Goal: Information Seeking & Learning: Learn about a topic

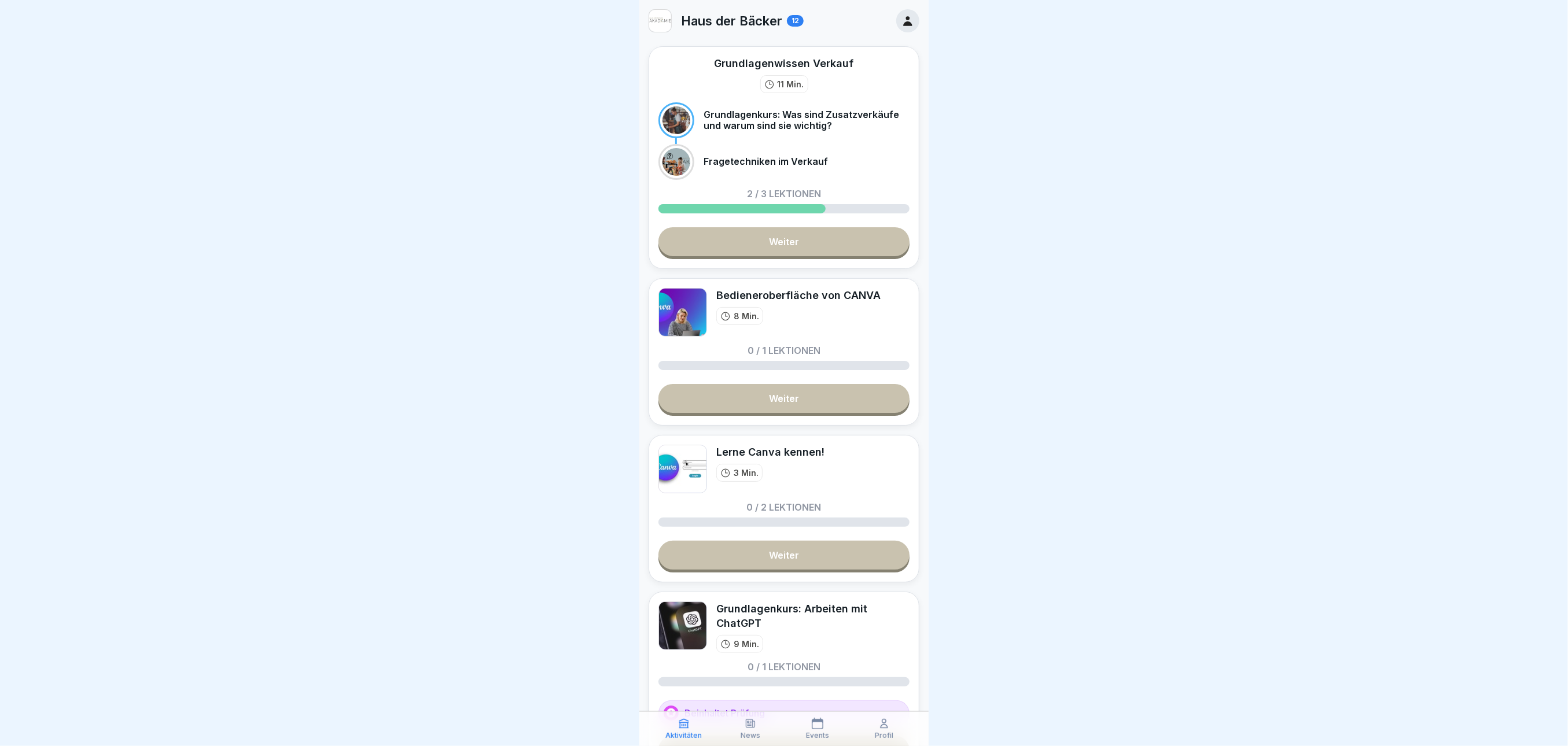
click at [826, 558] on link "Weiter" at bounding box center [784, 555] width 251 height 29
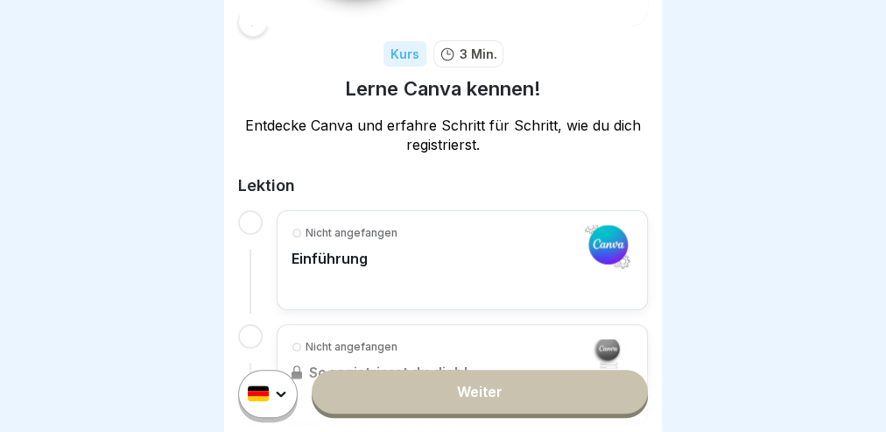
scroll to position [263, 0]
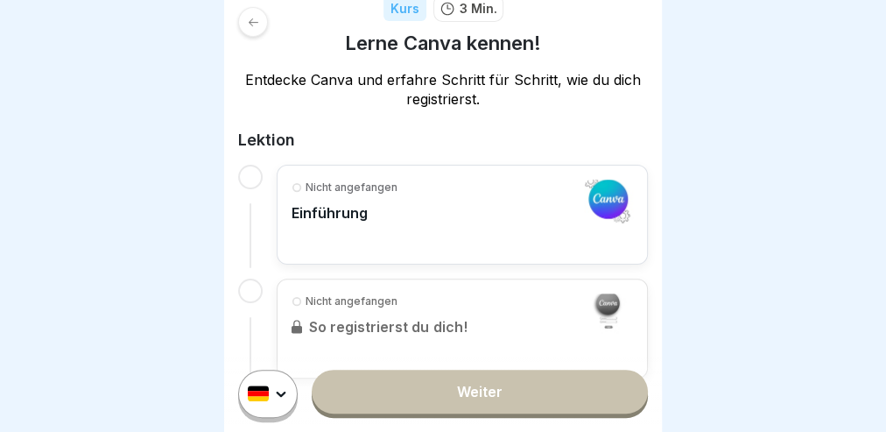
click at [522, 235] on div "Nicht angefangen Einführung" at bounding box center [463, 215] width 342 height 70
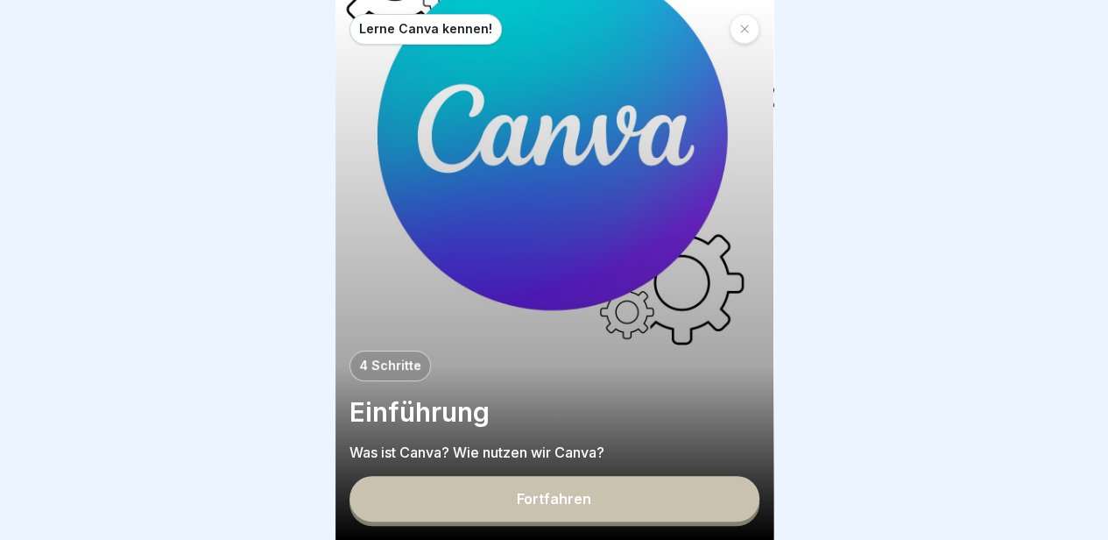
drag, startPoint x: 776, startPoint y: 0, endPoint x: 260, endPoint y: 194, distance: 551.0
click at [260, 194] on div at bounding box center [554, 270] width 1108 height 540
click at [497, 500] on button "Fortfahren" at bounding box center [554, 499] width 410 height 46
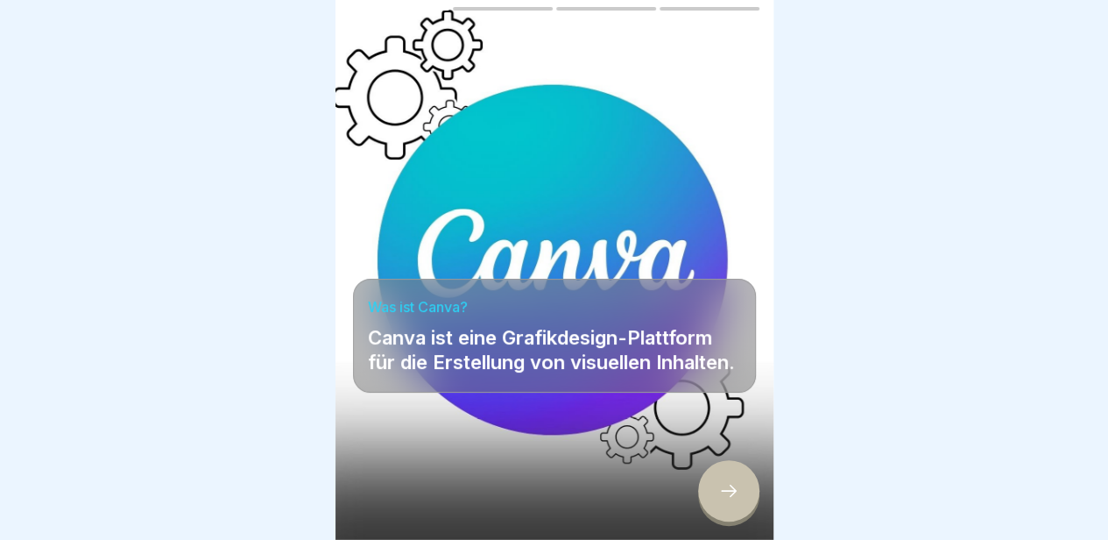
click at [717, 521] on div at bounding box center [728, 490] width 61 height 61
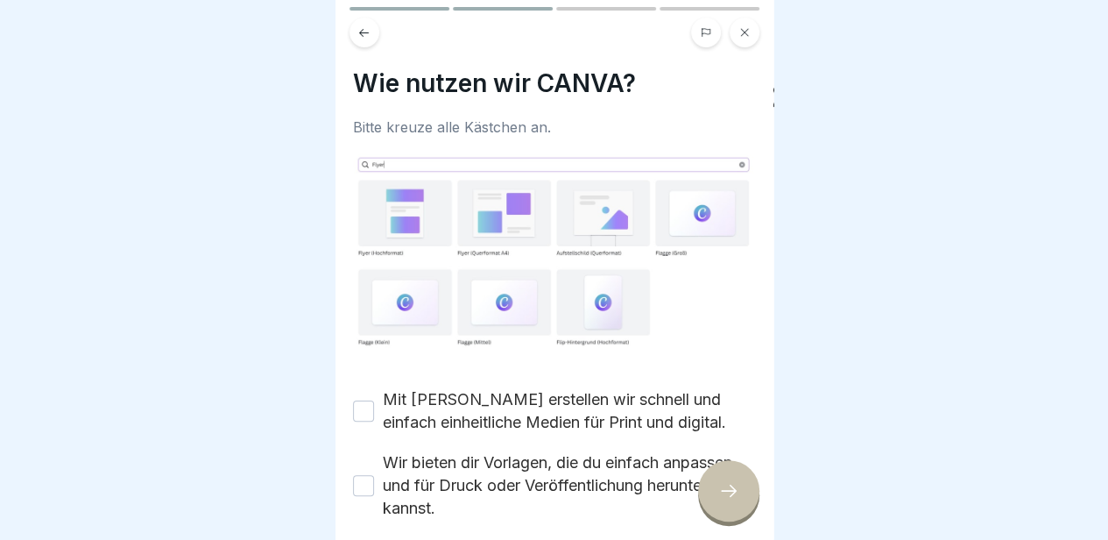
click at [365, 408] on button "Mit Canva erstellen wir schnell und einfach einheitliche Medien für Print und d…" at bounding box center [363, 410] width 21 height 21
click at [363, 476] on button "Wir bieten dir Vorlagen, die du einfach anpassen und für Druck oder Veröffentli…" at bounding box center [363, 485] width 21 height 21
click at [728, 498] on icon at bounding box center [728, 490] width 21 height 21
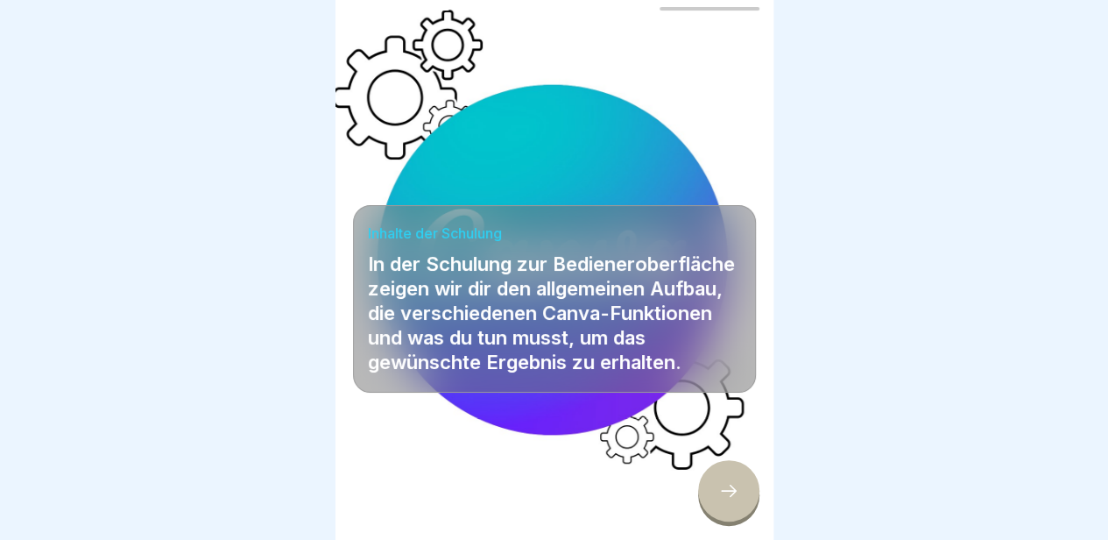
click at [733, 498] on icon at bounding box center [728, 490] width 21 height 21
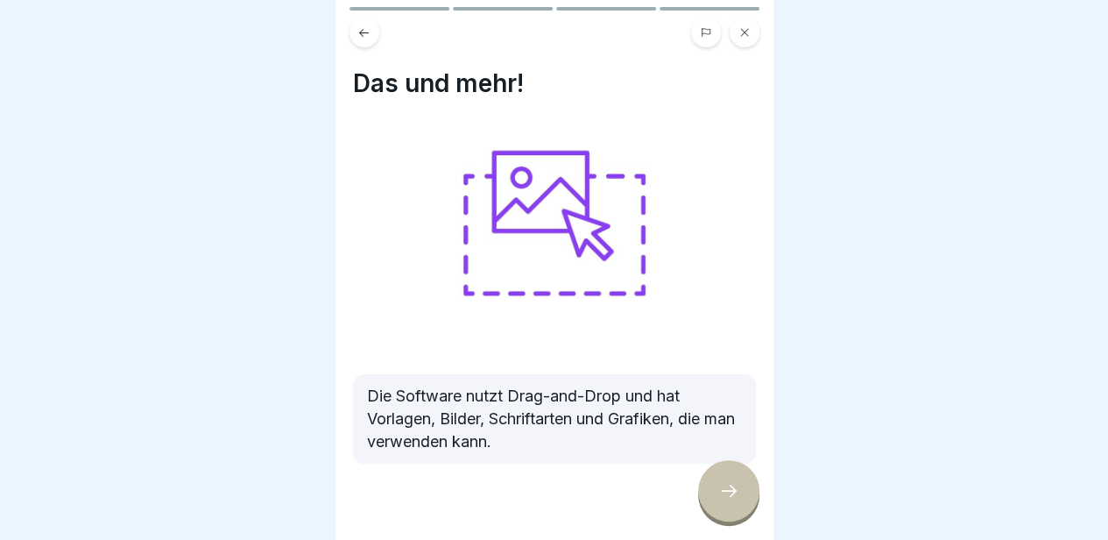
click at [733, 498] on icon at bounding box center [728, 490] width 21 height 21
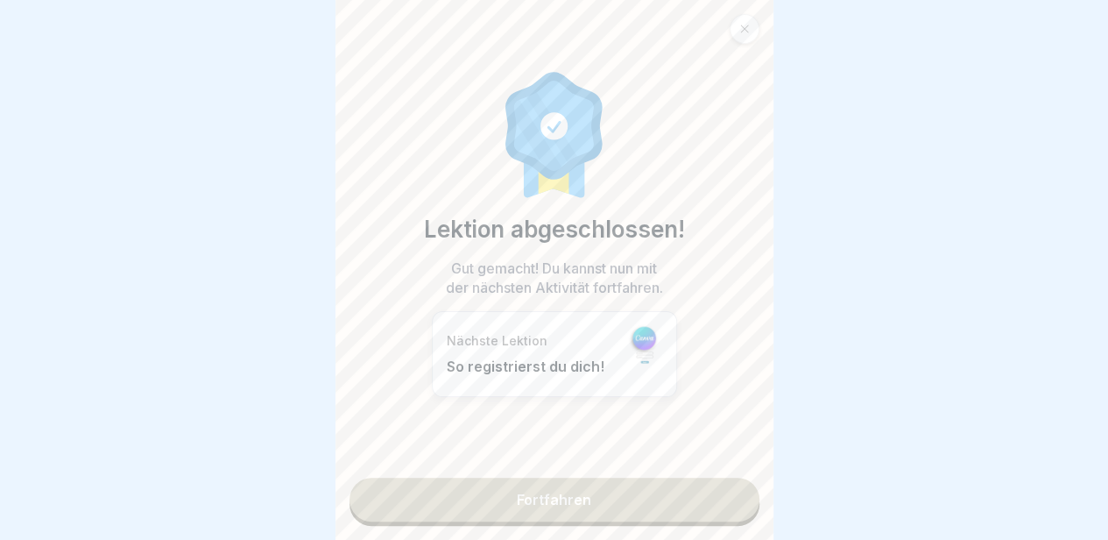
click at [603, 493] on link "Fortfahren" at bounding box center [554, 499] width 410 height 44
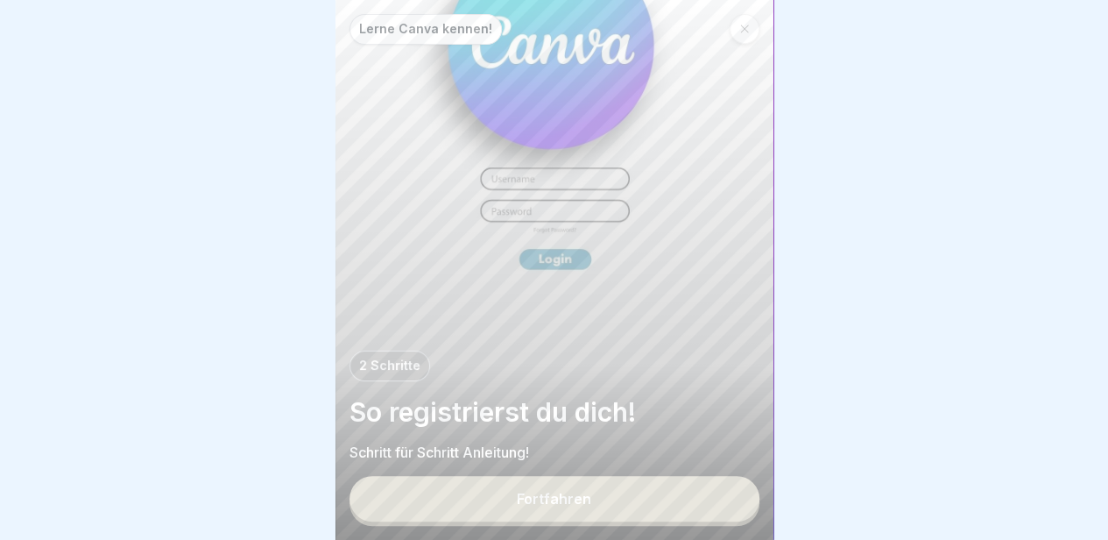
click at [603, 493] on button "Fortfahren" at bounding box center [554, 499] width 410 height 46
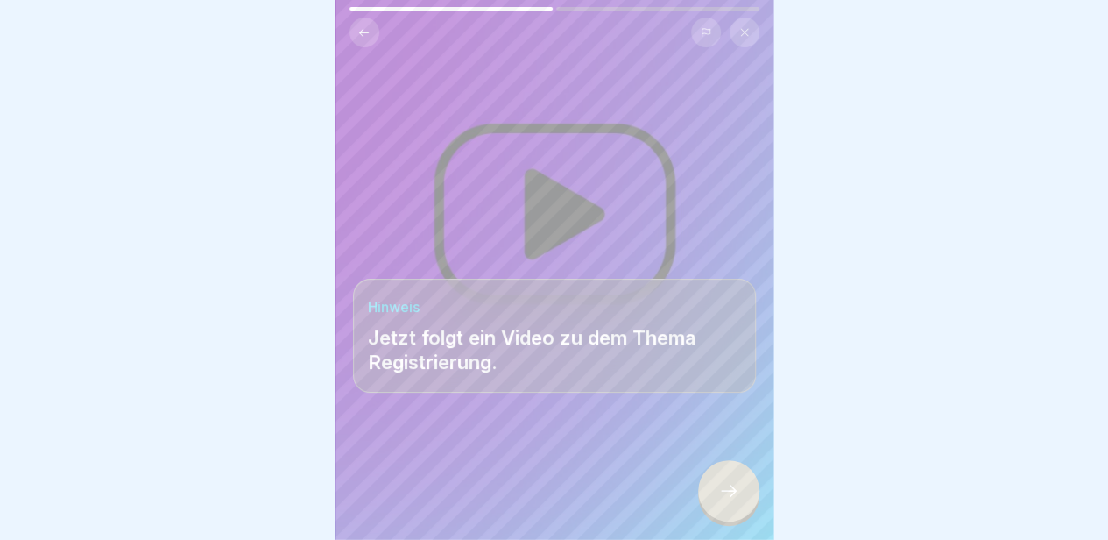
click at [723, 501] on icon at bounding box center [728, 490] width 21 height 21
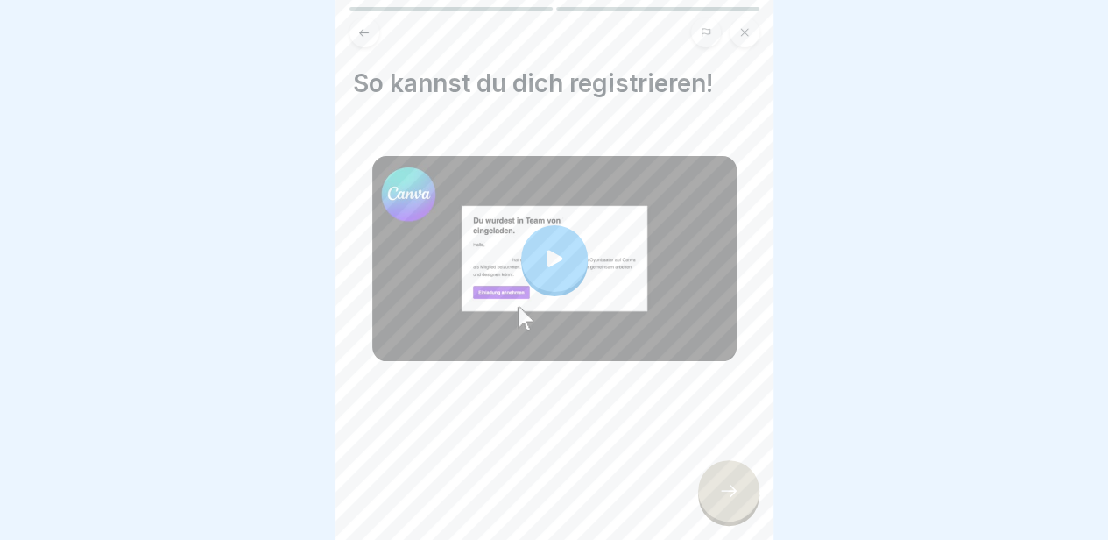
click at [528, 237] on div at bounding box center [554, 258] width 67 height 67
click at [728, 501] on icon at bounding box center [728, 490] width 21 height 21
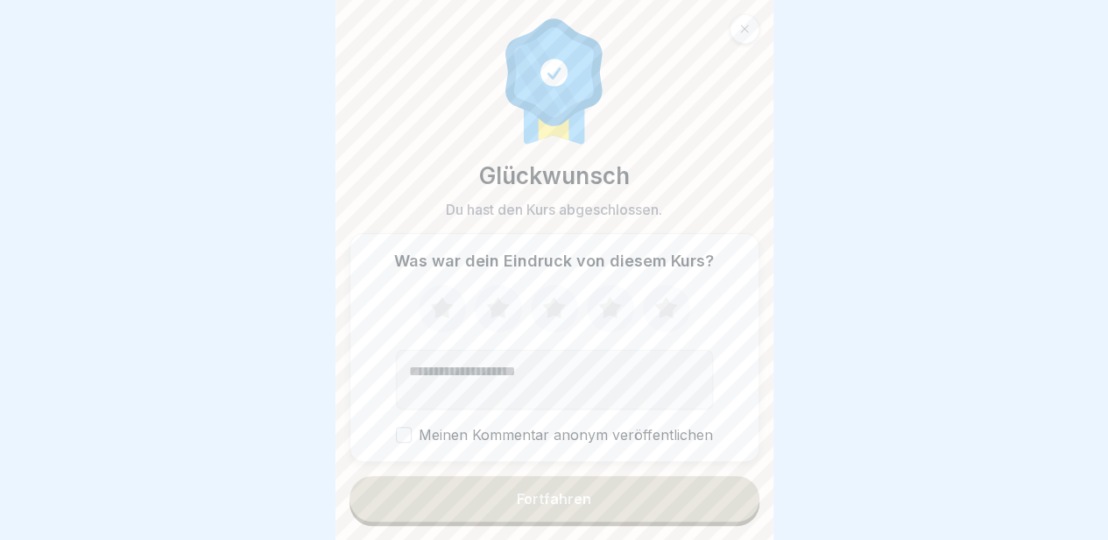
click at [652, 308] on icon at bounding box center [666, 309] width 46 height 46
click at [595, 493] on button "Fortfahren" at bounding box center [554, 499] width 410 height 46
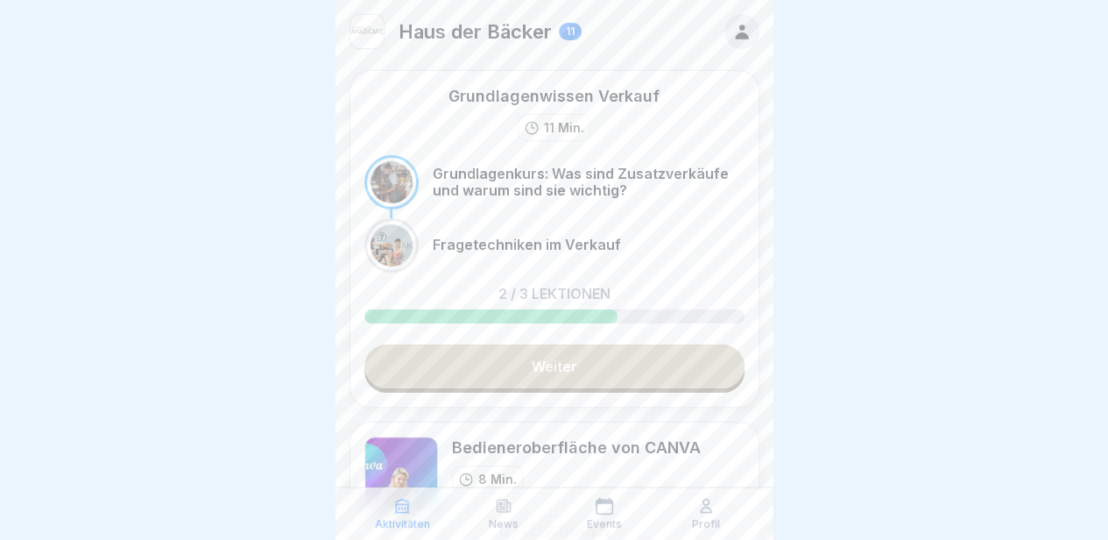
click at [650, 452] on div "Bedieneroberfläche von CANVA" at bounding box center [576, 447] width 249 height 22
click at [943, 299] on div at bounding box center [554, 270] width 1108 height 540
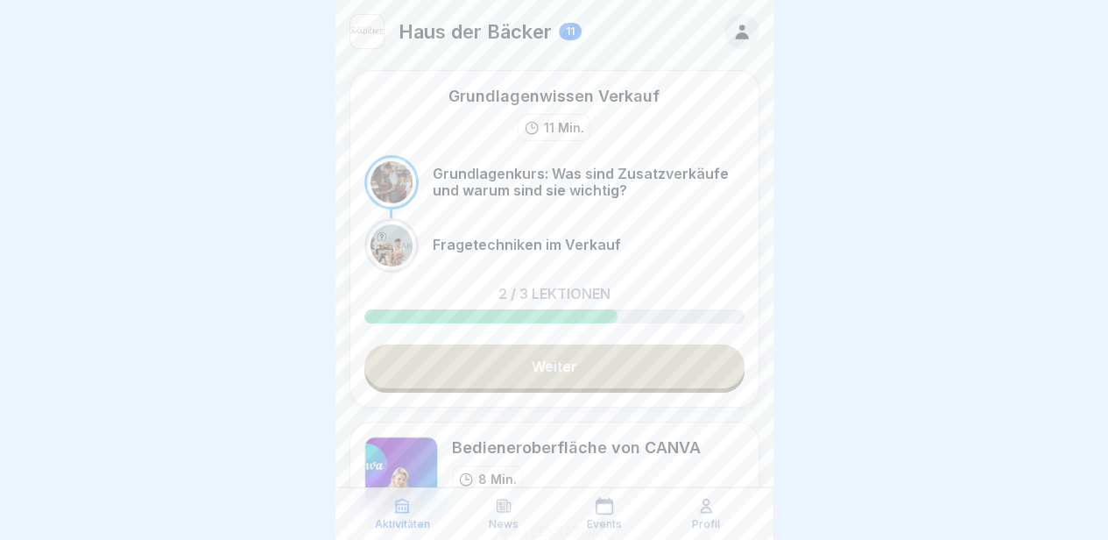
click at [433, 445] on img at bounding box center [401, 473] width 74 height 74
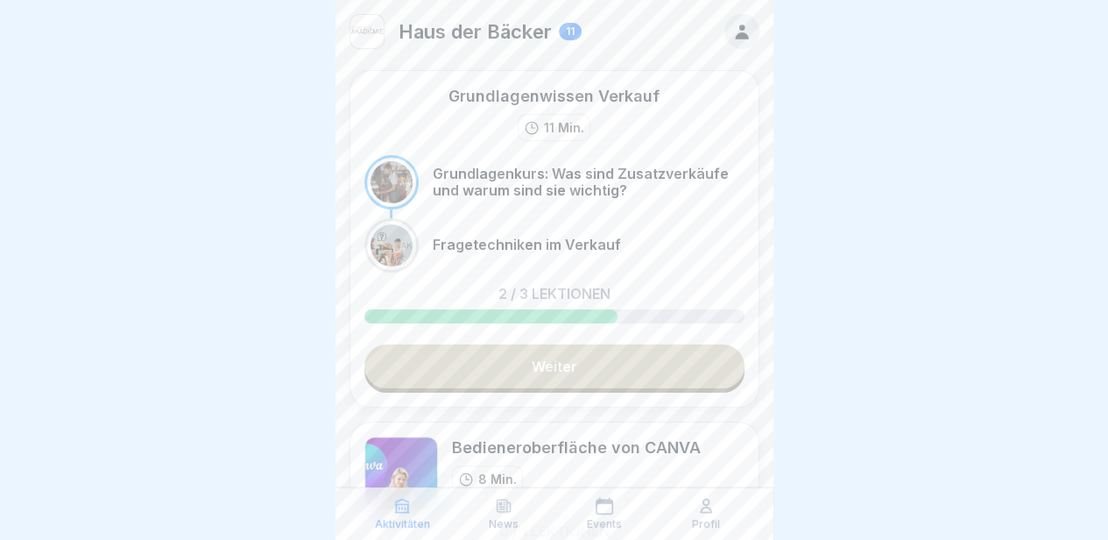
drag, startPoint x: 433, startPoint y: 445, endPoint x: 592, endPoint y: 439, distance: 159.5
click at [592, 439] on div "Bedieneroberfläche von CANVA 8 Min." at bounding box center [554, 473] width 380 height 74
click at [592, 439] on div "Bedieneroberfläche von CANVA" at bounding box center [576, 447] width 249 height 22
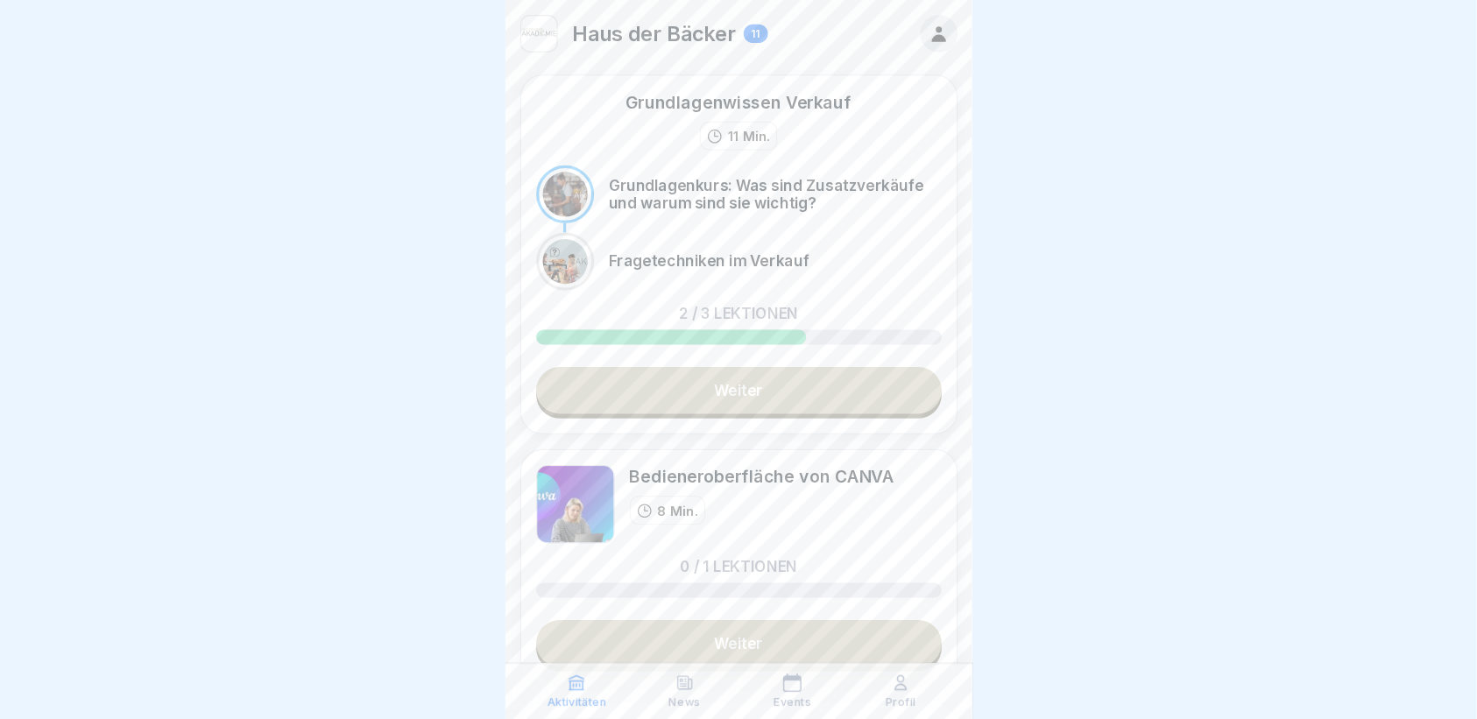
scroll to position [14, 0]
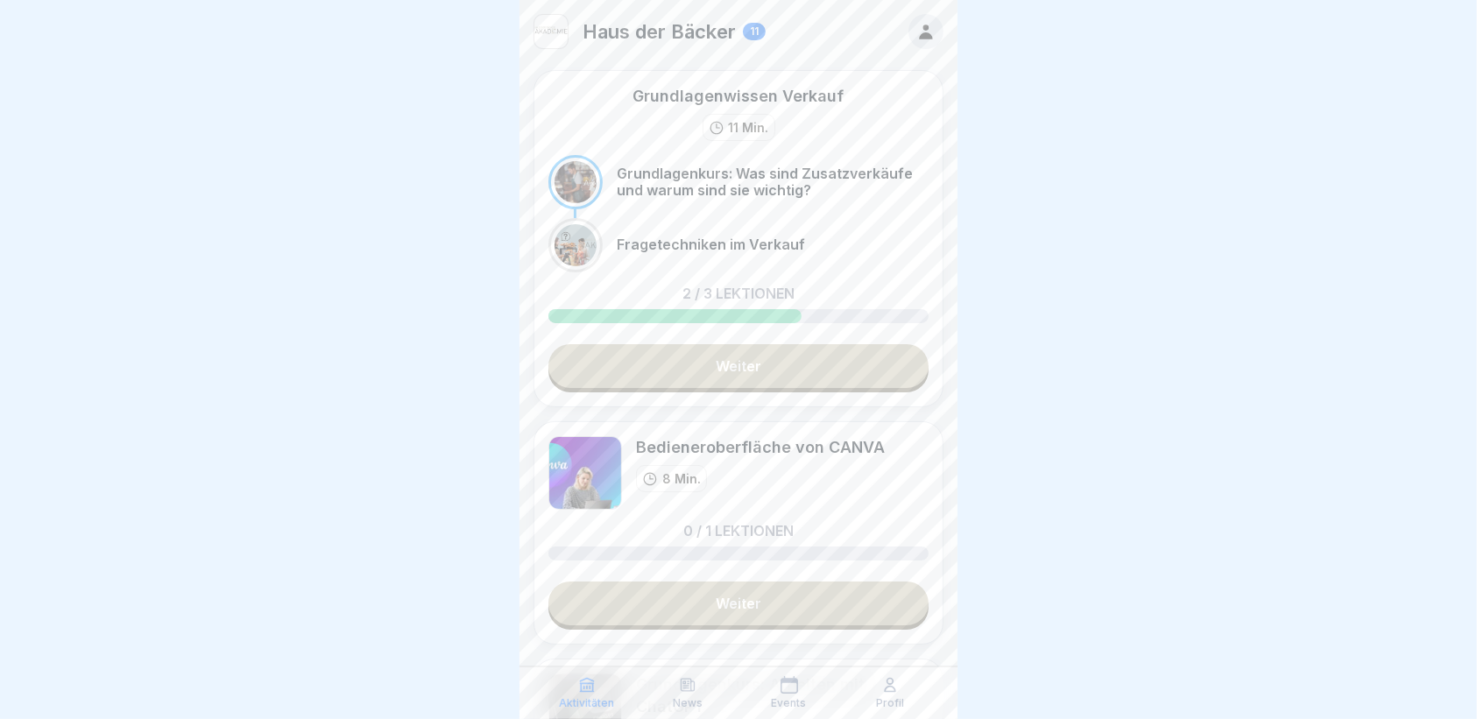
drag, startPoint x: 1004, startPoint y: 0, endPoint x: 327, endPoint y: 484, distance: 832.5
click at [327, 484] on div at bounding box center [738, 359] width 1477 height 719
click at [654, 585] on link "Weiter" at bounding box center [738, 604] width 380 height 44
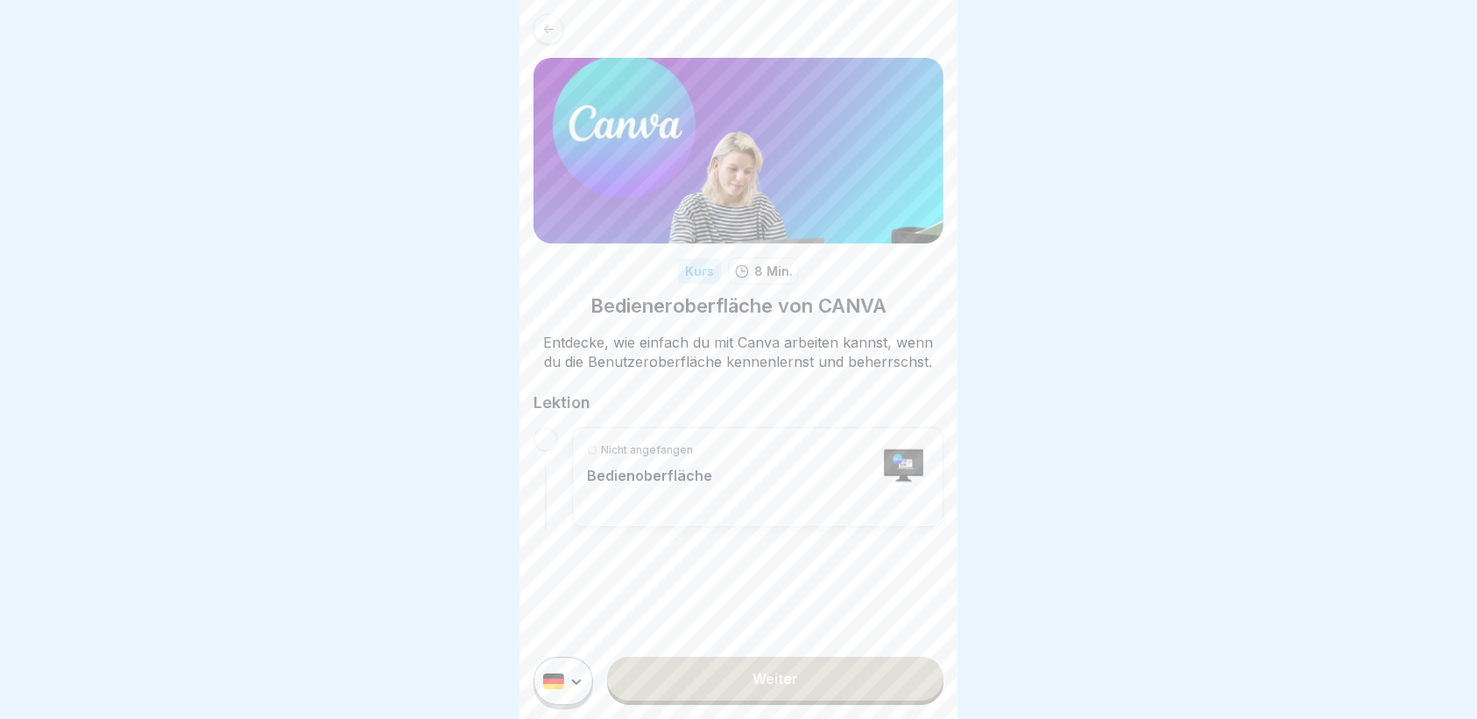
click at [697, 489] on div "Nicht angefangen Bedienoberfläche" at bounding box center [649, 477] width 125 height 70
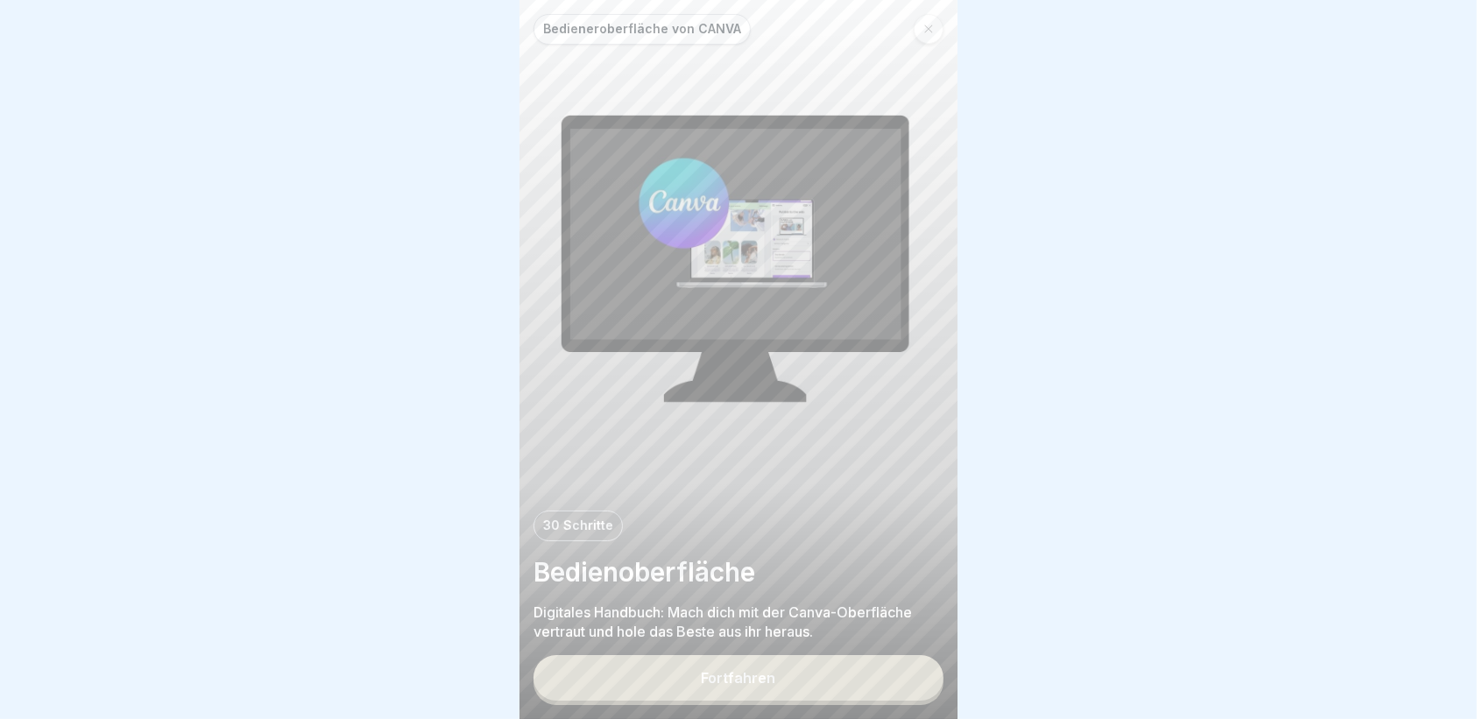
click at [824, 676] on button "Fortfahren" at bounding box center [738, 678] width 410 height 46
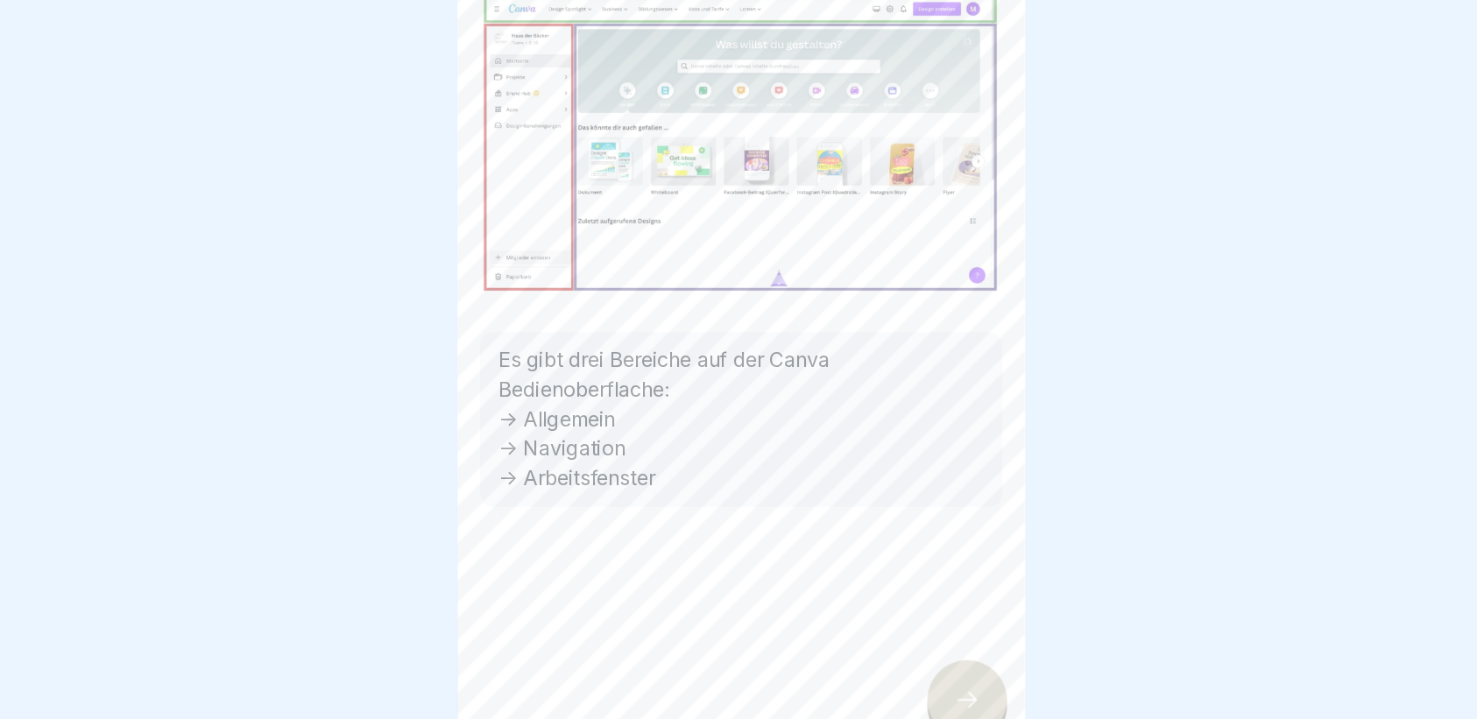
drag, startPoint x: 1304, startPoint y: 453, endPoint x: 1319, endPoint y: 431, distance: 26.5
click at [1319, 431] on html "Bedieneroberfläche von CANVA 30 Schritte Bedienoberfläche Digitales Handbuch: M…" at bounding box center [738, 359] width 1477 height 719
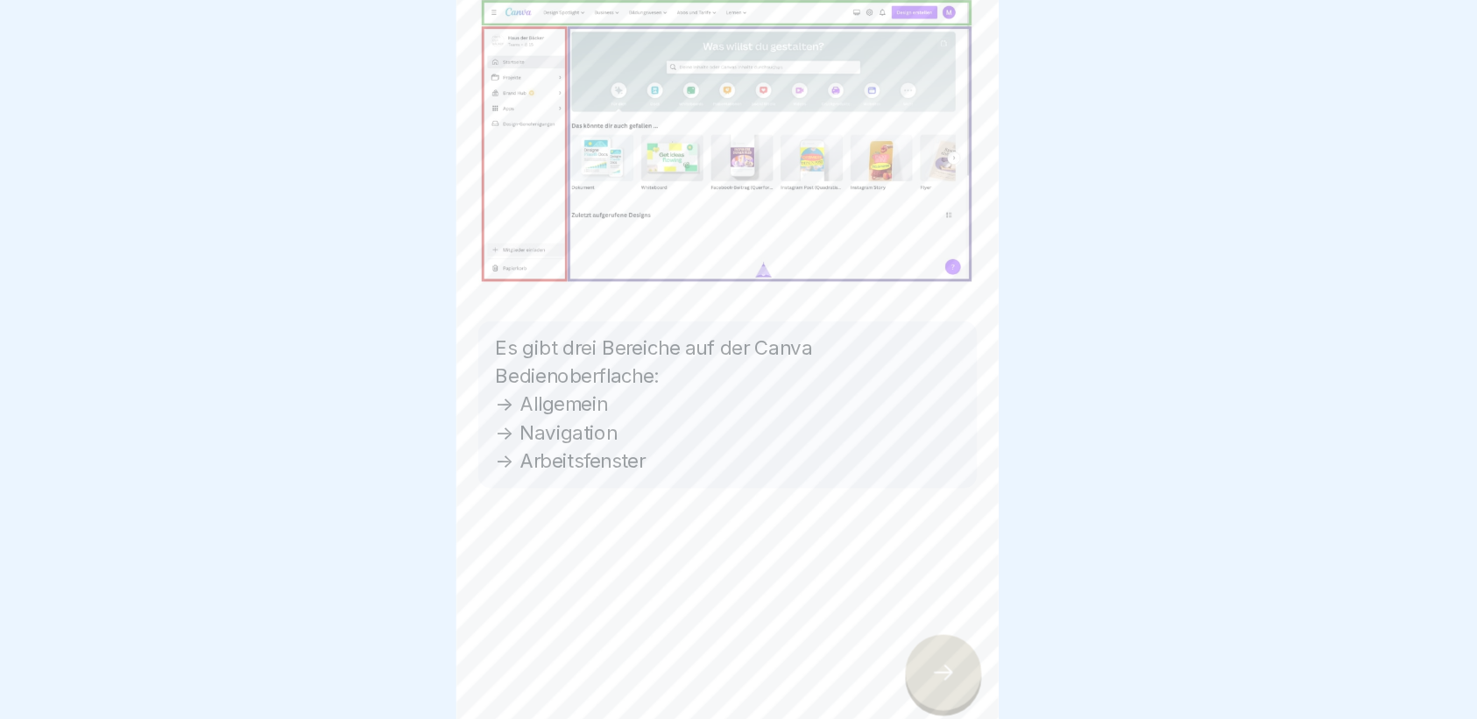
click at [927, 693] on div at bounding box center [912, 669] width 61 height 61
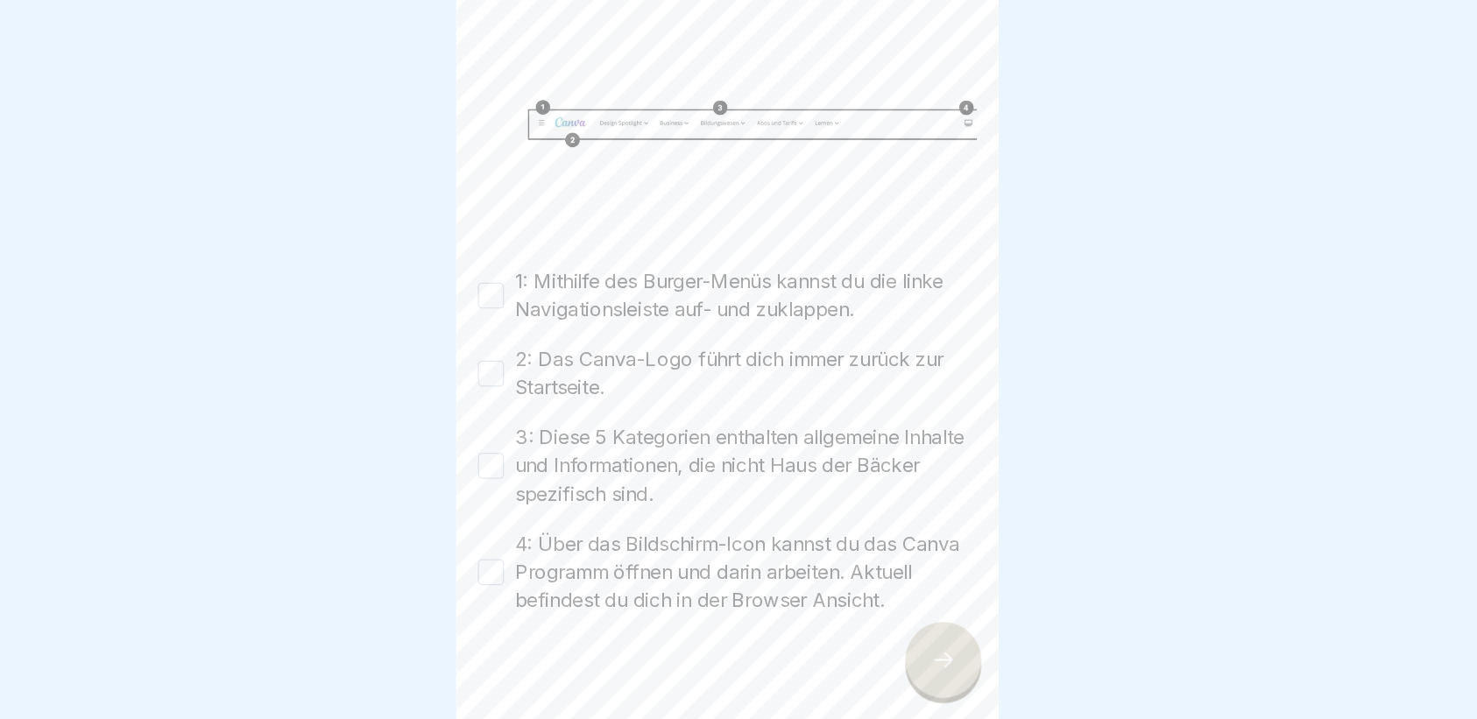
scroll to position [18, 0]
click at [542, 365] on button "1: Mithilfe des Burger-Menüs kannst du die linke Navigationsleiste auf- und zuk…" at bounding box center [547, 375] width 21 height 21
click at [546, 428] on button "2: Das Canva-Logo führt dich immer zurück zur Startseite." at bounding box center [547, 438] width 21 height 21
click at [543, 503] on button "3: Diese 5 Kategorien enthalten allgemeine Inhalte und Informationen, die nicht…" at bounding box center [547, 513] width 21 height 21
click at [544, 589] on button "4: Über das Bildschirm-Icon kannst du das Canva Programm öffnen und darin arbei…" at bounding box center [547, 599] width 21 height 21
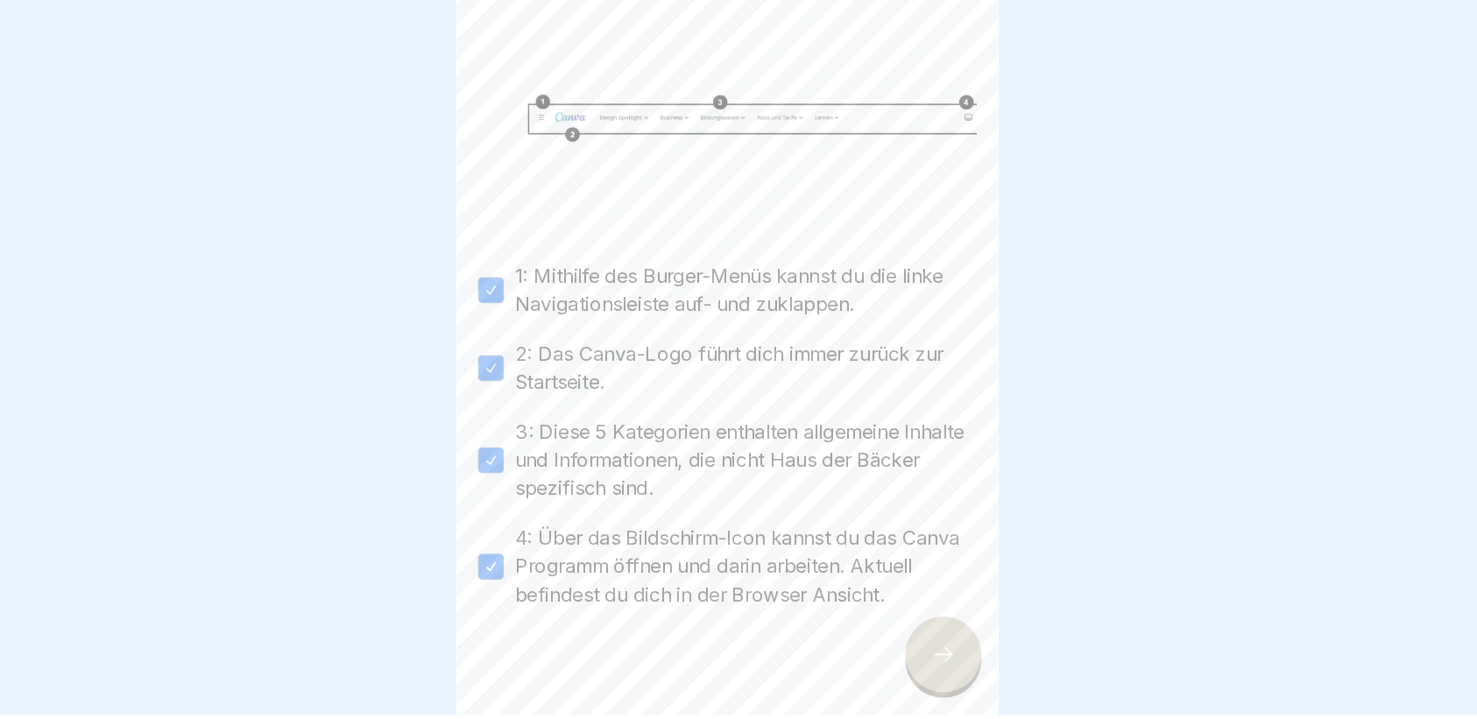
click at [942, 669] on div at bounding box center [912, 669] width 61 height 61
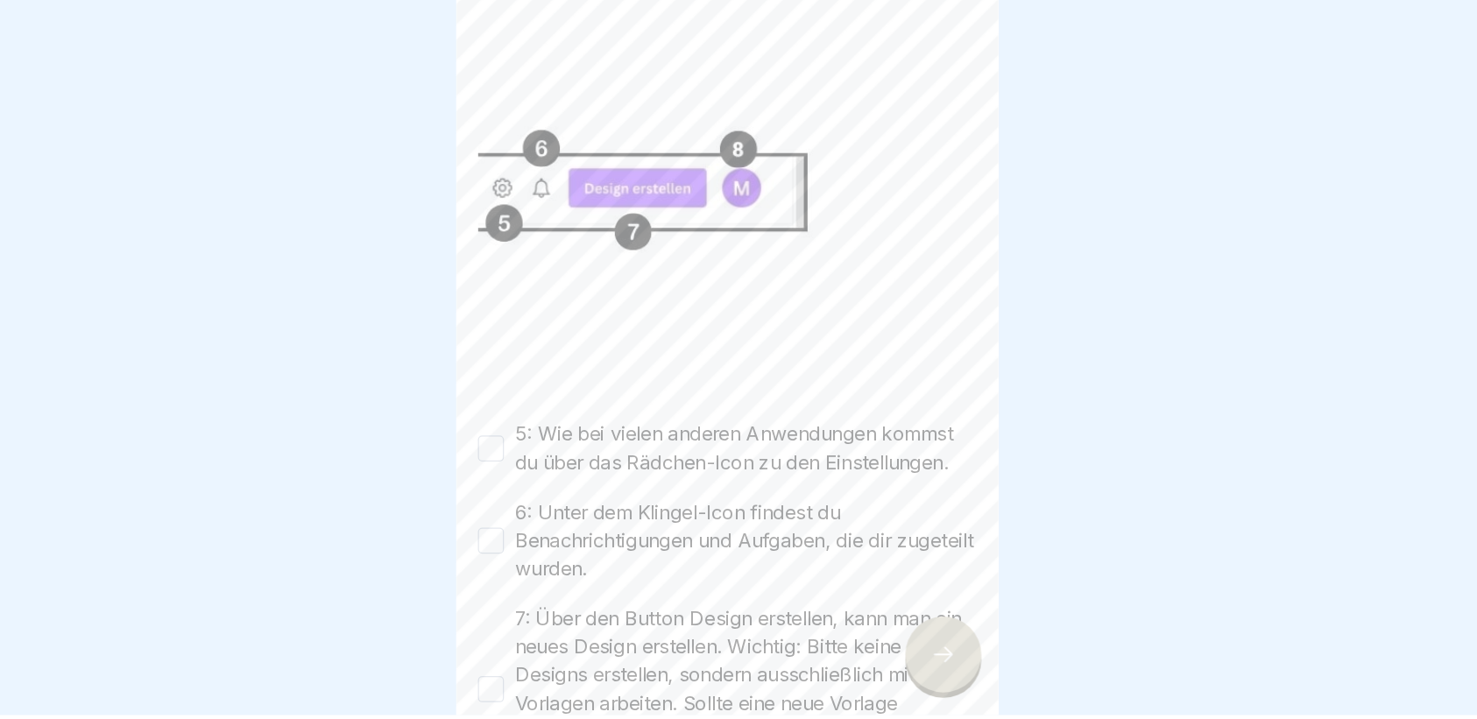
click at [546, 493] on button "5: Wie bei vielen anderen Anwendungen kommst du über das Rädchen-Icon zu den Ei…" at bounding box center [547, 503] width 21 height 21
click at [542, 568] on button "6: Unter dem Klingel-Icon findest du Benachrichtigungen und Aufgaben, die dir z…" at bounding box center [547, 578] width 21 height 21
click at [547, 699] on button "7: Über den Button Design erstellen, kann man ein neues Design erstellen. Wicht…" at bounding box center [547, 698] width 21 height 21
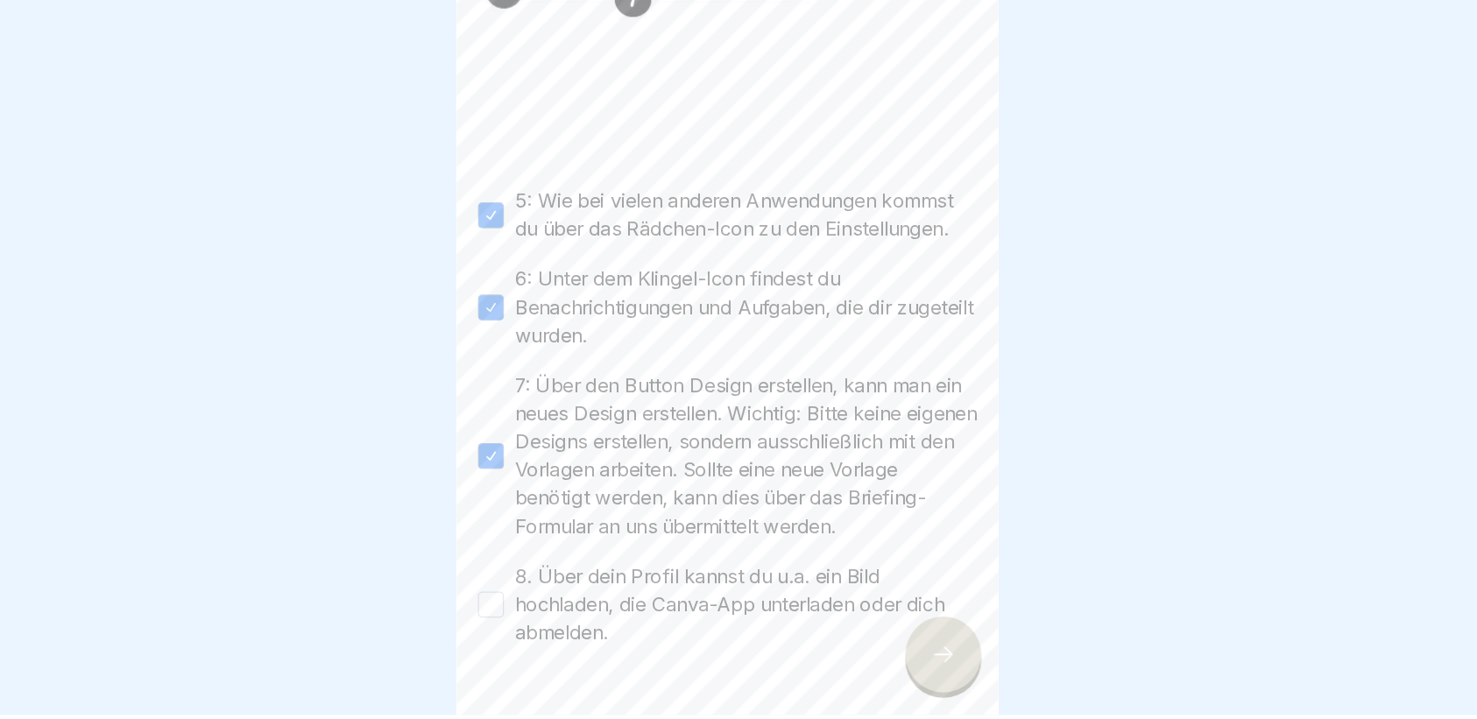
scroll to position [197, 0]
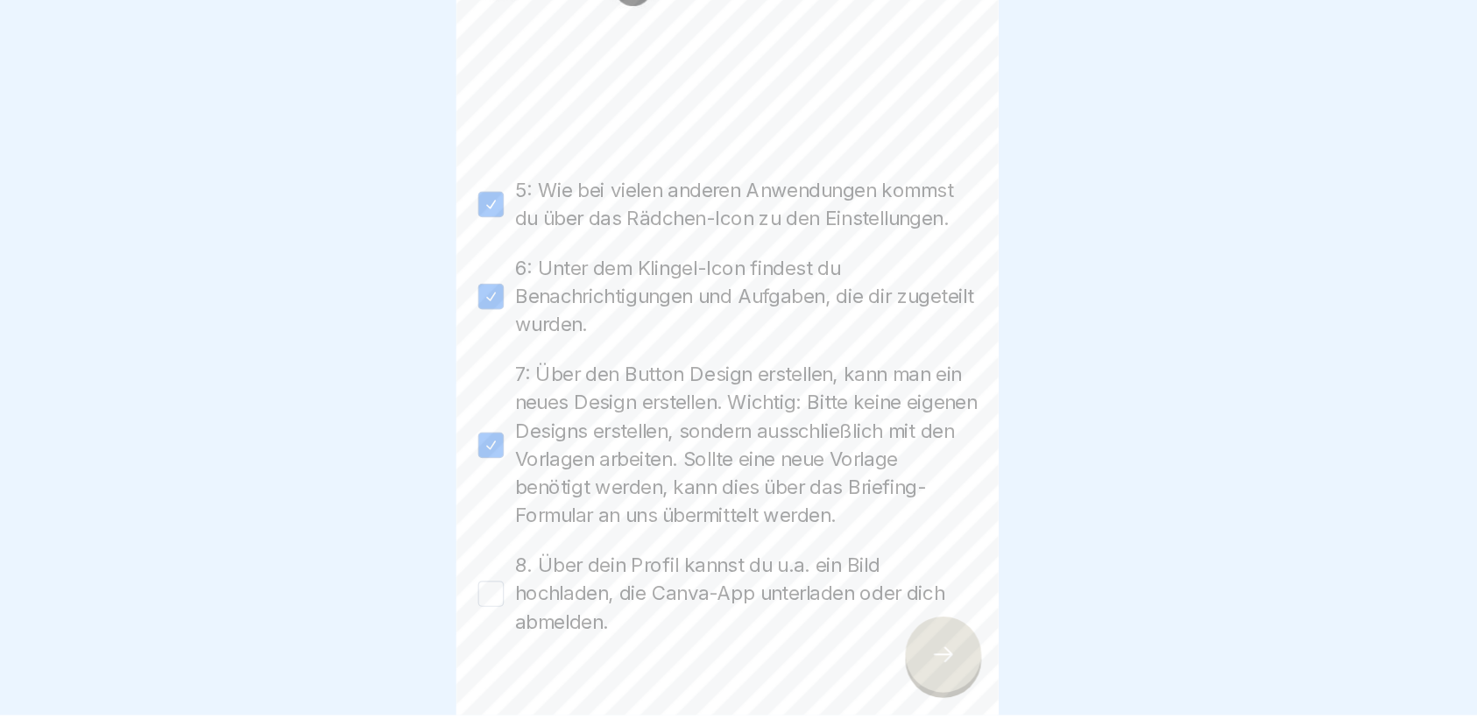
click at [735, 631] on label "8. Über dein Profil kannst du u.a. ein Bild hochladen, die Canva-App unterladen…" at bounding box center [753, 621] width 373 height 68
click at [558, 631] on button "8. Über dein Profil kannst du u.a. ein Bild hochladen, die Canva-App unterladen…" at bounding box center [547, 620] width 21 height 21
click at [903, 671] on icon at bounding box center [912, 670] width 21 height 21
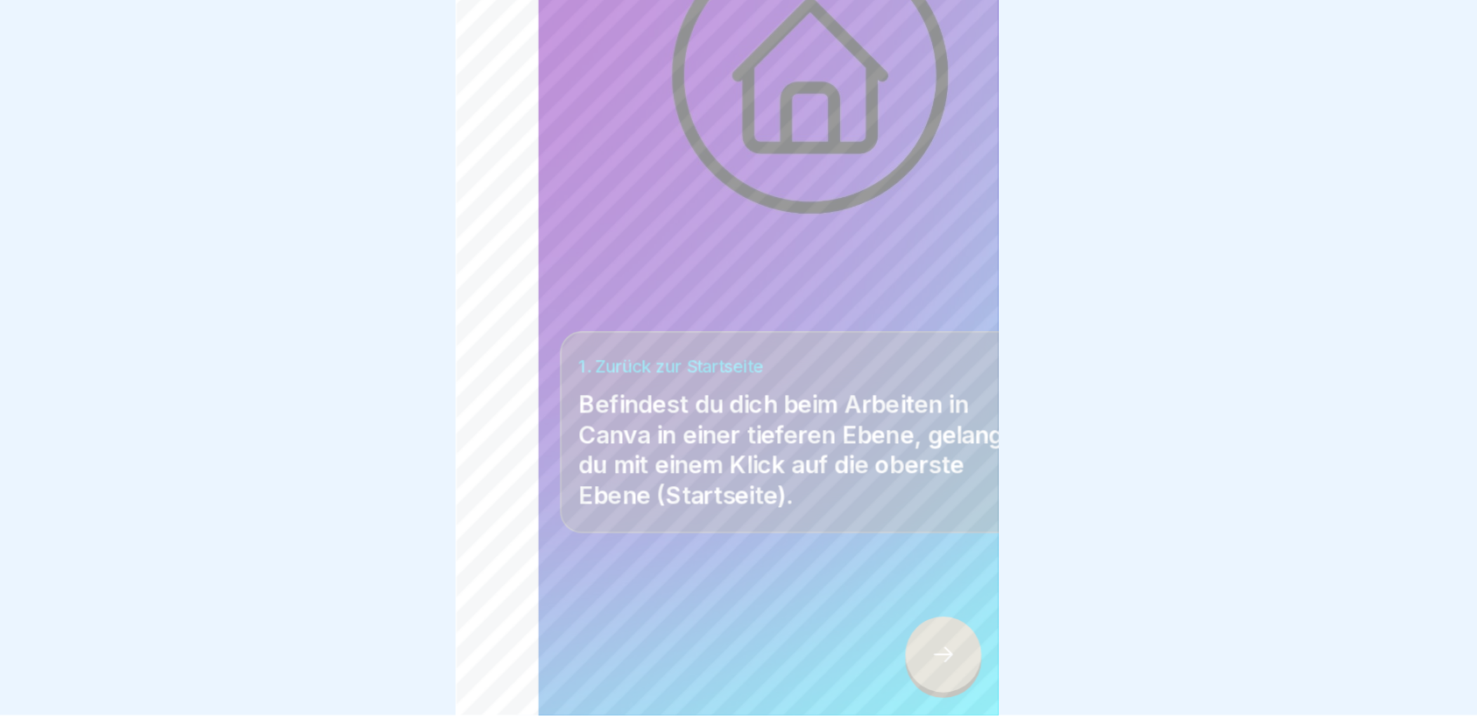
click at [245, 26] on body "Bedieneroberfläche von CANVA 30 Schritte Bedienoberfläche Digitales Handbuch: M…" at bounding box center [738, 359] width 1477 height 719
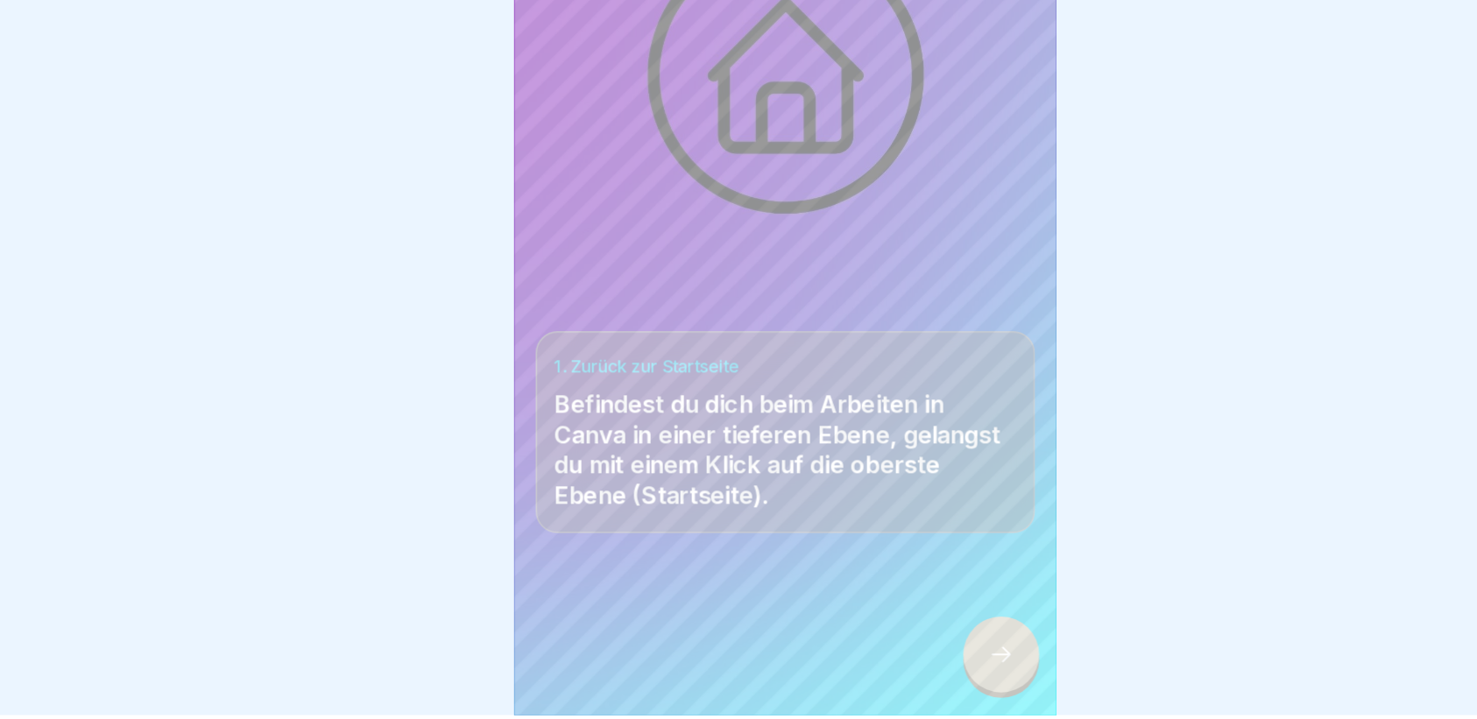
scroll to position [15, 0]
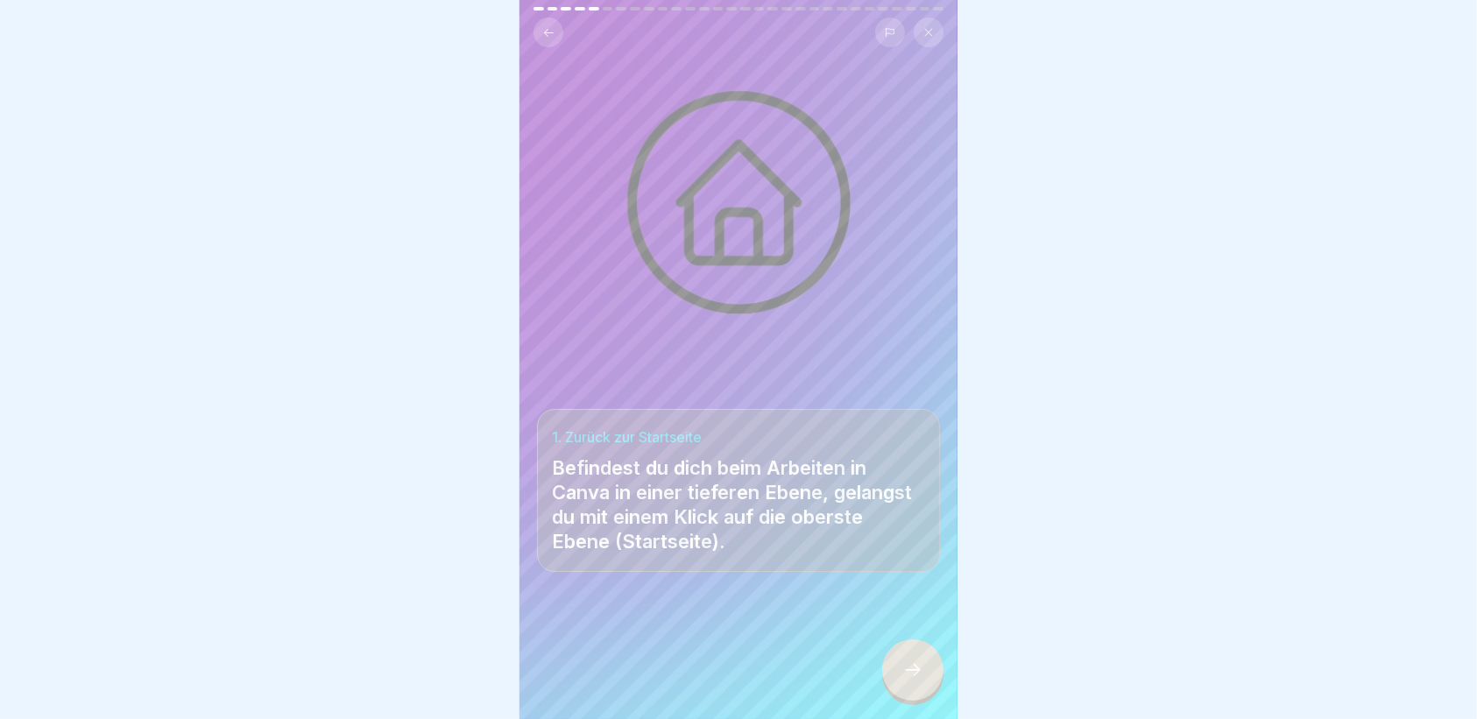
click at [548, 26] on icon at bounding box center [548, 32] width 13 height 13
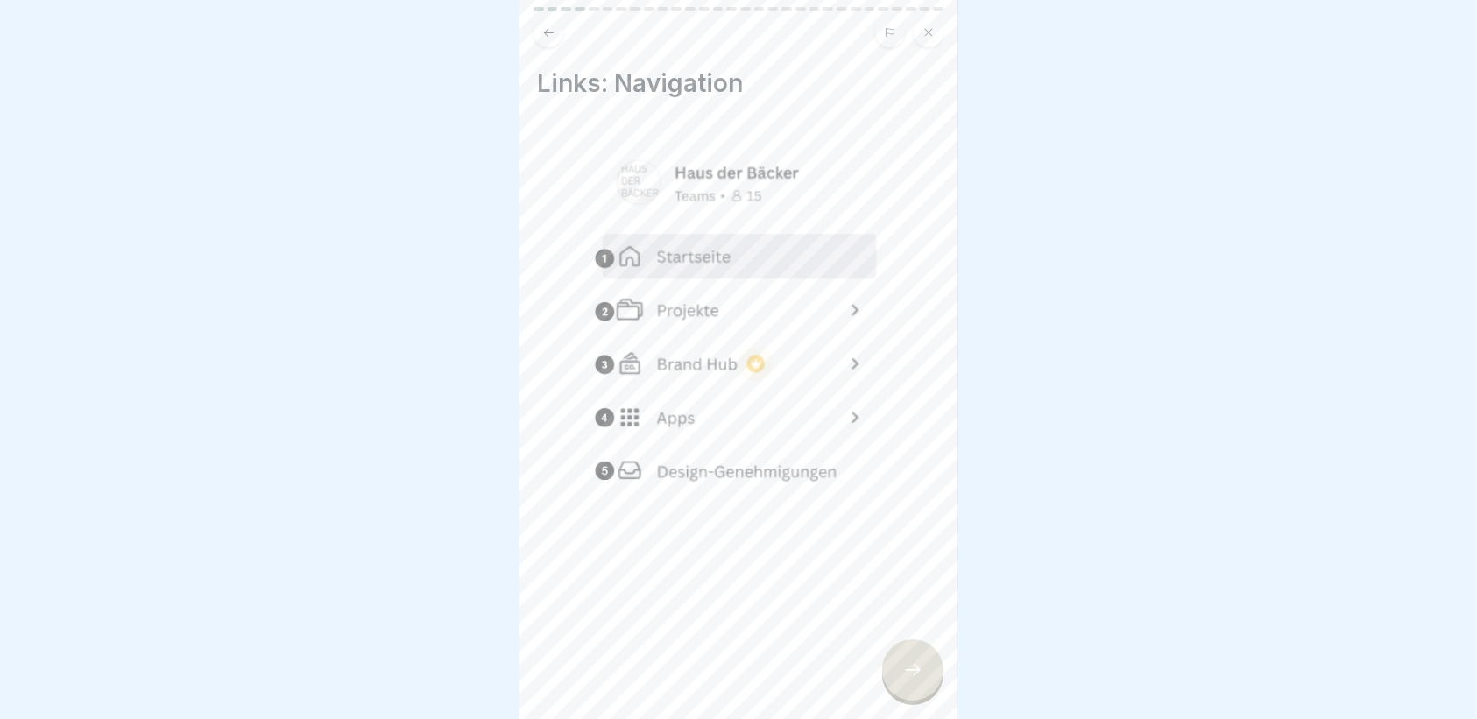
click at [915, 646] on div at bounding box center [912, 669] width 61 height 61
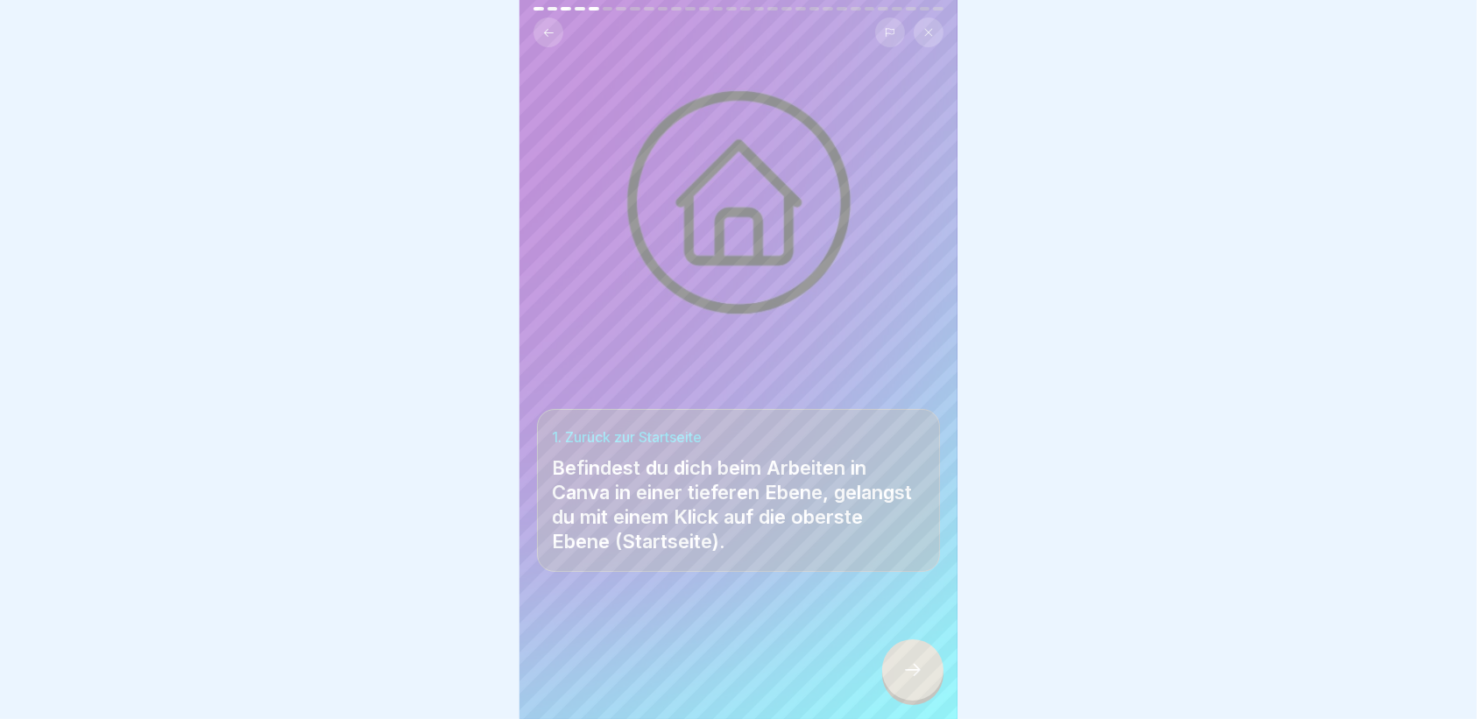
click at [912, 672] on icon at bounding box center [912, 670] width 21 height 21
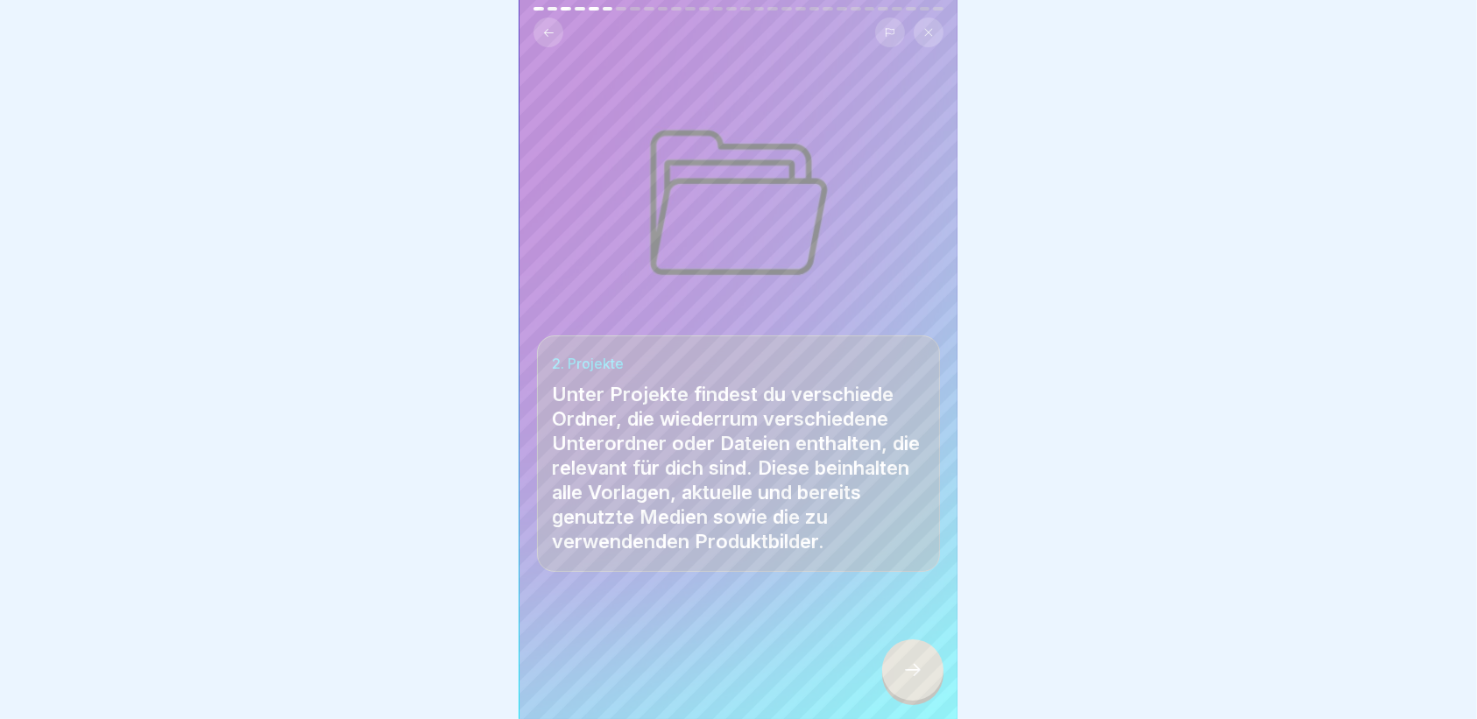
click at [912, 672] on icon at bounding box center [912, 670] width 21 height 21
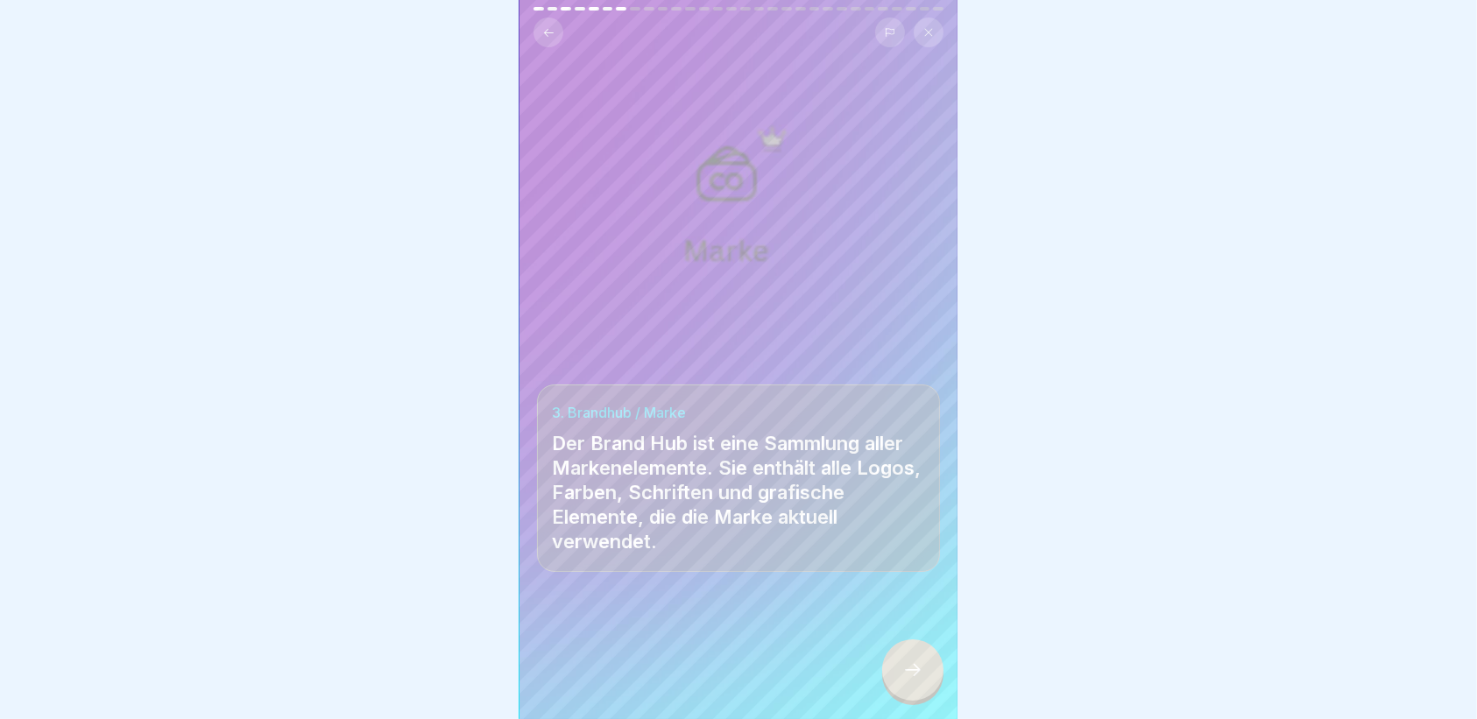
click at [912, 672] on icon at bounding box center [912, 670] width 21 height 21
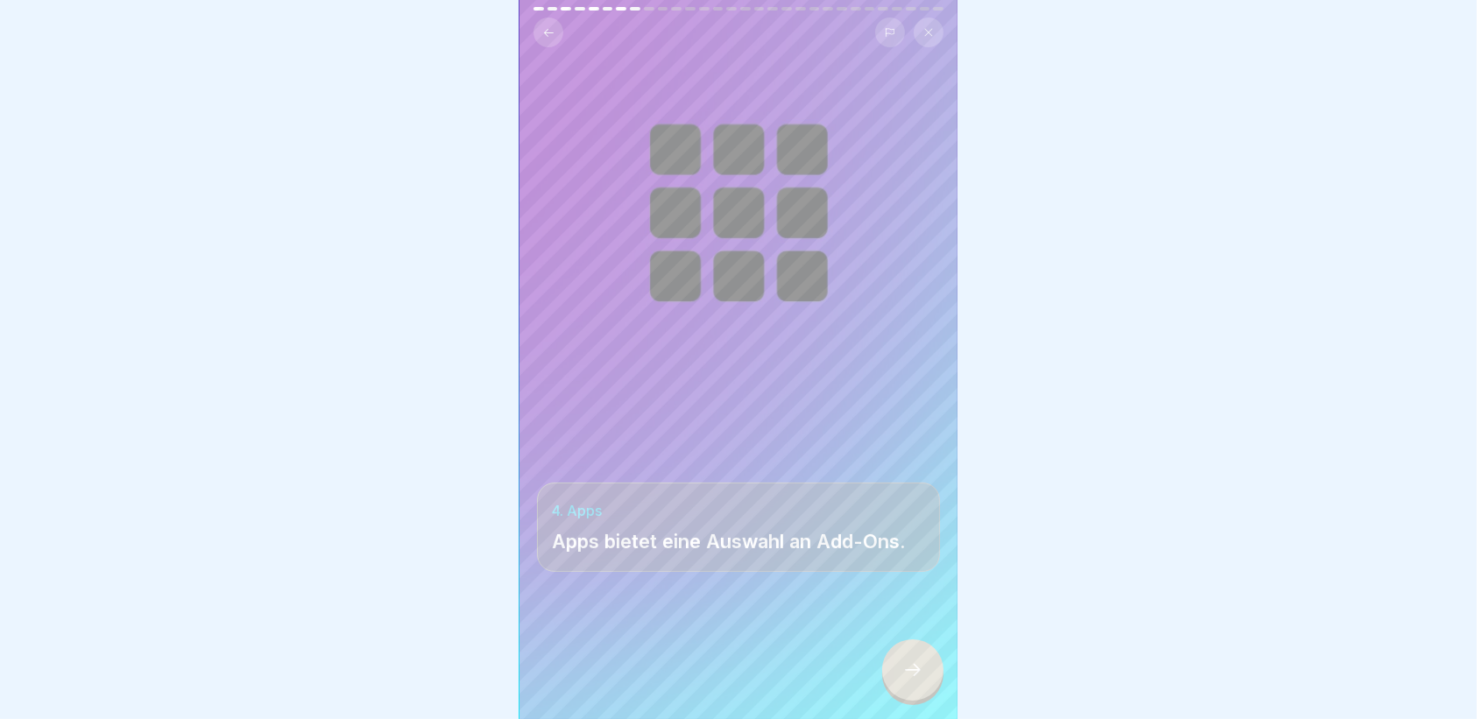
click at [543, 26] on icon at bounding box center [548, 32] width 13 height 13
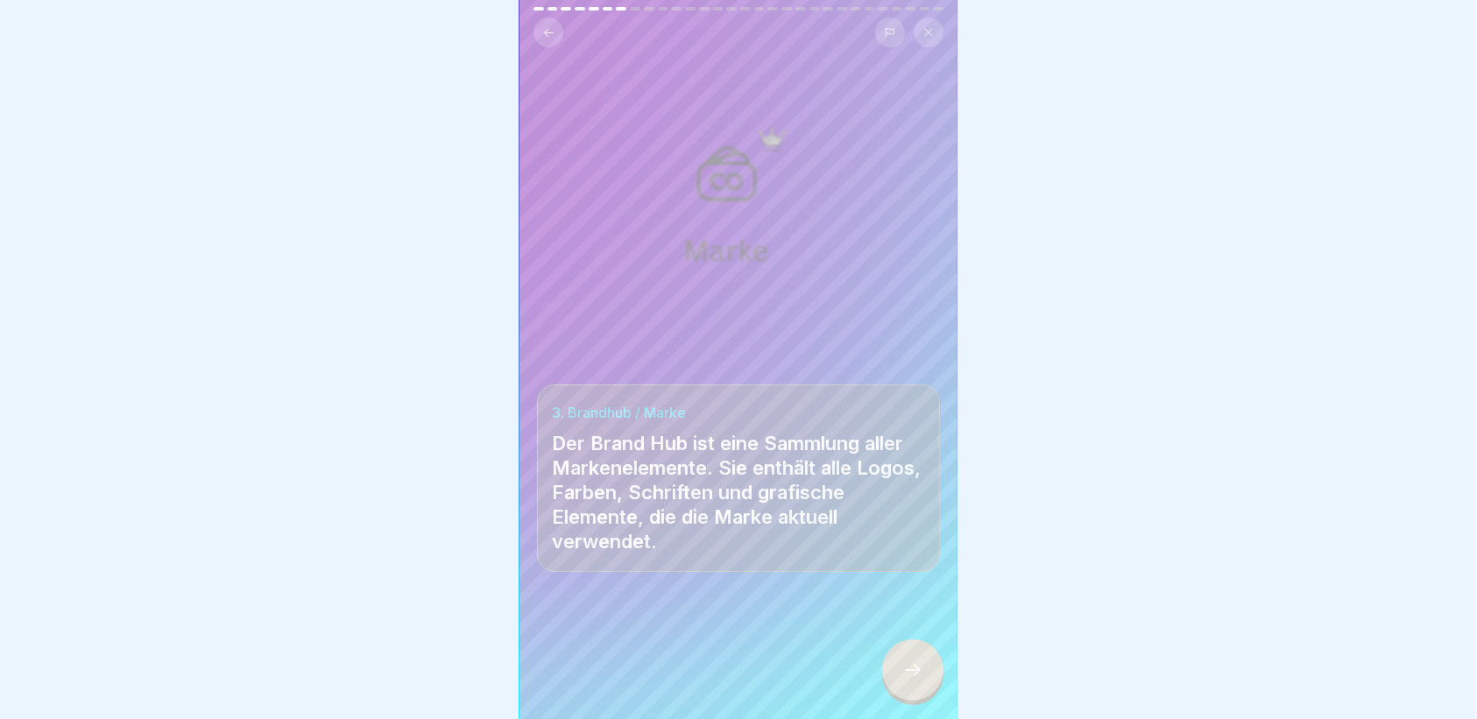
click at [911, 665] on icon at bounding box center [912, 670] width 21 height 21
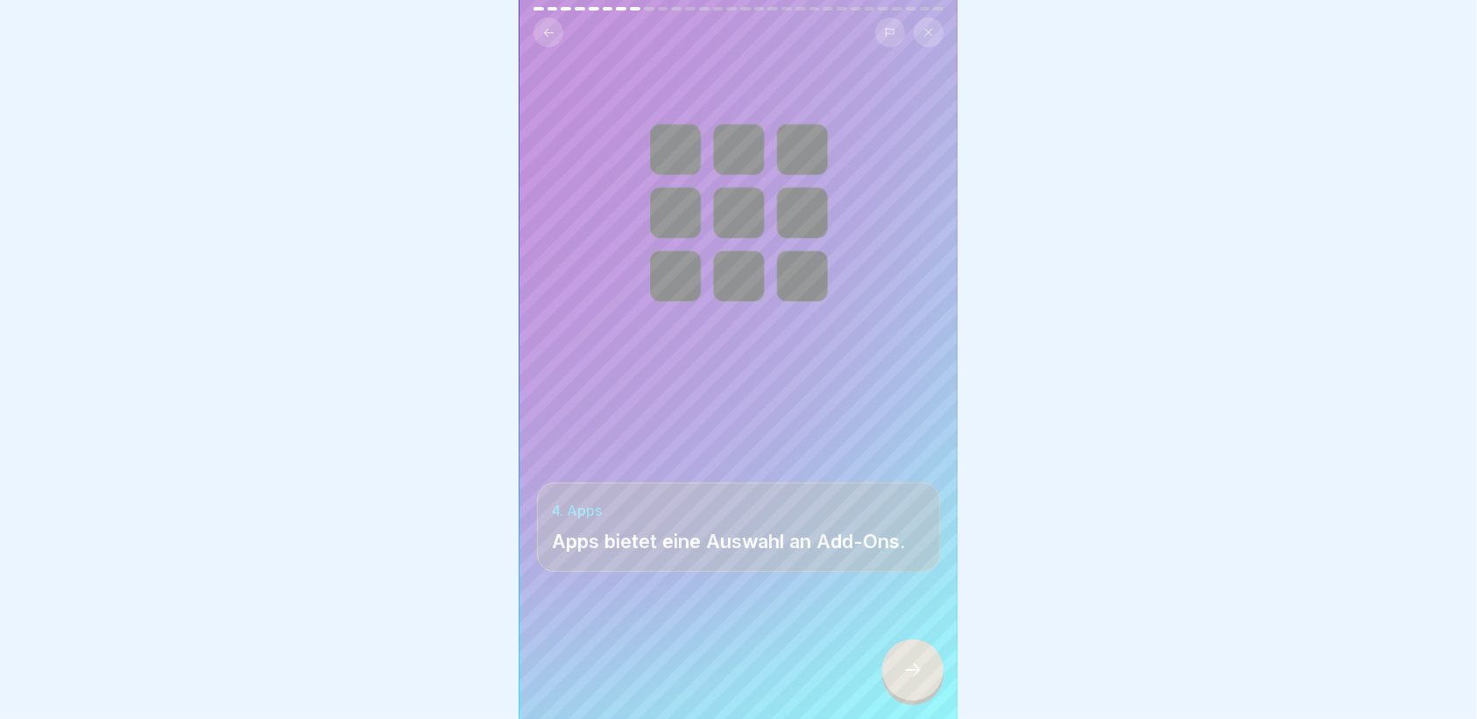
click at [911, 665] on icon at bounding box center [912, 670] width 21 height 21
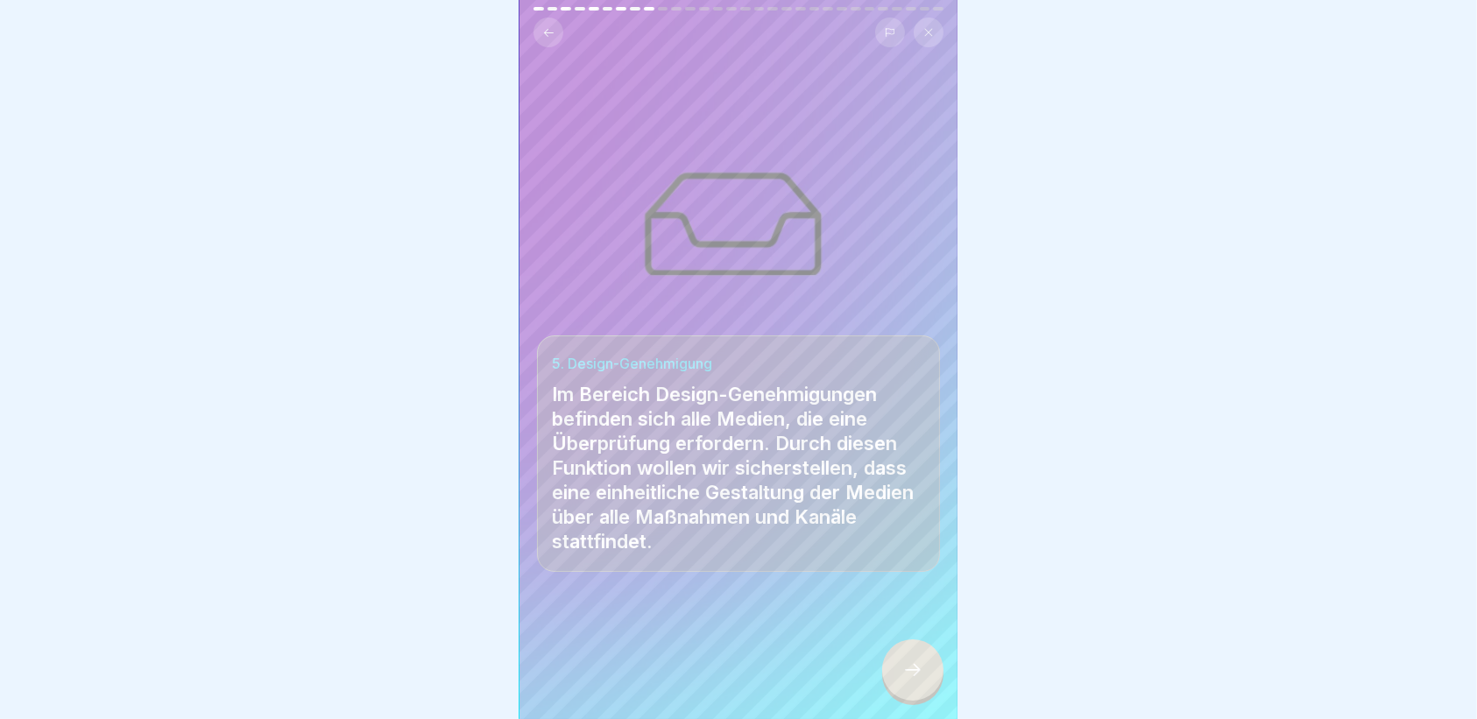
click at [911, 665] on icon at bounding box center [912, 670] width 21 height 21
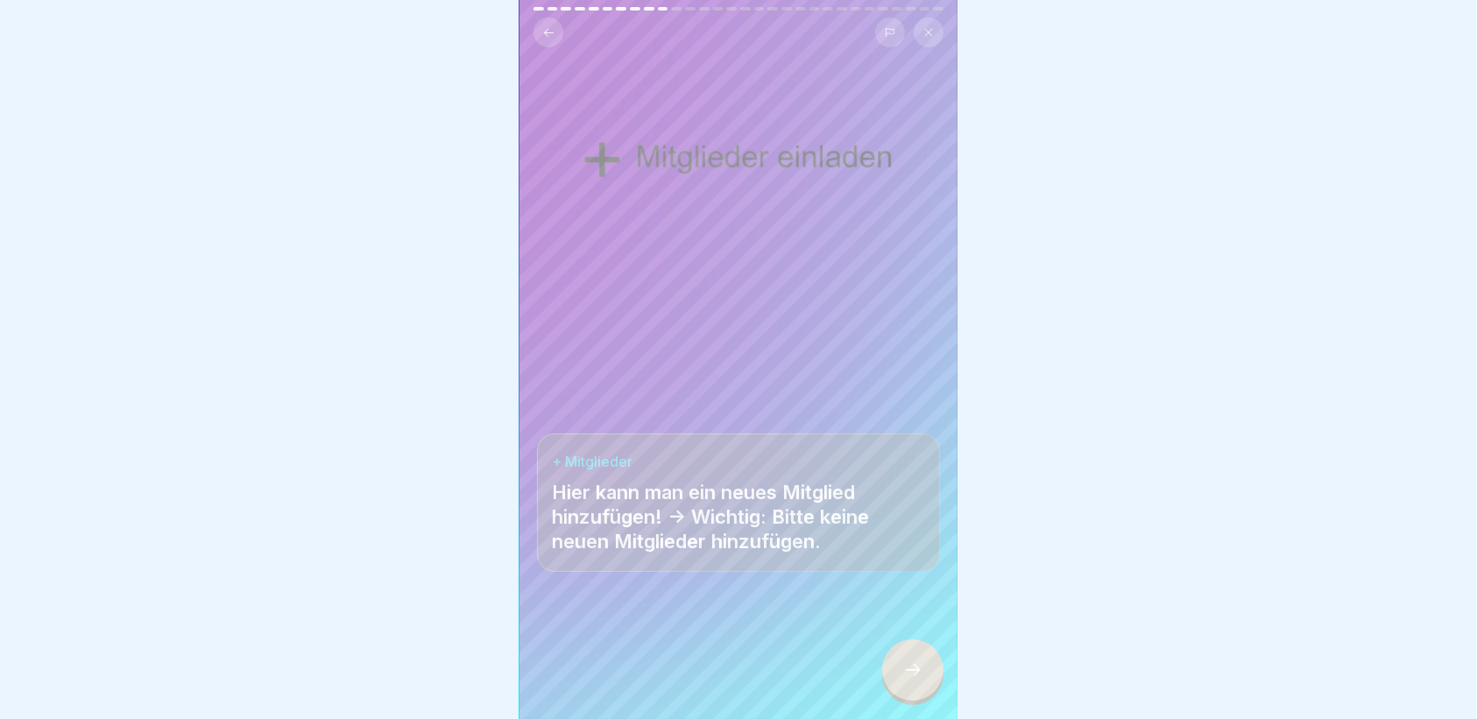
click at [911, 665] on icon at bounding box center [912, 670] width 21 height 21
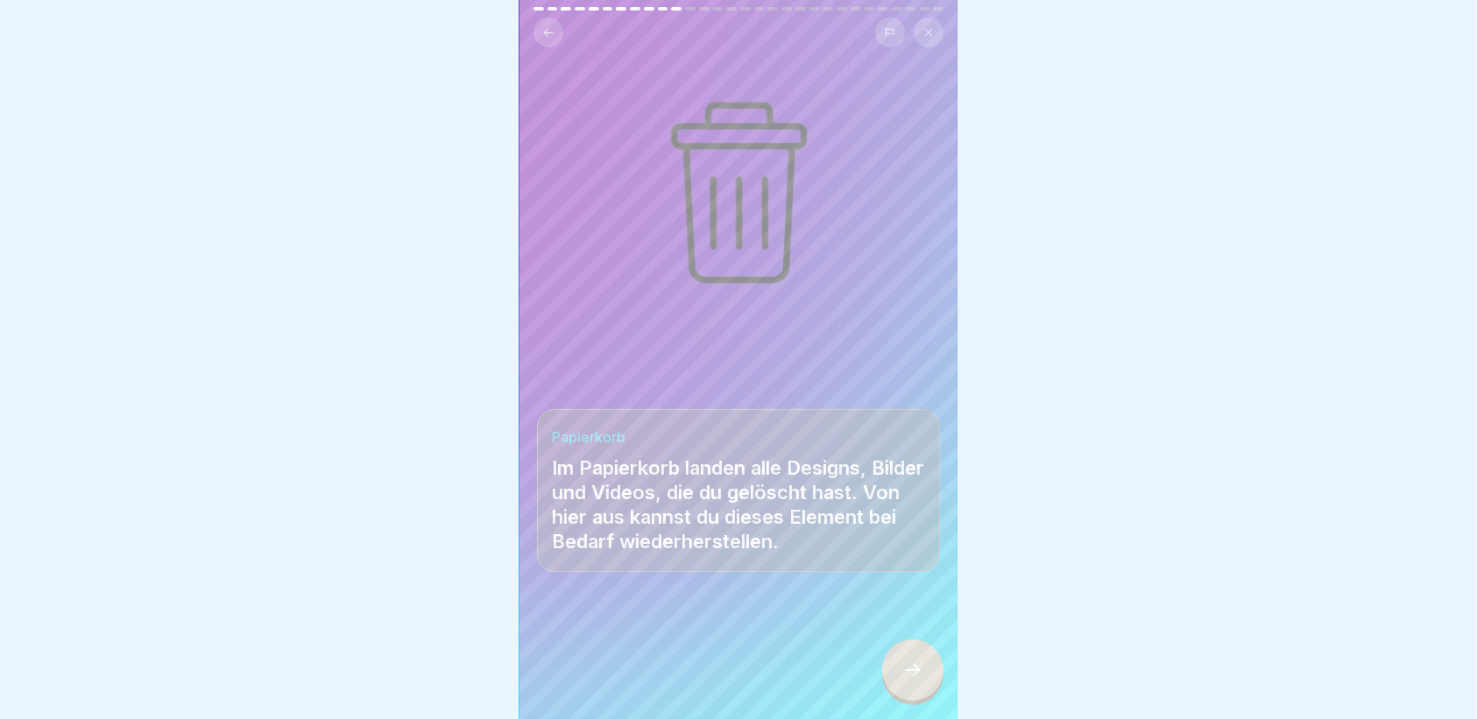
click at [911, 665] on icon at bounding box center [912, 670] width 21 height 21
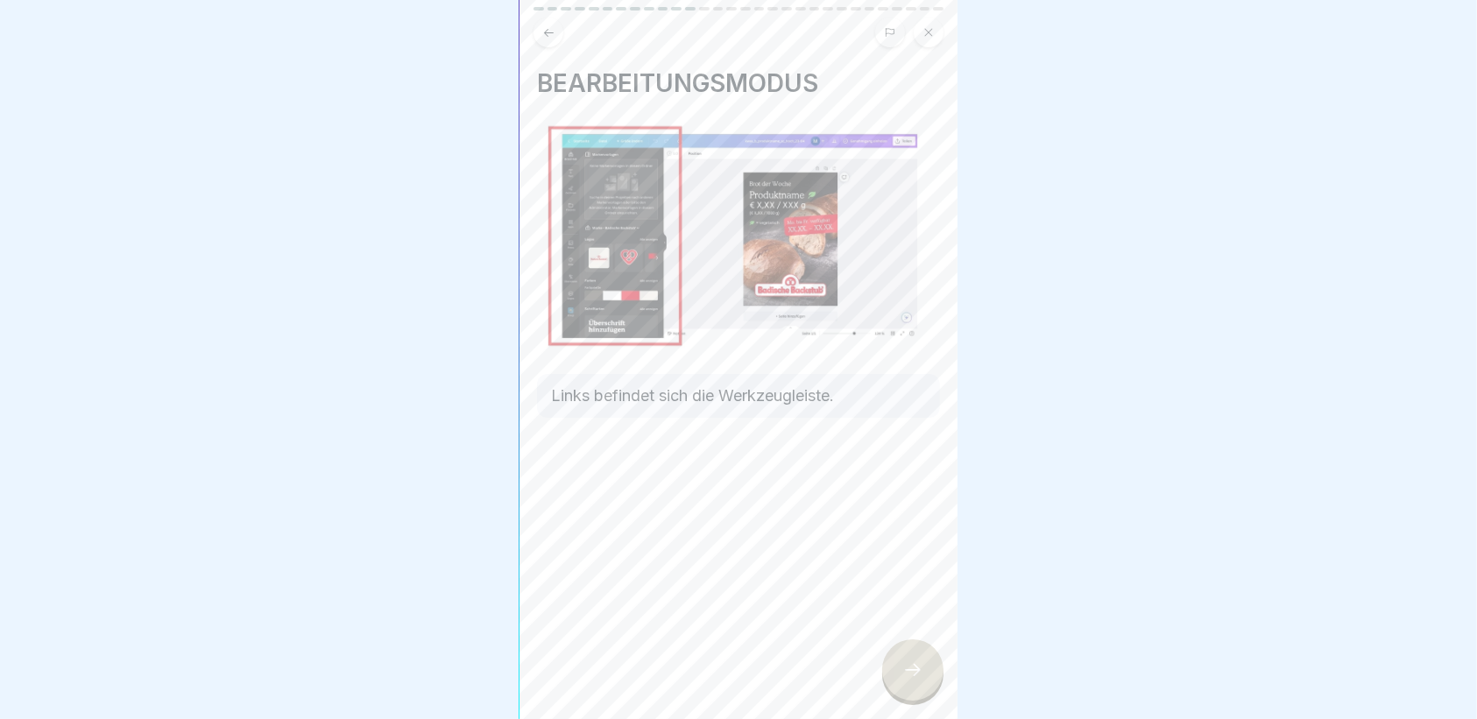
click at [545, 26] on icon at bounding box center [548, 32] width 13 height 13
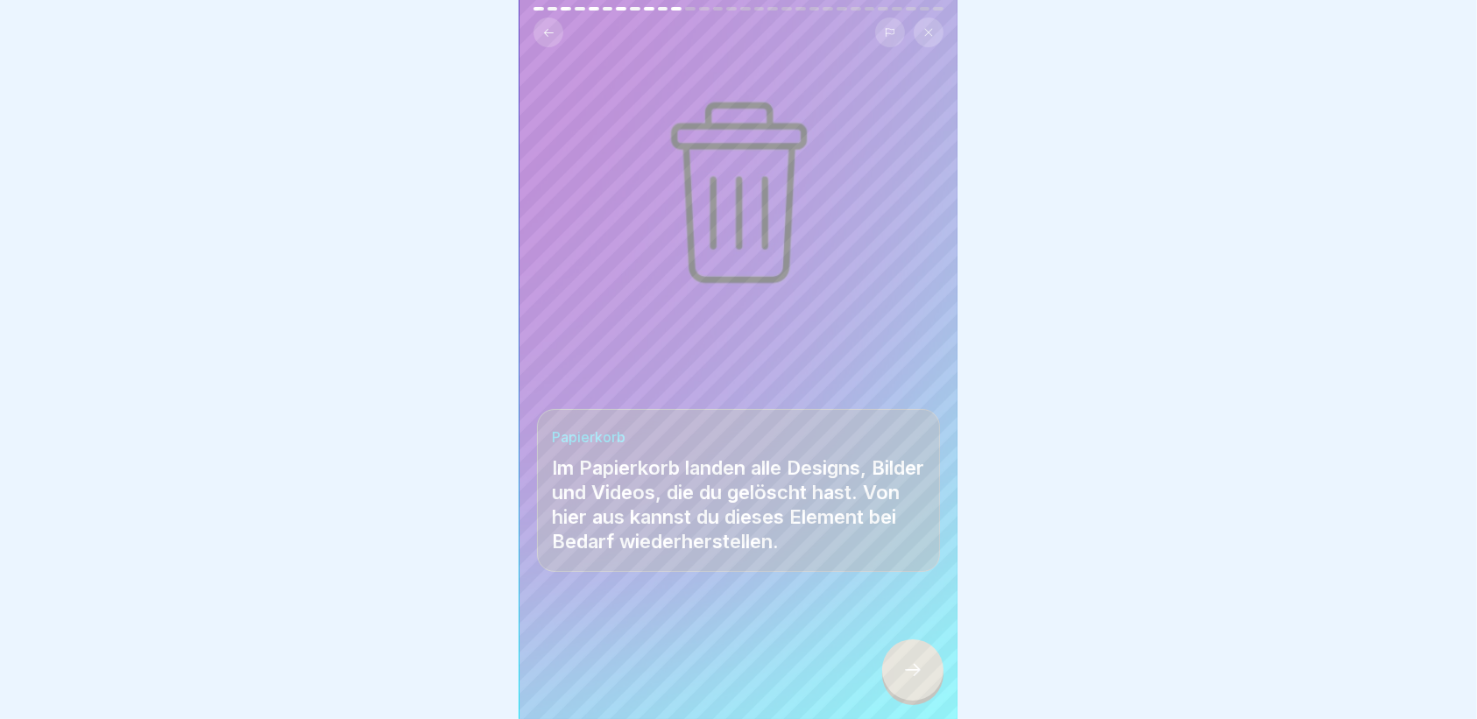
click at [928, 665] on div at bounding box center [912, 669] width 61 height 61
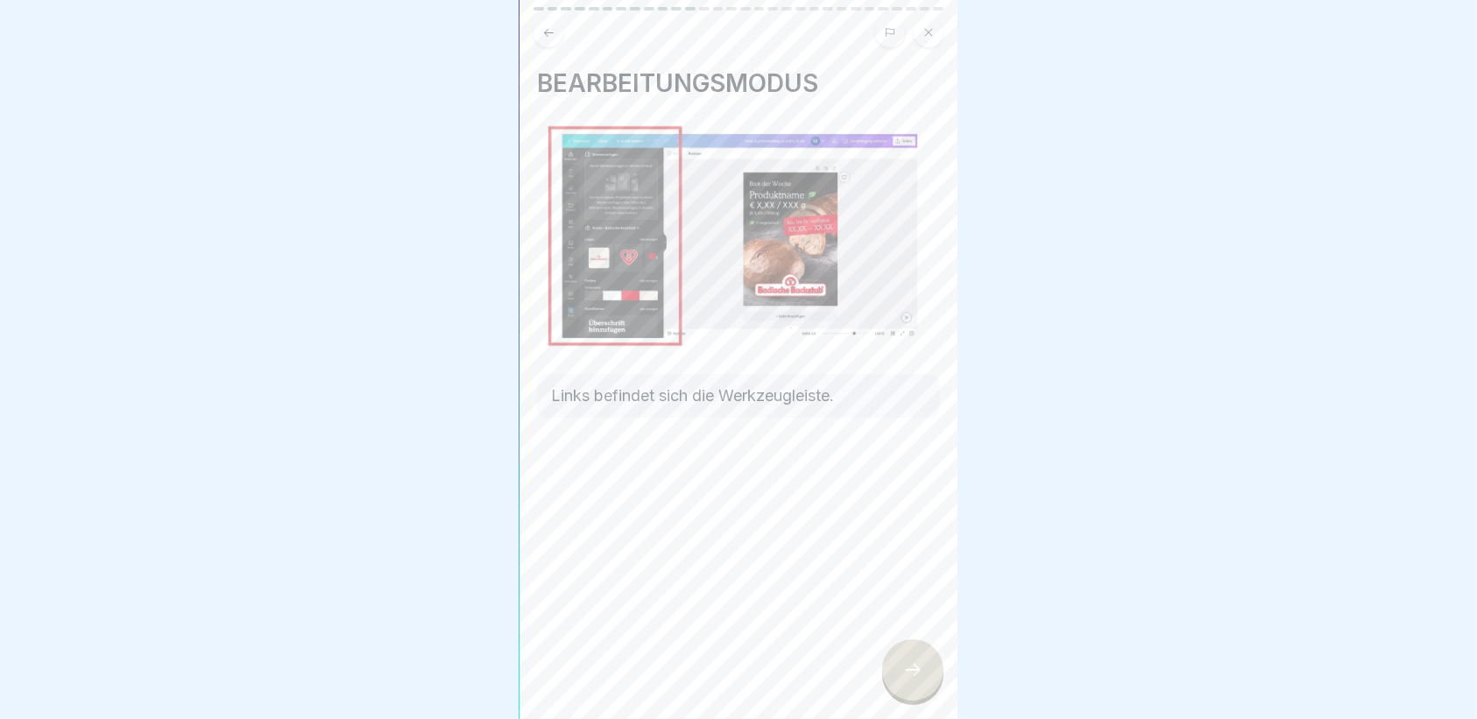
click at [928, 658] on div at bounding box center [912, 669] width 61 height 61
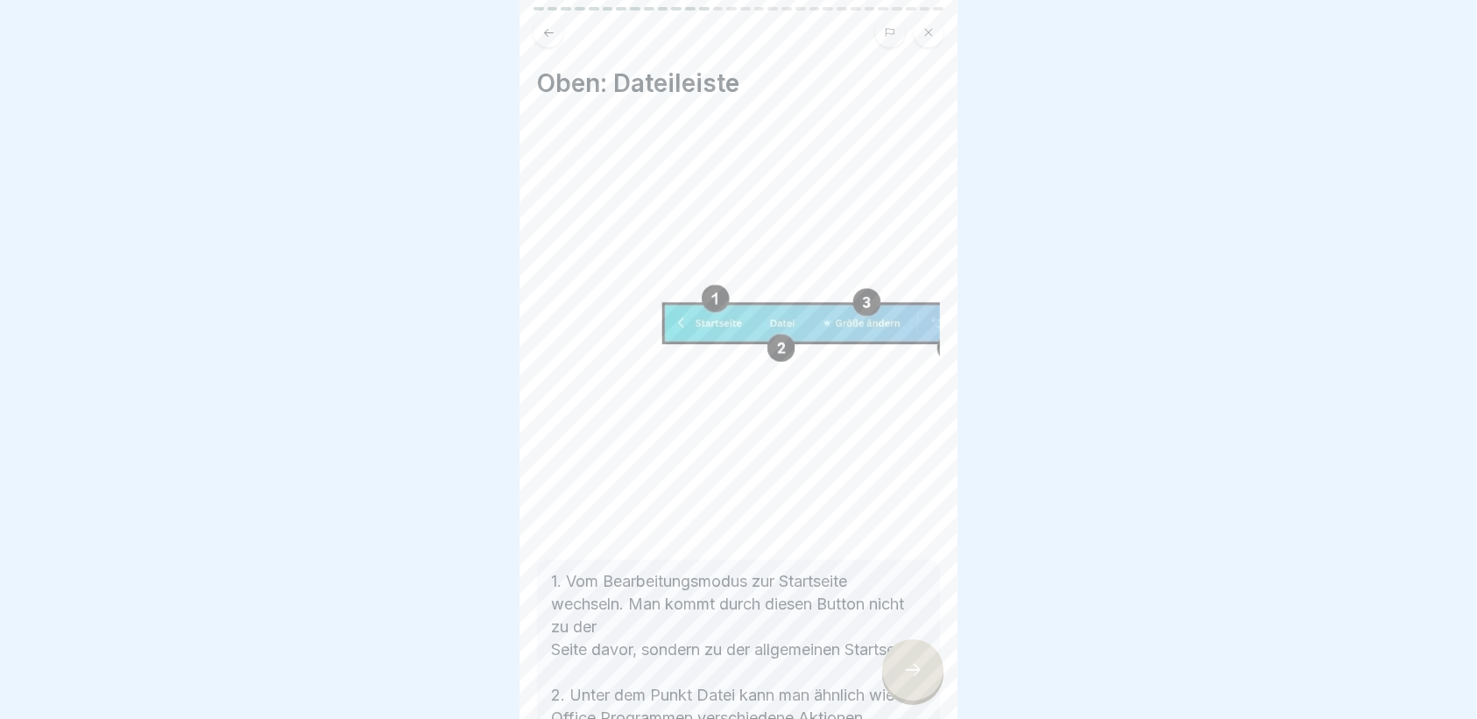
drag, startPoint x: 928, startPoint y: 658, endPoint x: 952, endPoint y: 767, distance: 112.0
click at [952, 719] on html "Bedieneroberfläche von CANVA 30 Schritte Bedienoberfläche Digitales Handbuch: M…" at bounding box center [738, 359] width 1477 height 719
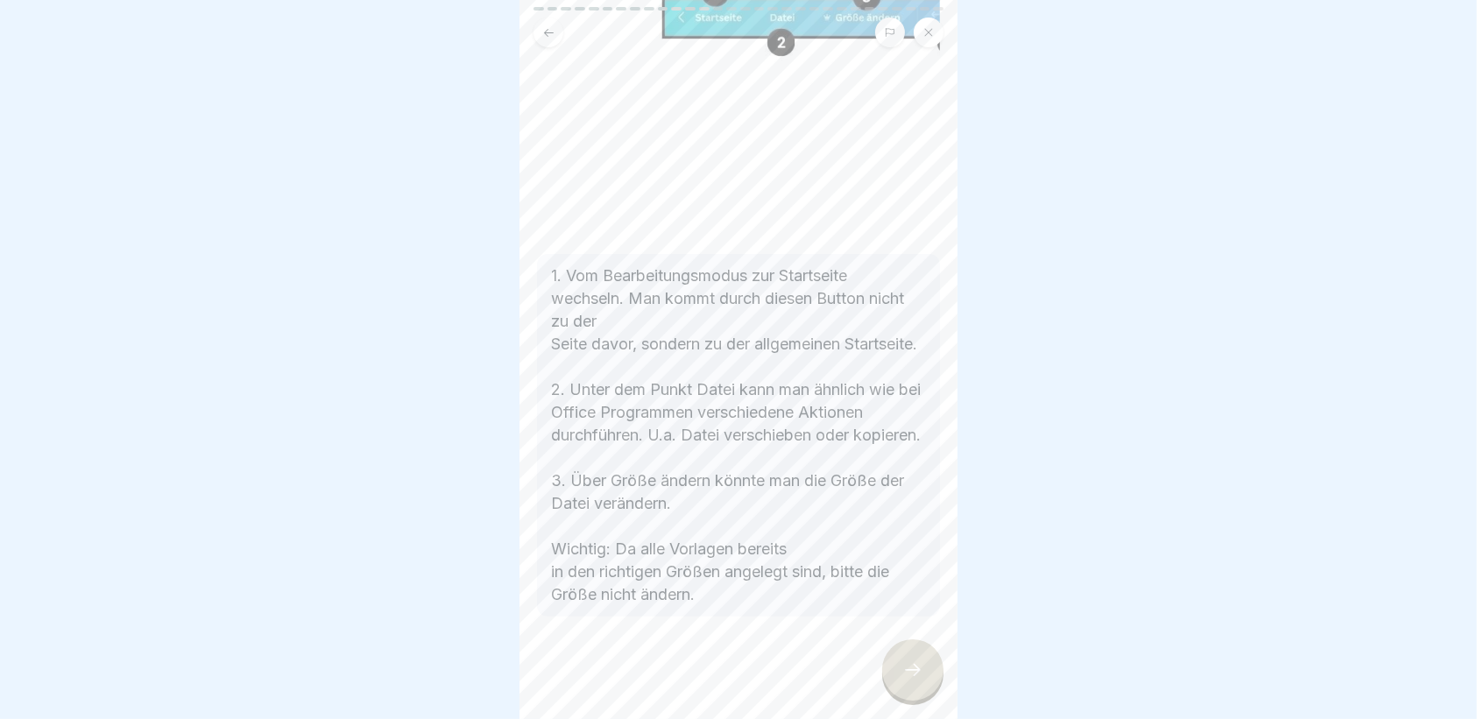
scroll to position [341, 0]
drag, startPoint x: 975, startPoint y: 385, endPoint x: 942, endPoint y: 374, distance: 34.9
click at [942, 374] on body "Bedieneroberfläche von CANVA 30 Schritte Bedienoberfläche Digitales Handbuch: M…" at bounding box center [738, 359] width 1477 height 719
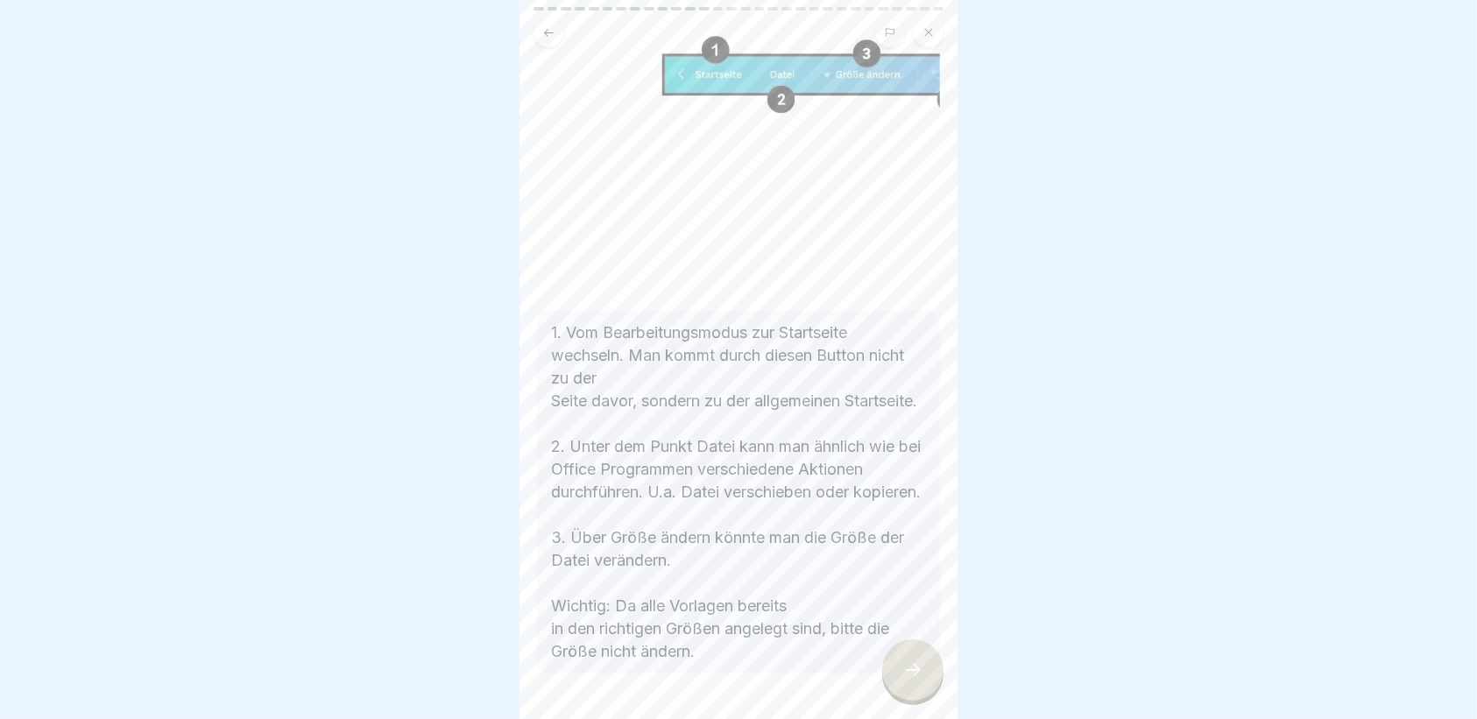
scroll to position [190, 0]
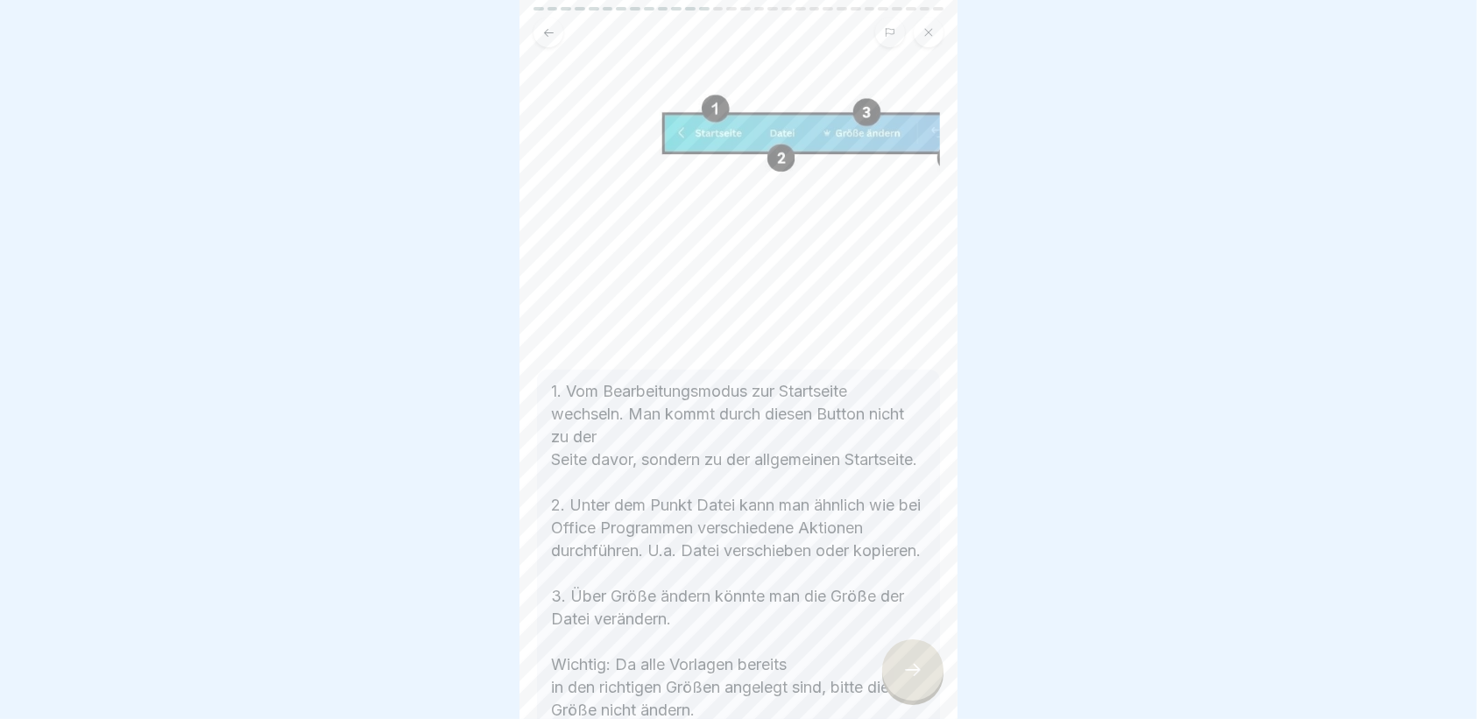
click at [926, 692] on div at bounding box center [912, 669] width 61 height 61
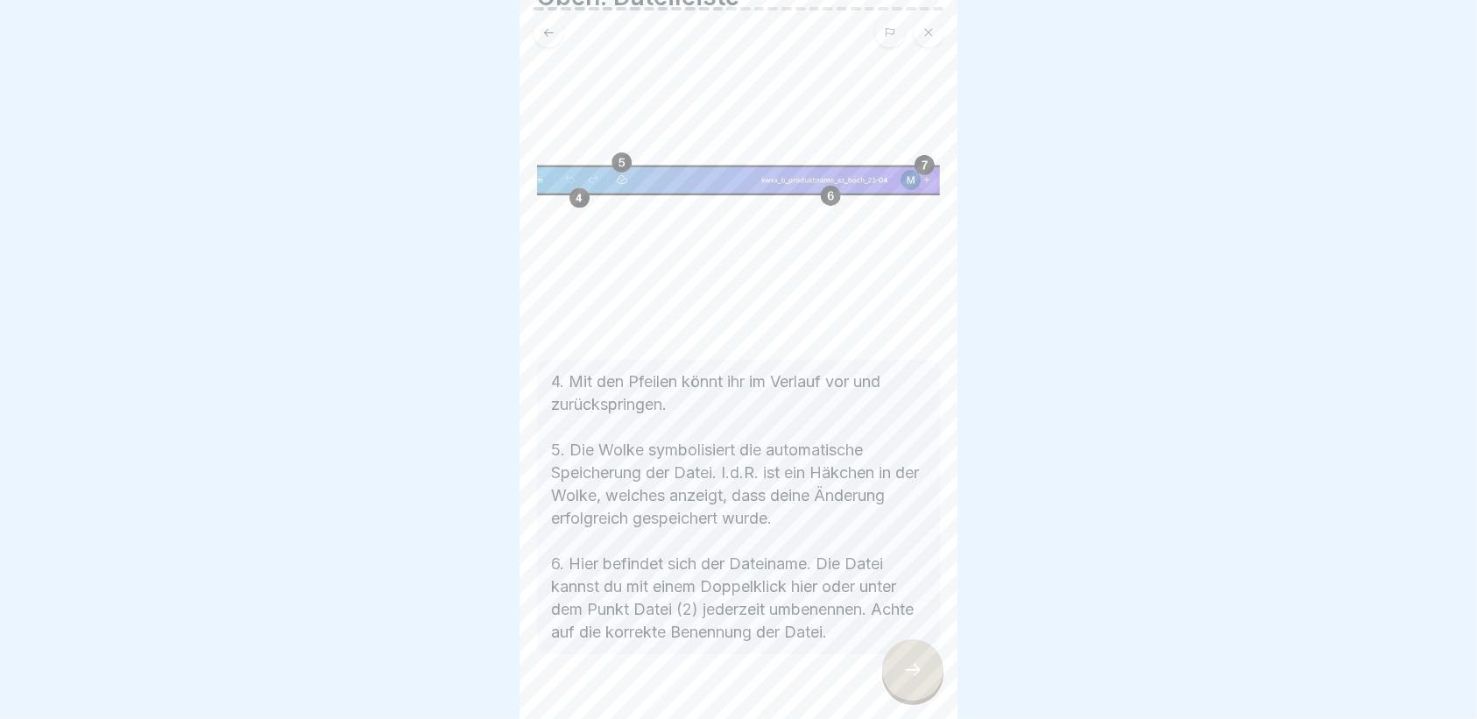
scroll to position [89, 0]
click at [910, 659] on div at bounding box center [912, 669] width 61 height 61
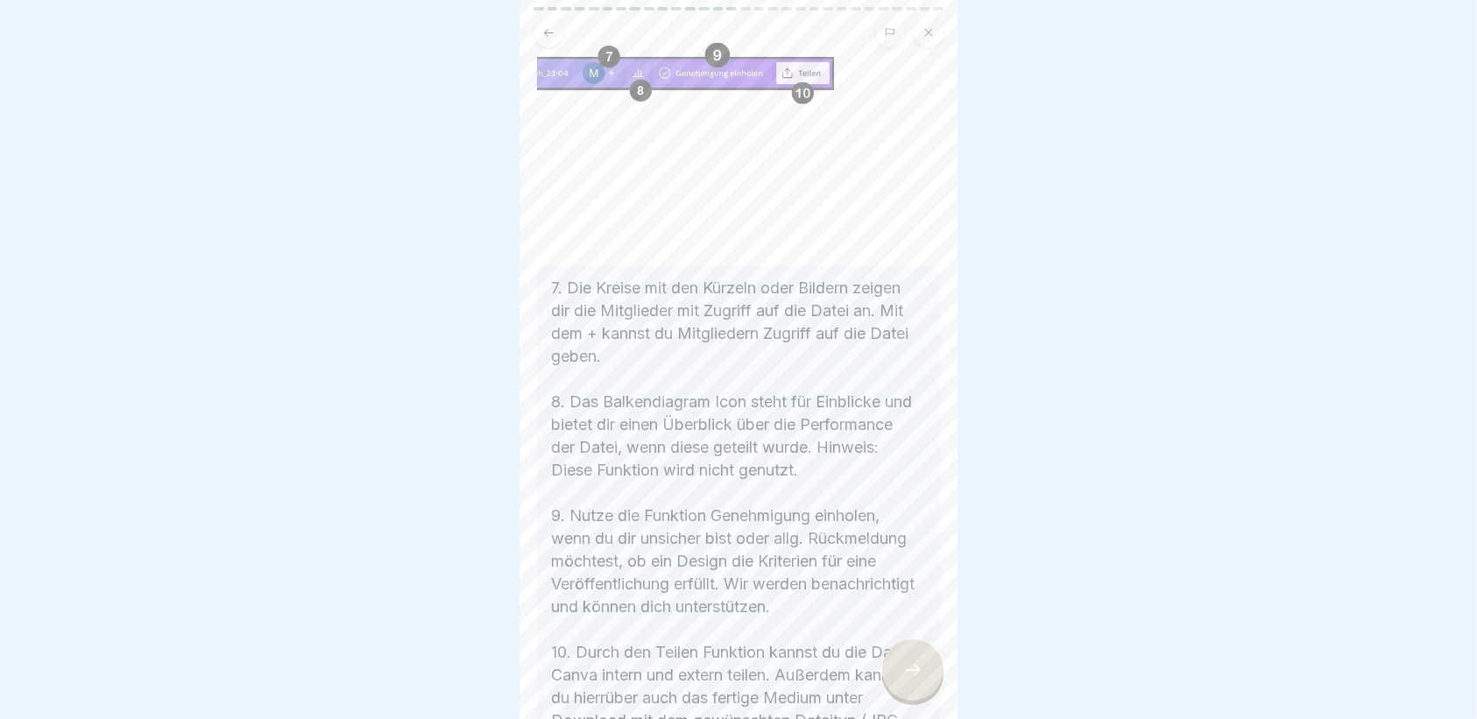
scroll to position [207, 0]
click at [912, 690] on div at bounding box center [912, 669] width 61 height 61
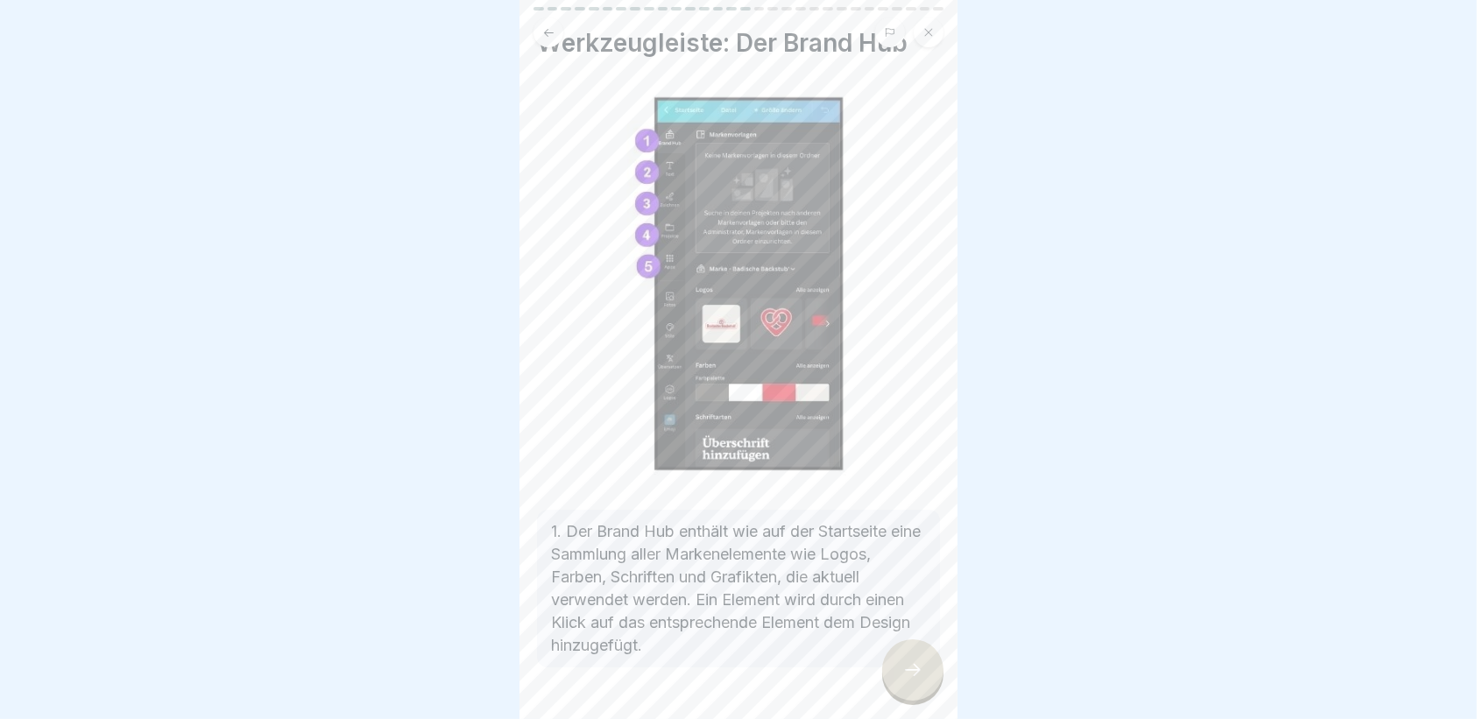
scroll to position [98, 0]
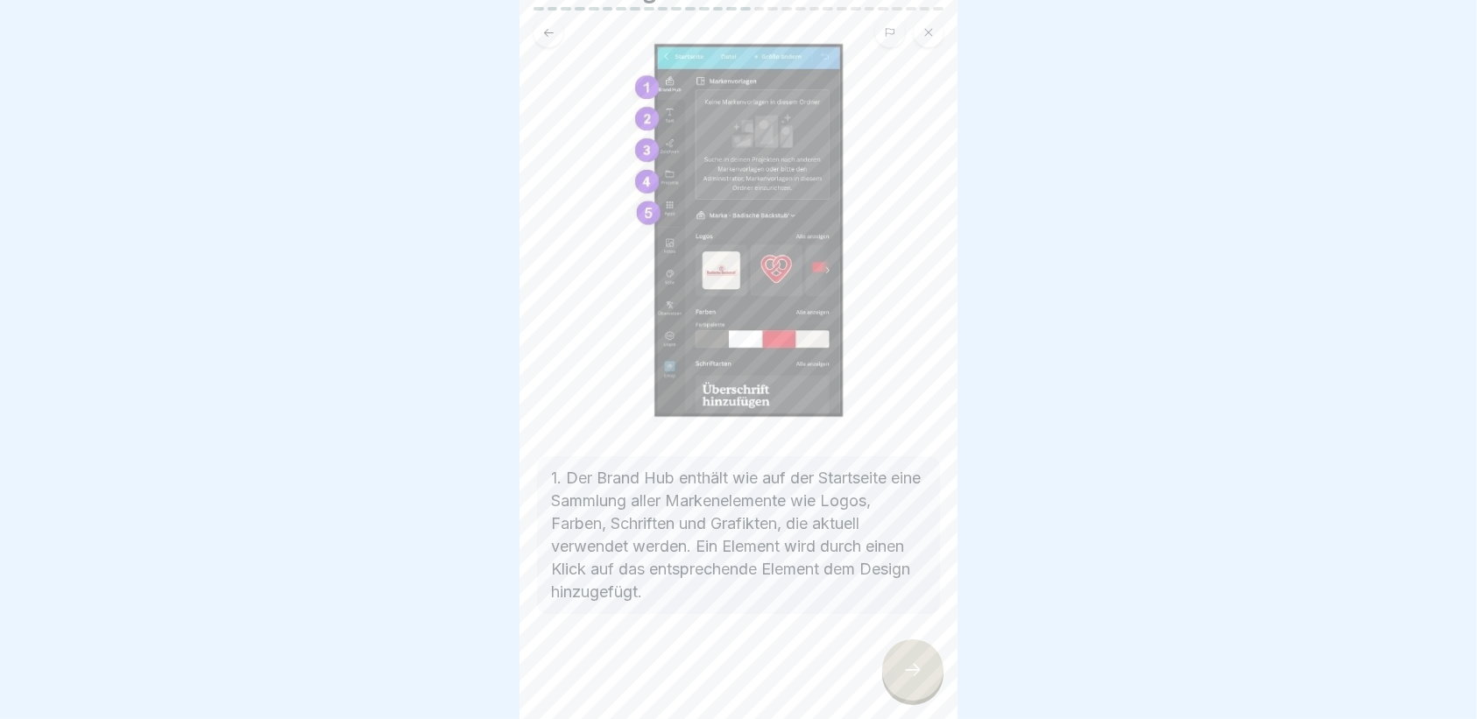
click at [918, 652] on div at bounding box center [912, 669] width 61 height 61
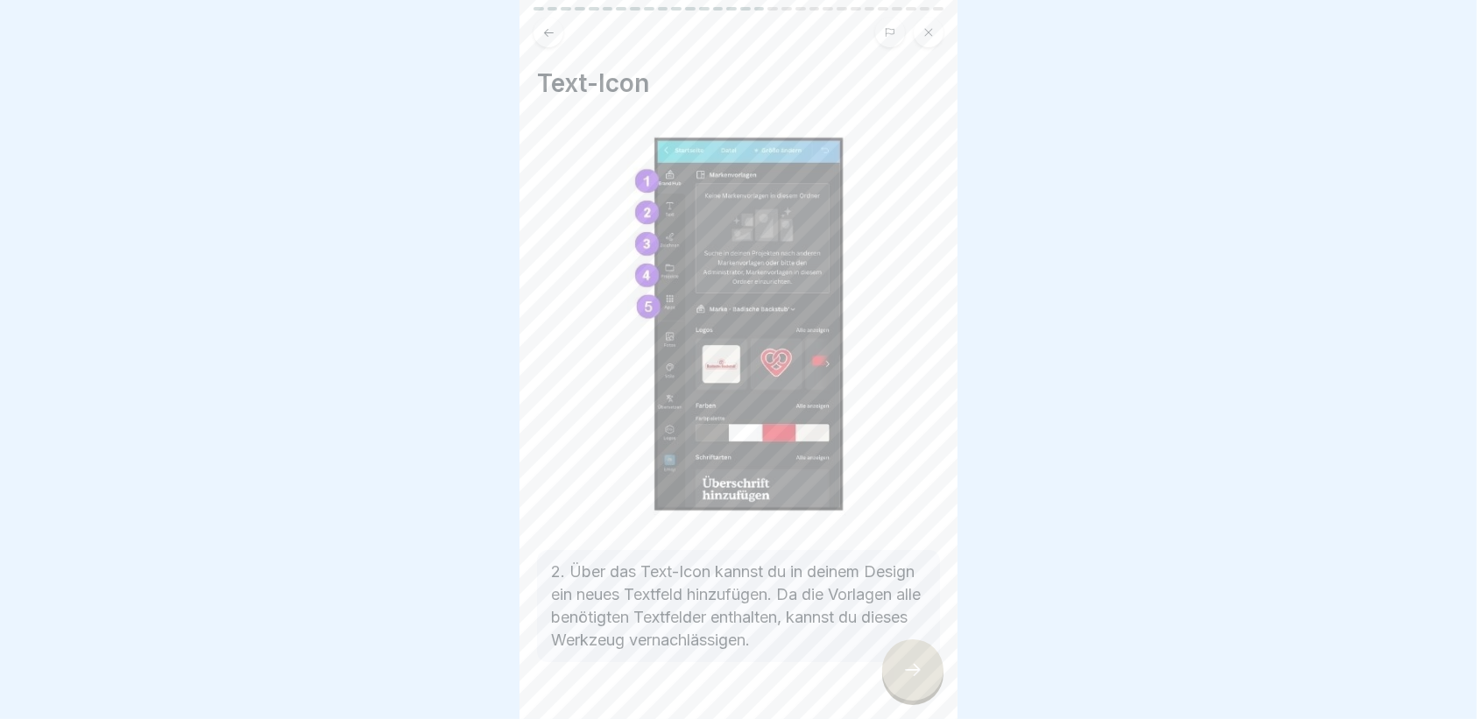
click at [915, 688] on div at bounding box center [912, 669] width 61 height 61
click at [917, 685] on div at bounding box center [912, 669] width 61 height 61
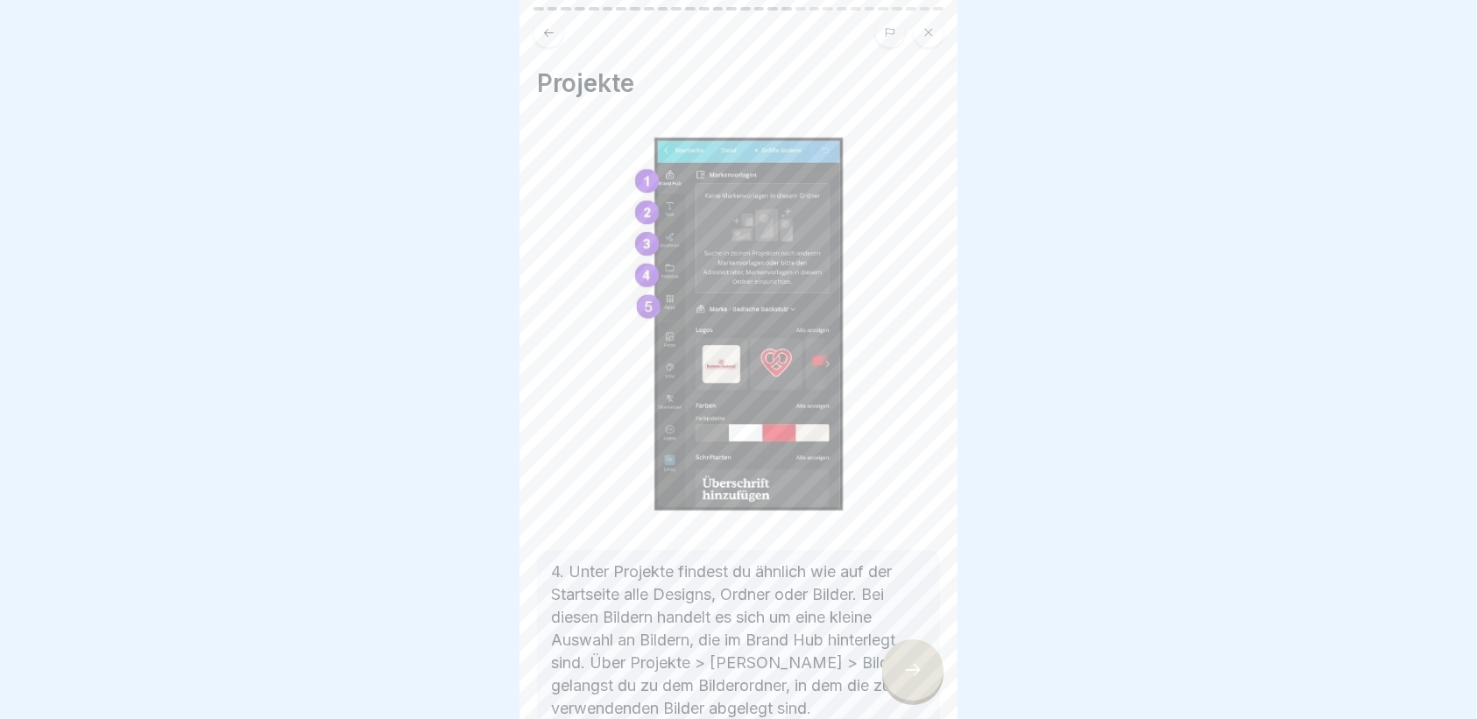
click at [932, 667] on div at bounding box center [912, 669] width 61 height 61
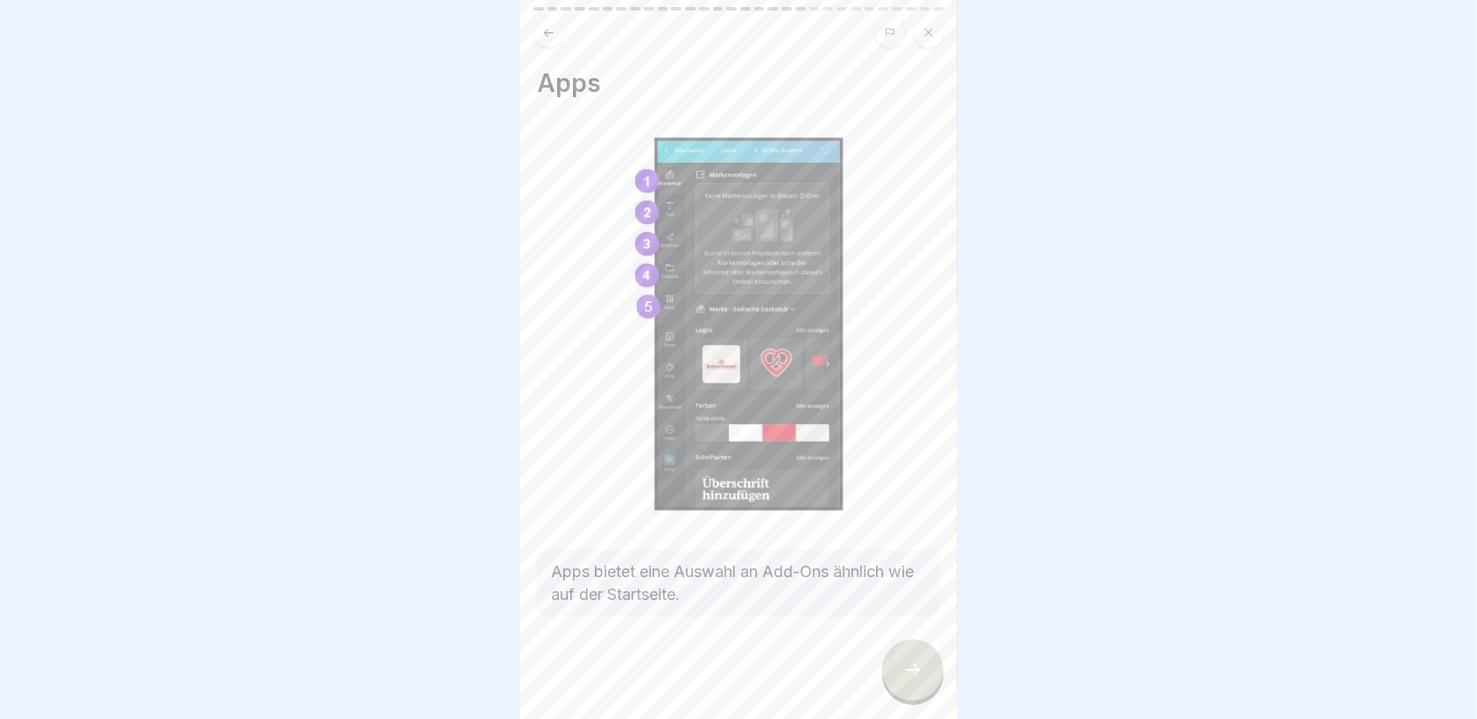
click at [547, 26] on icon at bounding box center [548, 32] width 13 height 13
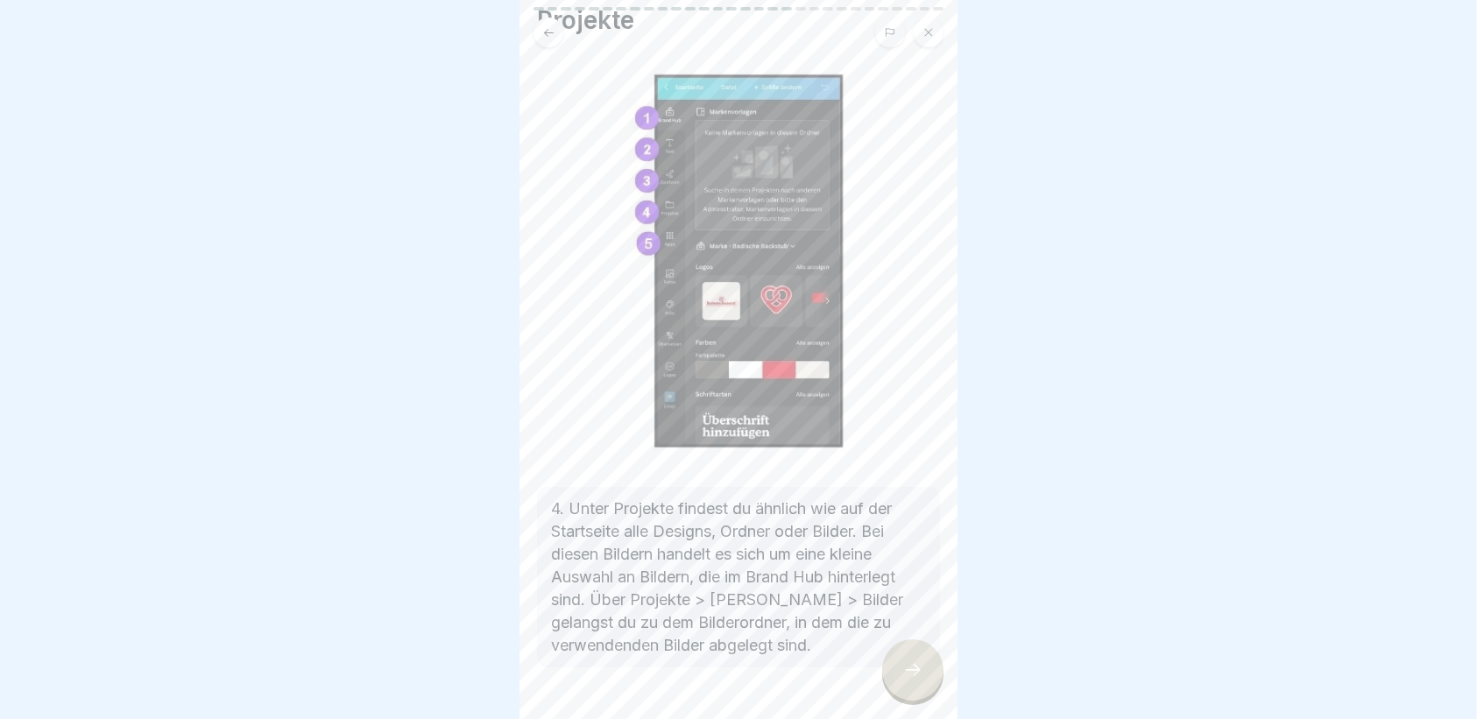
scroll to position [65, 0]
click at [908, 667] on icon at bounding box center [912, 670] width 21 height 21
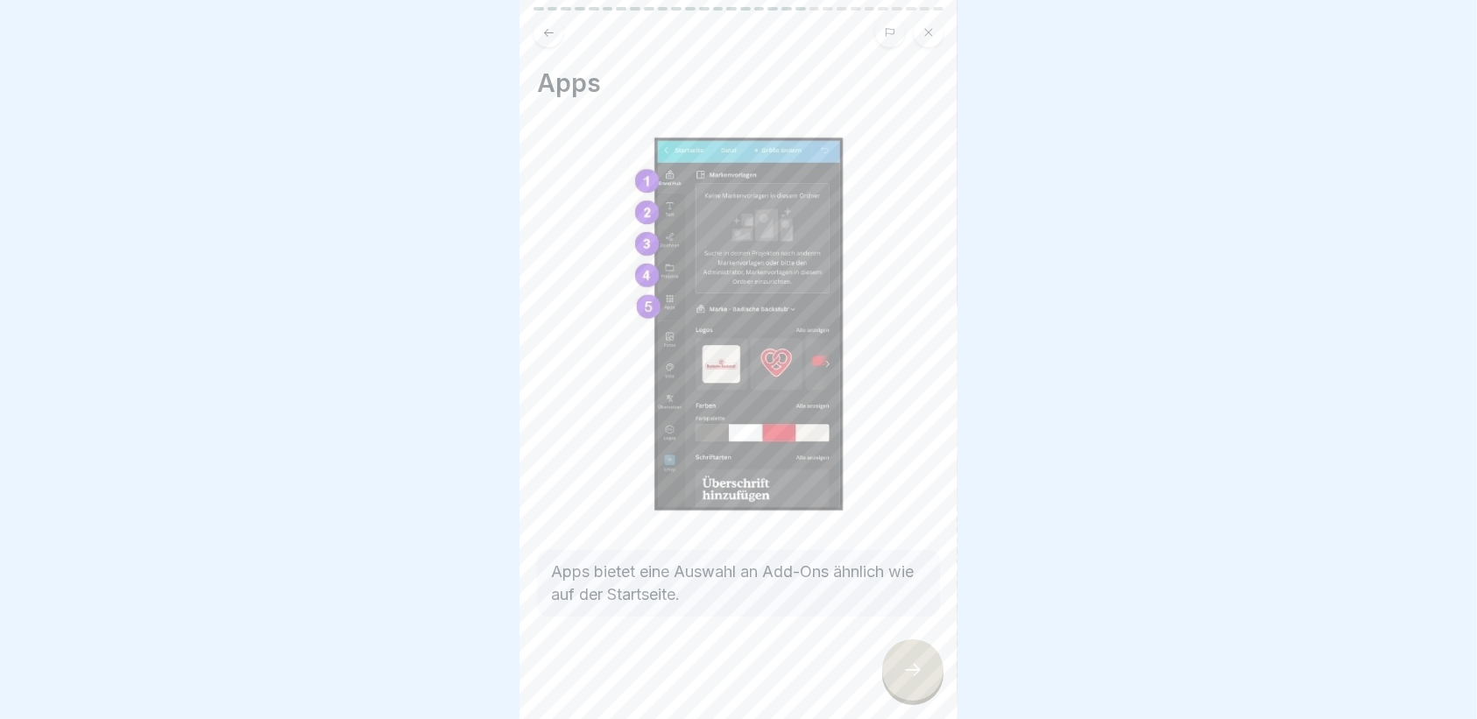
click at [900, 669] on div at bounding box center [912, 669] width 61 height 61
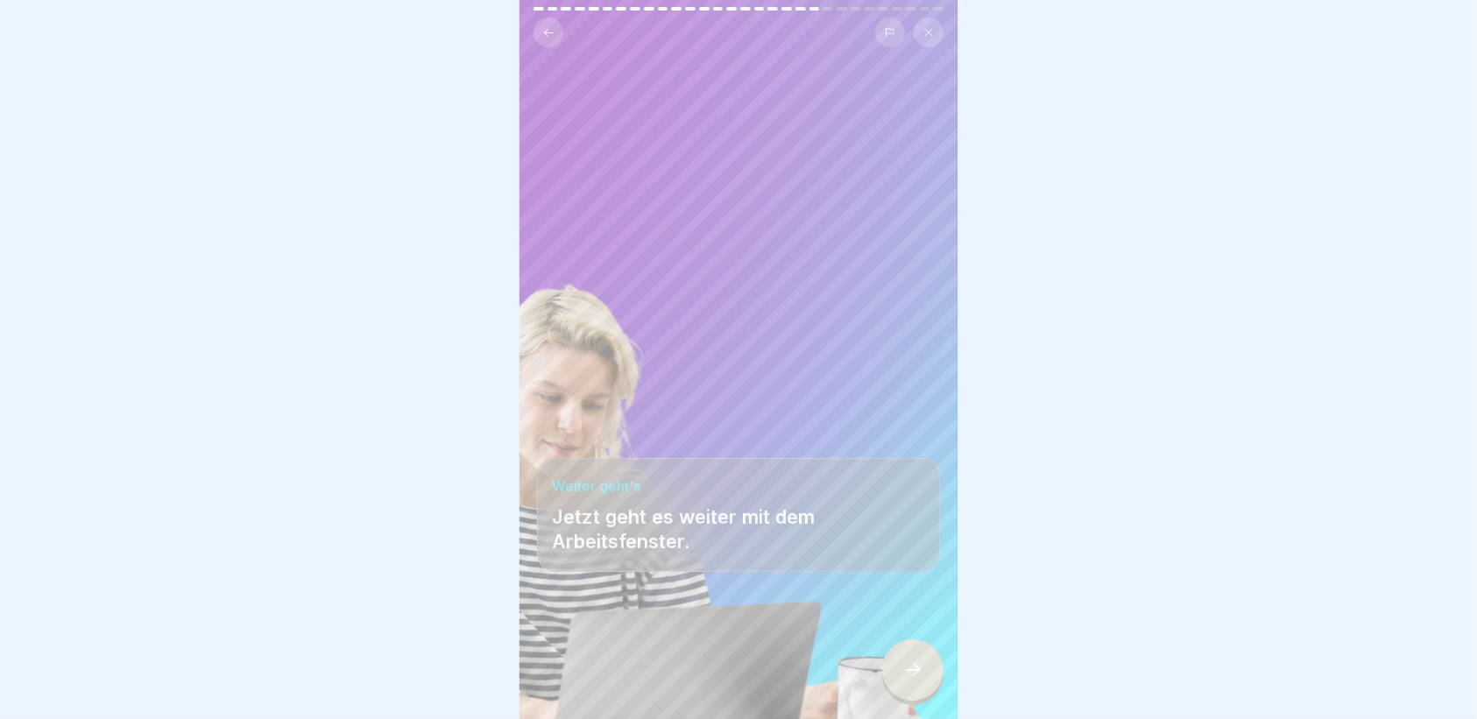
click at [900, 669] on div at bounding box center [912, 669] width 61 height 61
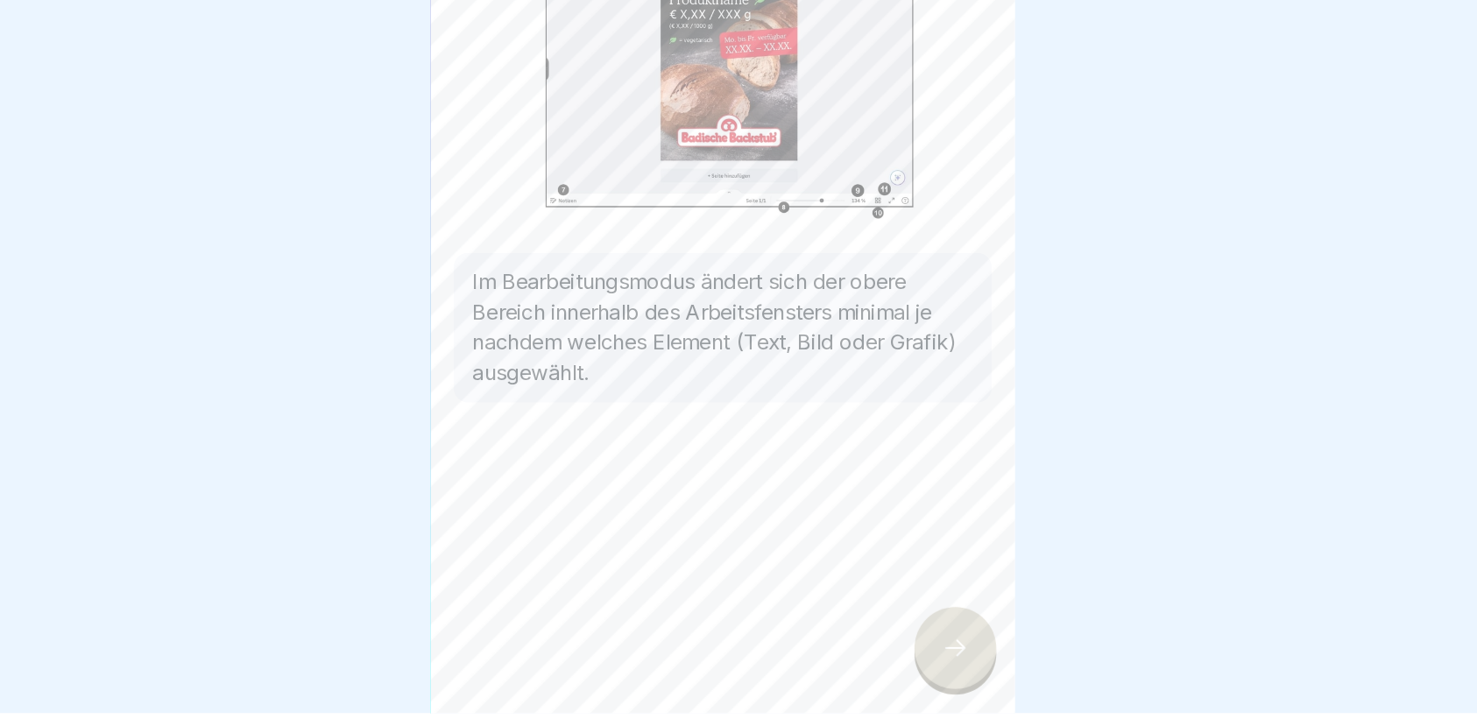
scroll to position [18, 0]
click at [907, 669] on icon at bounding box center [912, 670] width 21 height 21
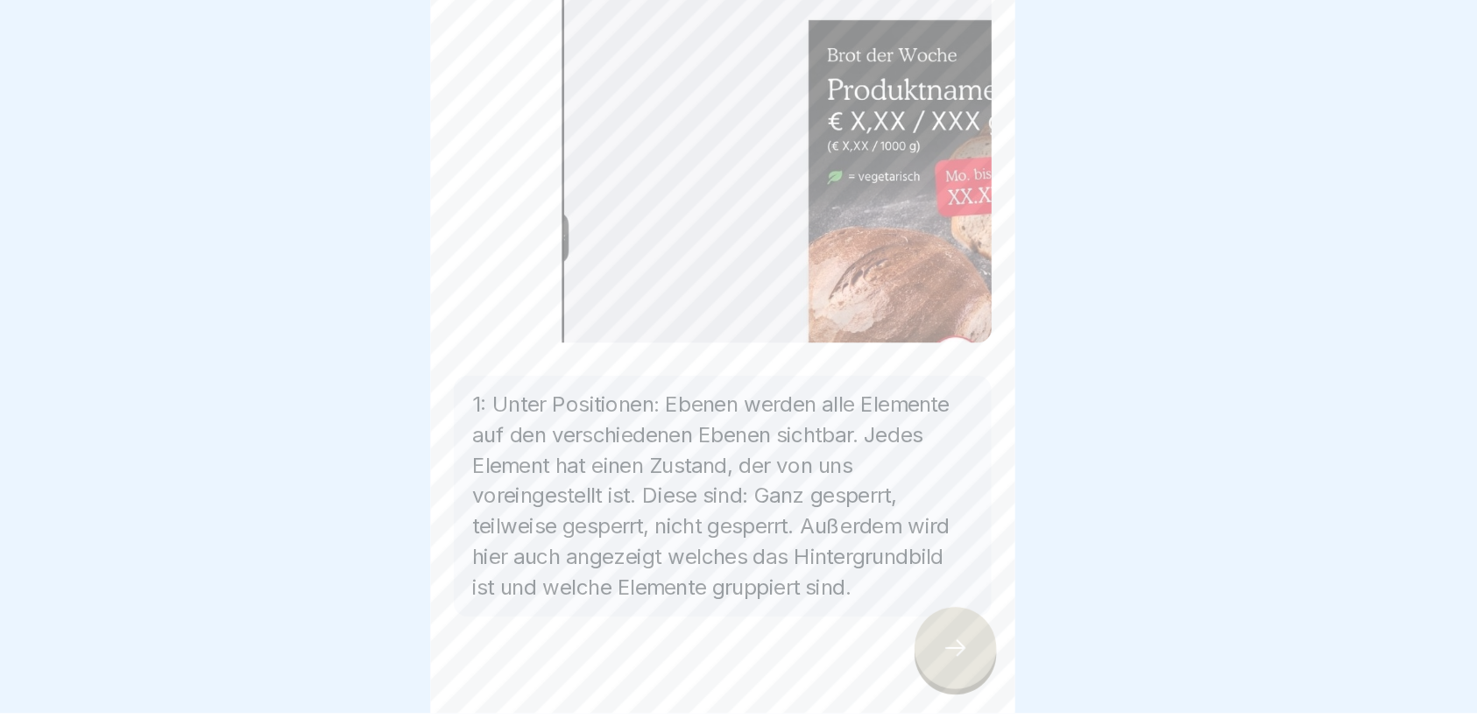
click at [1129, 405] on div at bounding box center [738, 359] width 1477 height 719
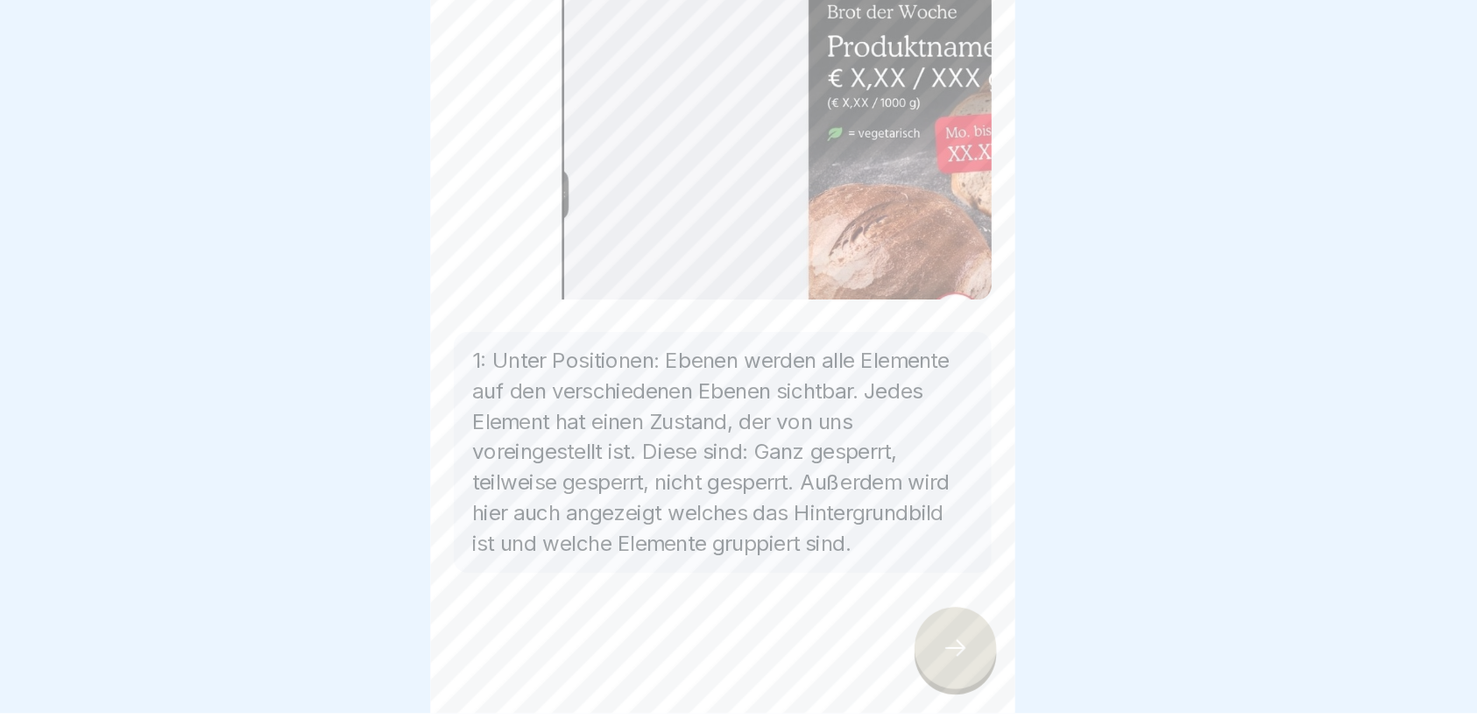
click at [906, 675] on icon at bounding box center [912, 670] width 21 height 21
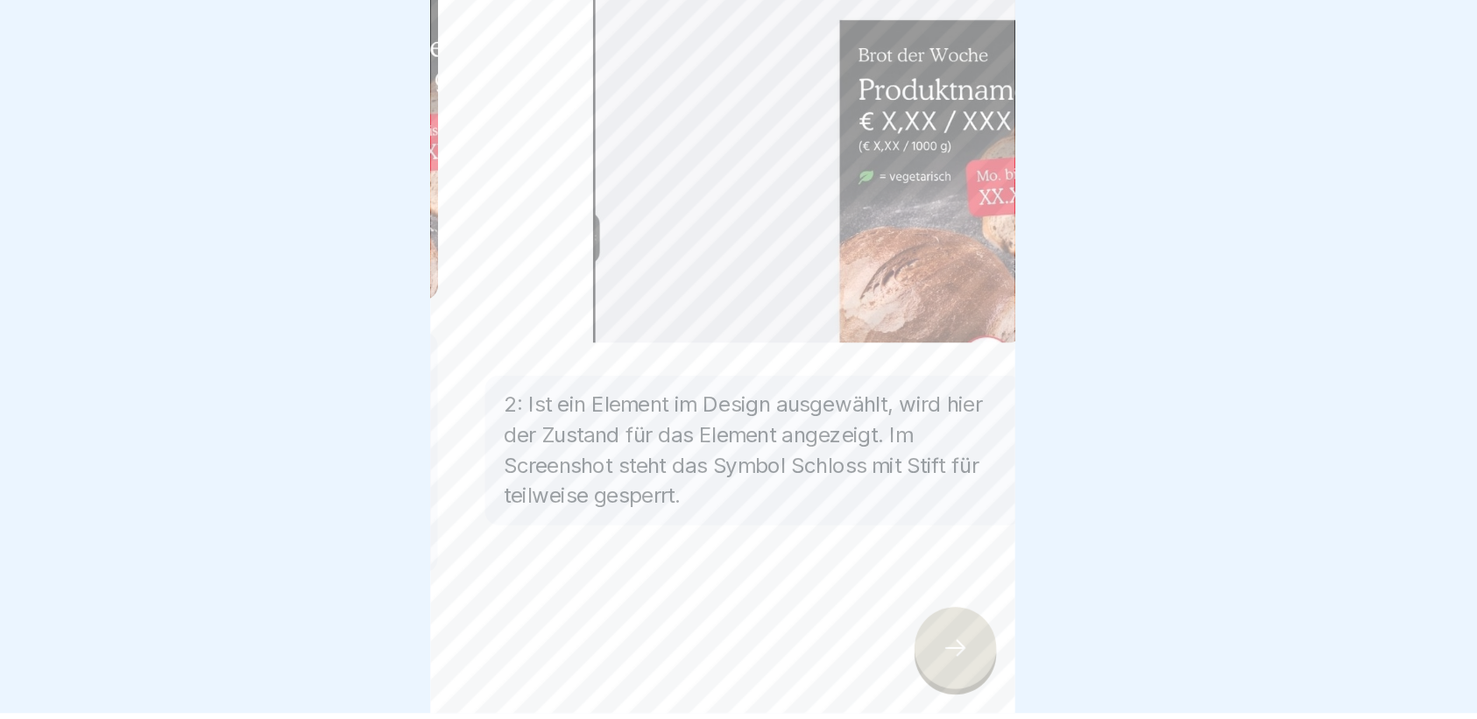
click at [914, 667] on div "Bedieneroberfläche von CANVA 30 Schritte Bedienoberfläche Digitales Handbuch: M…" at bounding box center [738, 359] width 438 height 719
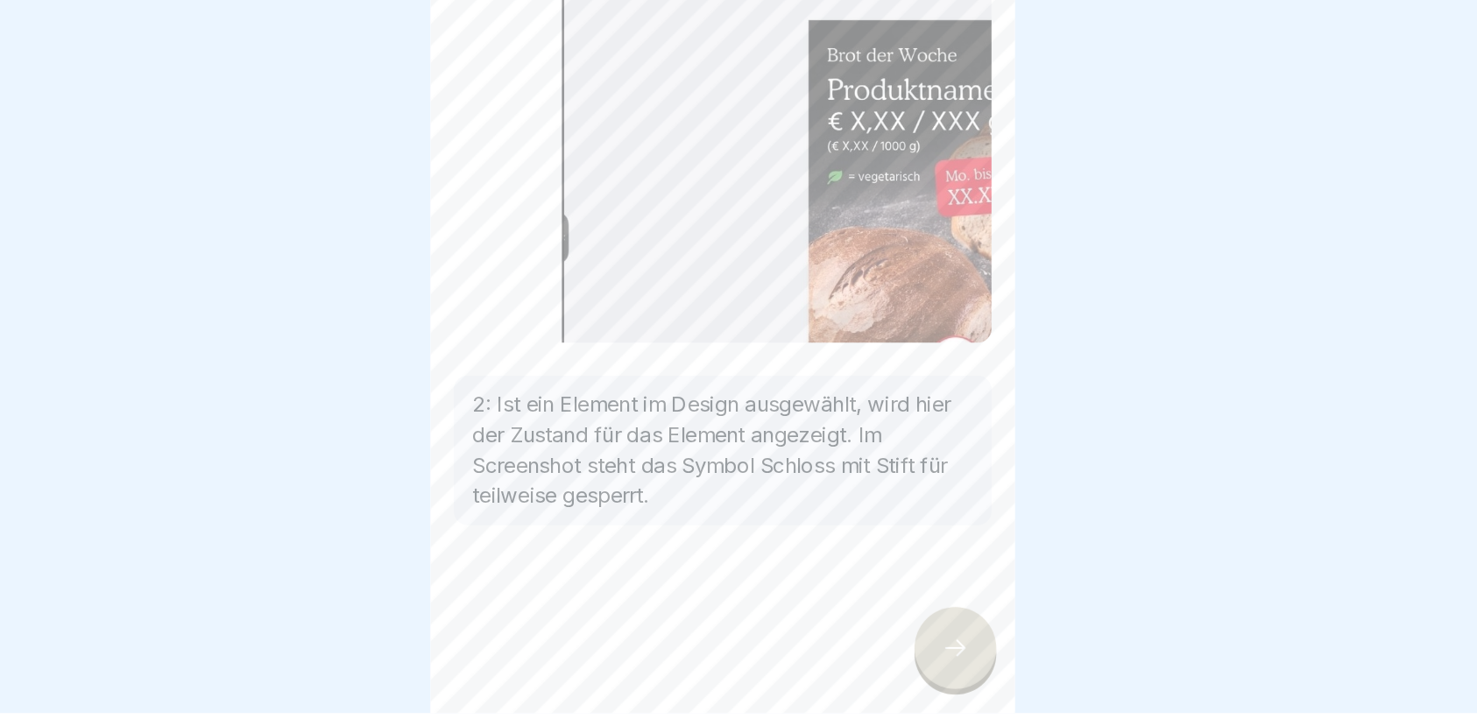
click at [914, 667] on icon at bounding box center [912, 670] width 21 height 21
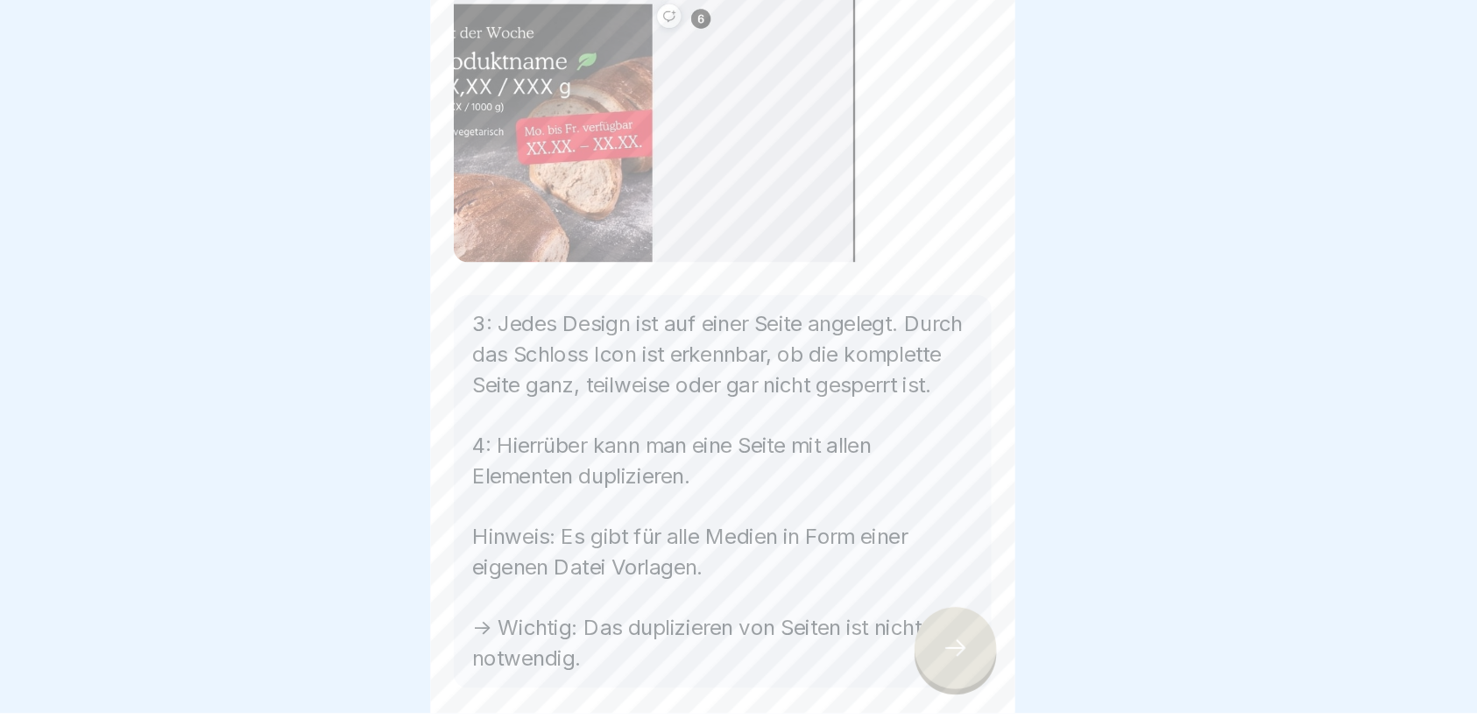
click at [914, 667] on icon at bounding box center [912, 670] width 21 height 21
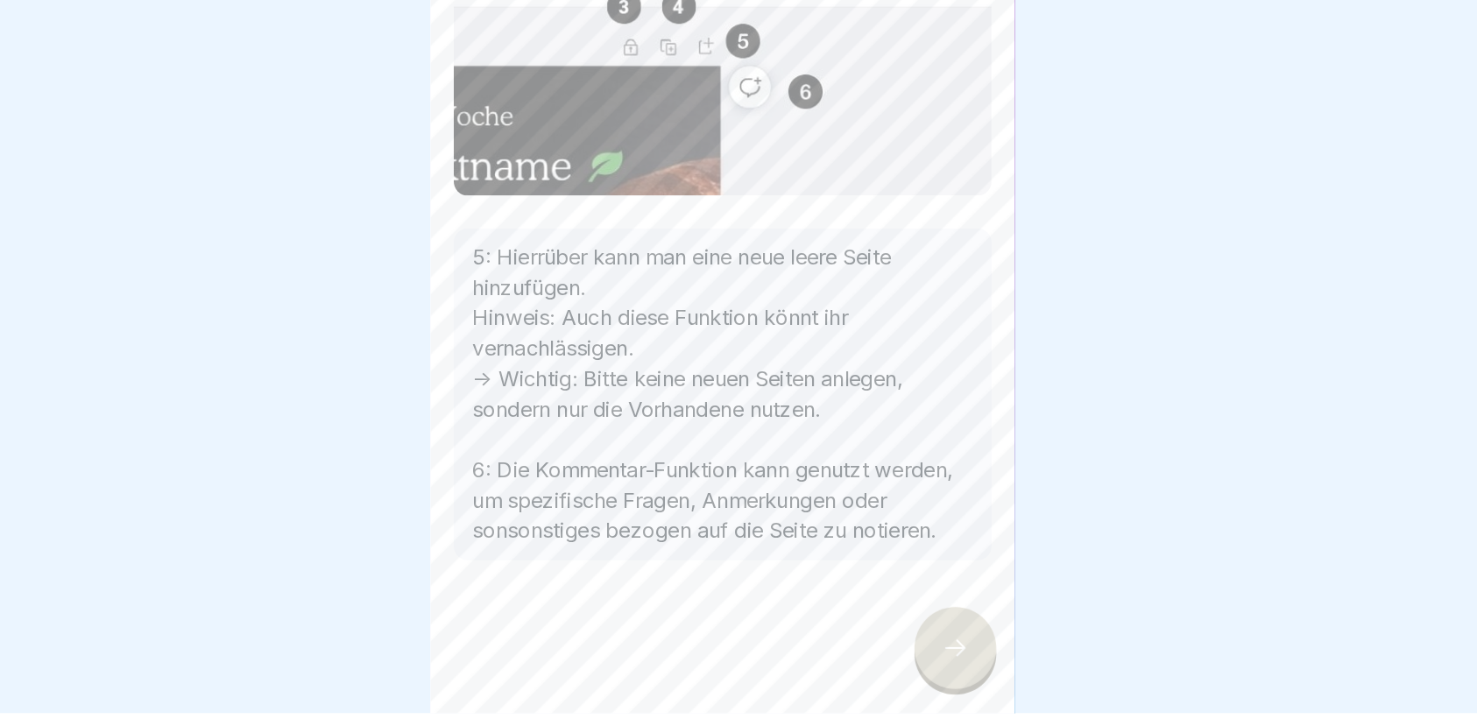
click at [914, 667] on icon at bounding box center [912, 670] width 21 height 21
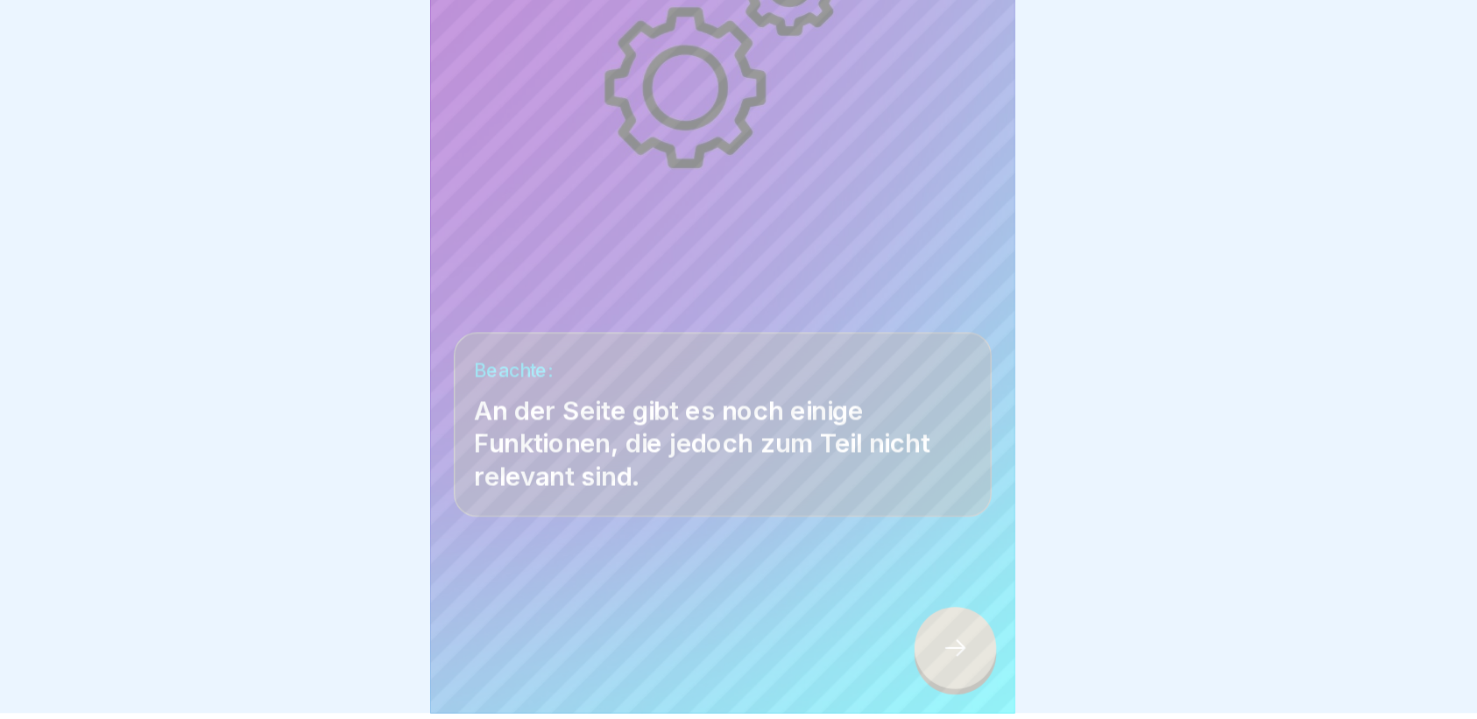
click at [902, 672] on icon at bounding box center [912, 670] width 21 height 21
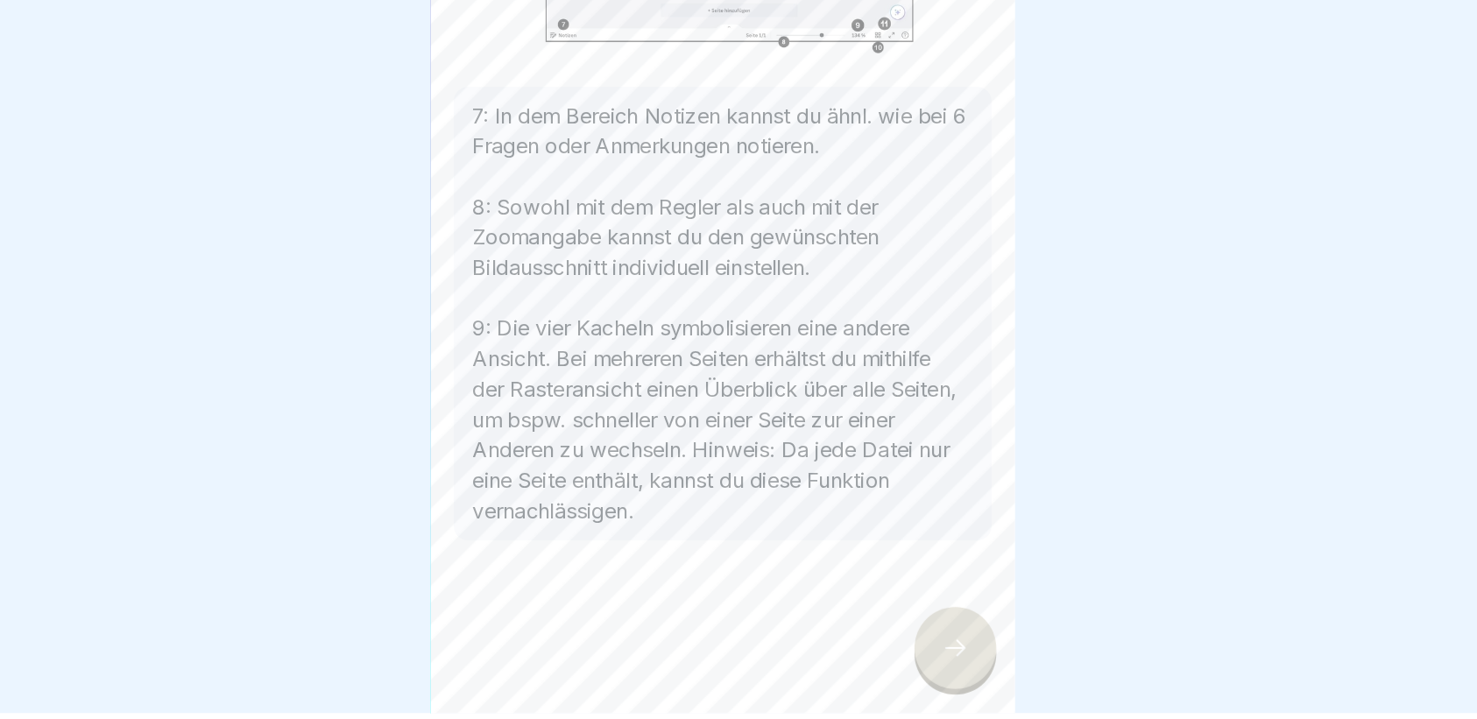
click at [906, 654] on div at bounding box center [912, 669] width 61 height 61
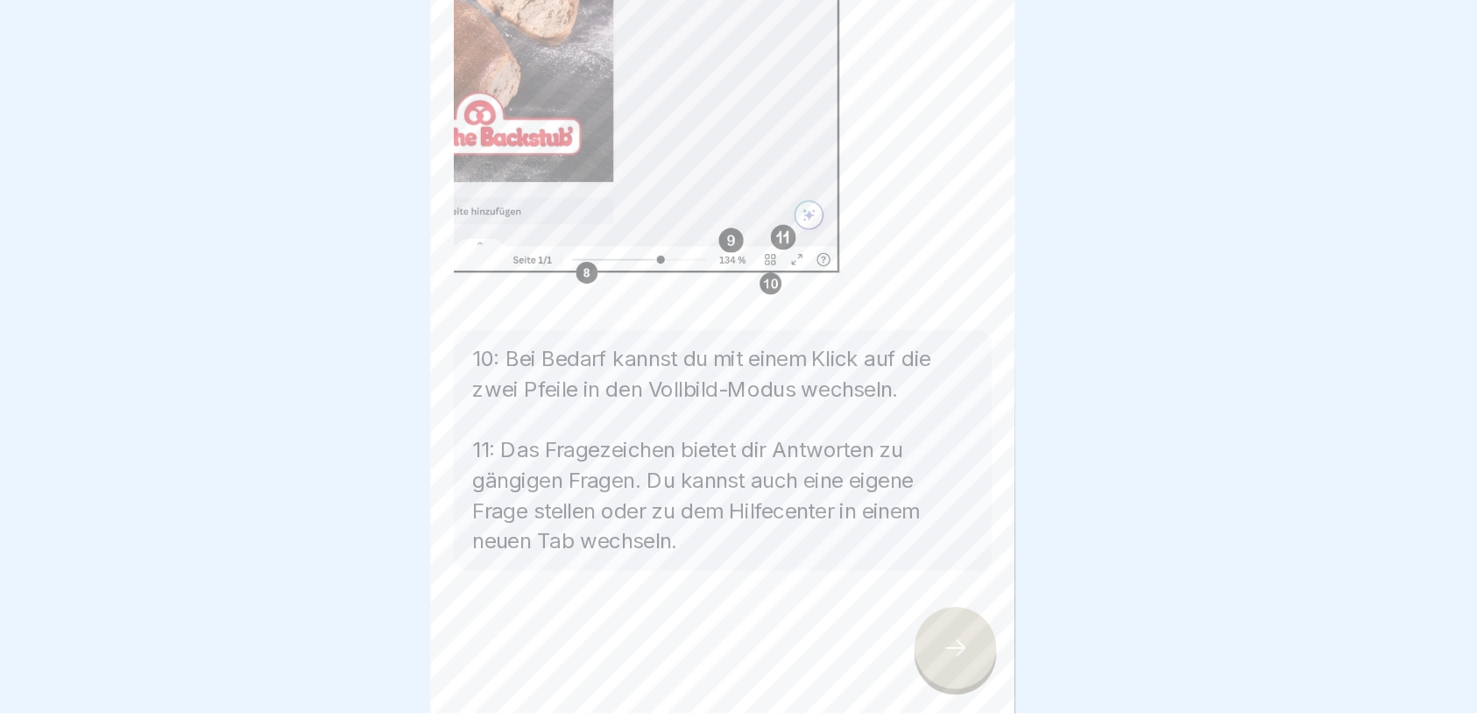
click at [906, 654] on div at bounding box center [912, 669] width 61 height 61
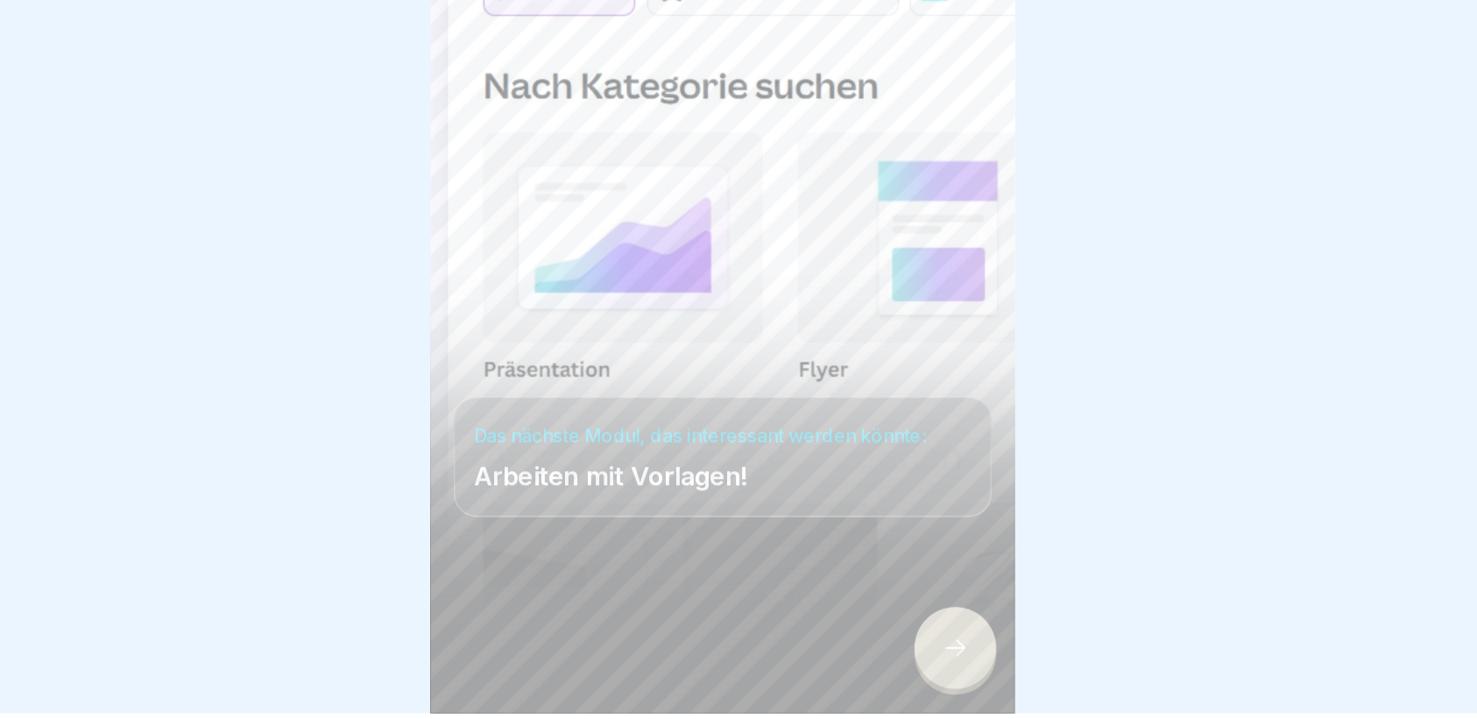
click at [913, 653] on div at bounding box center [912, 669] width 61 height 61
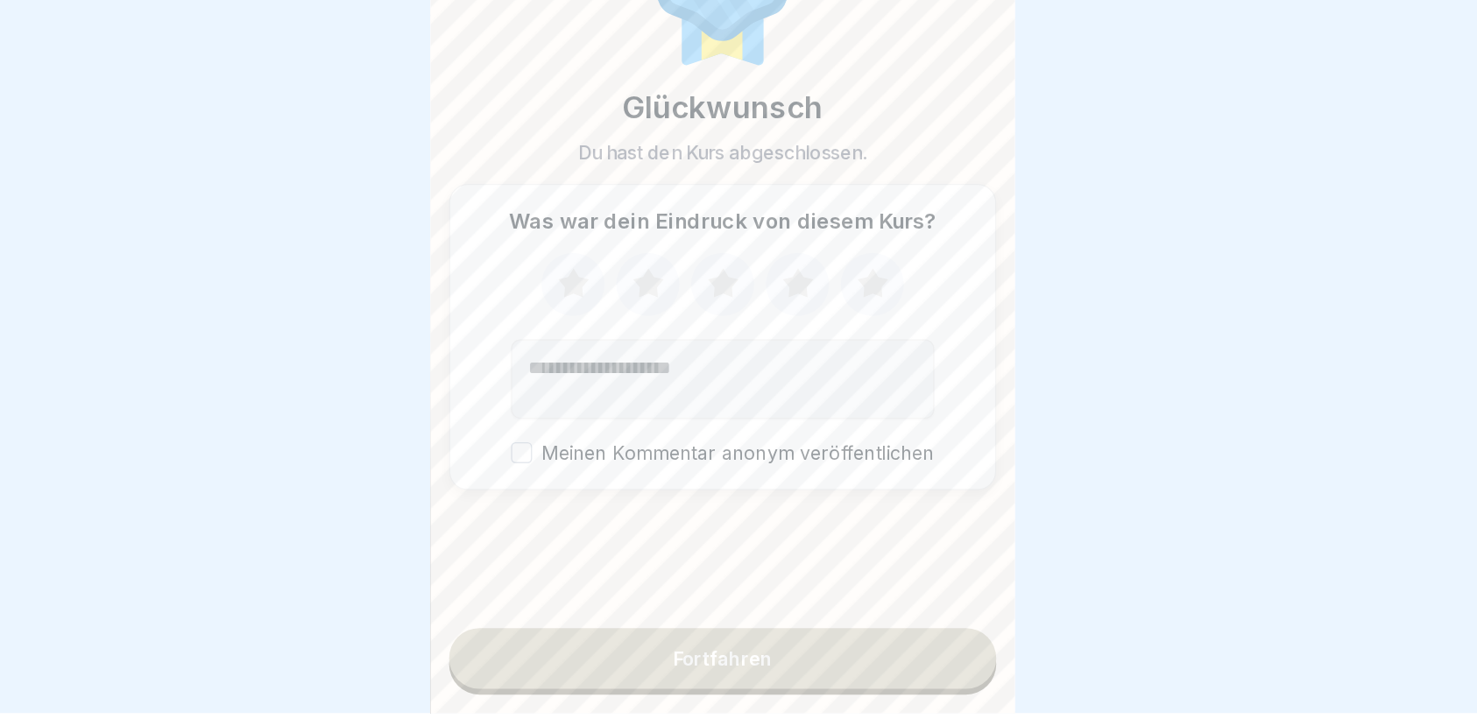
scroll to position [0, 0]
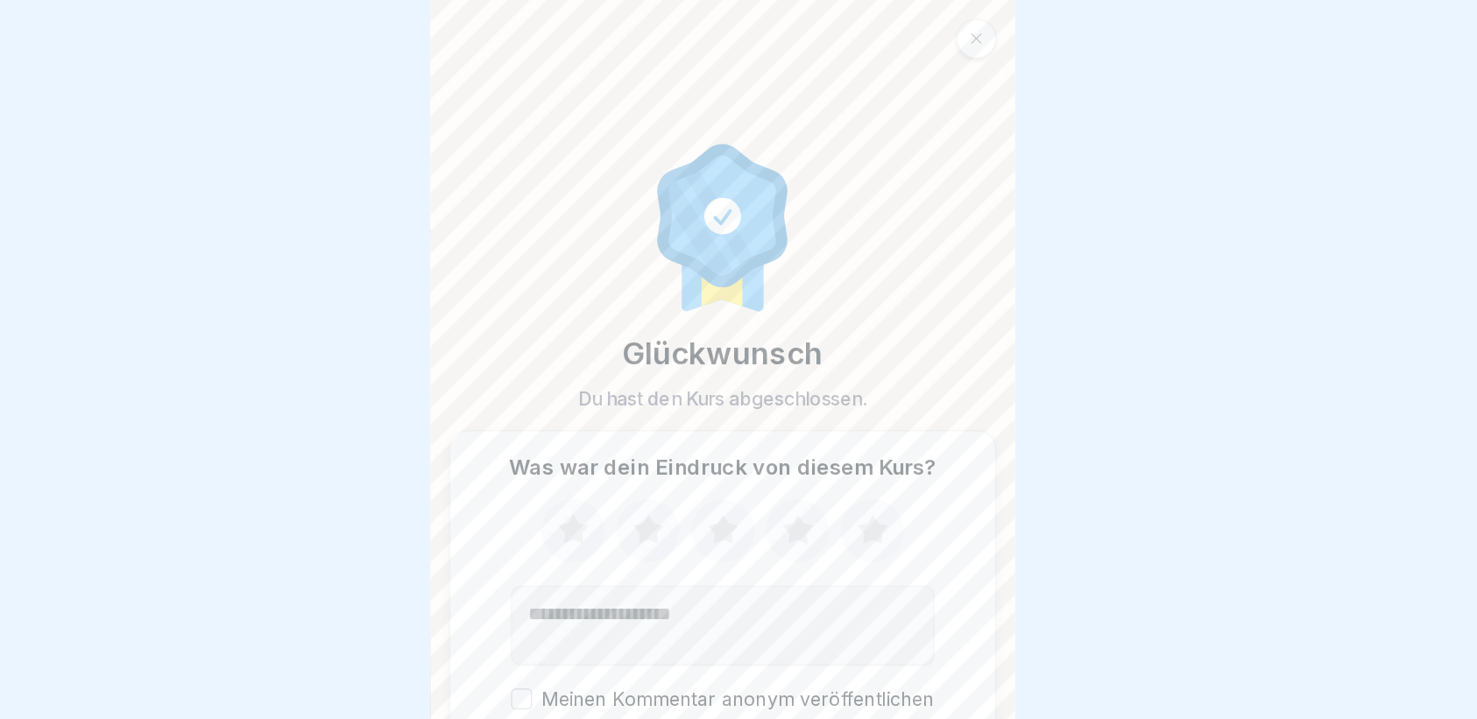
click at [929, 32] on icon at bounding box center [928, 29] width 11 height 11
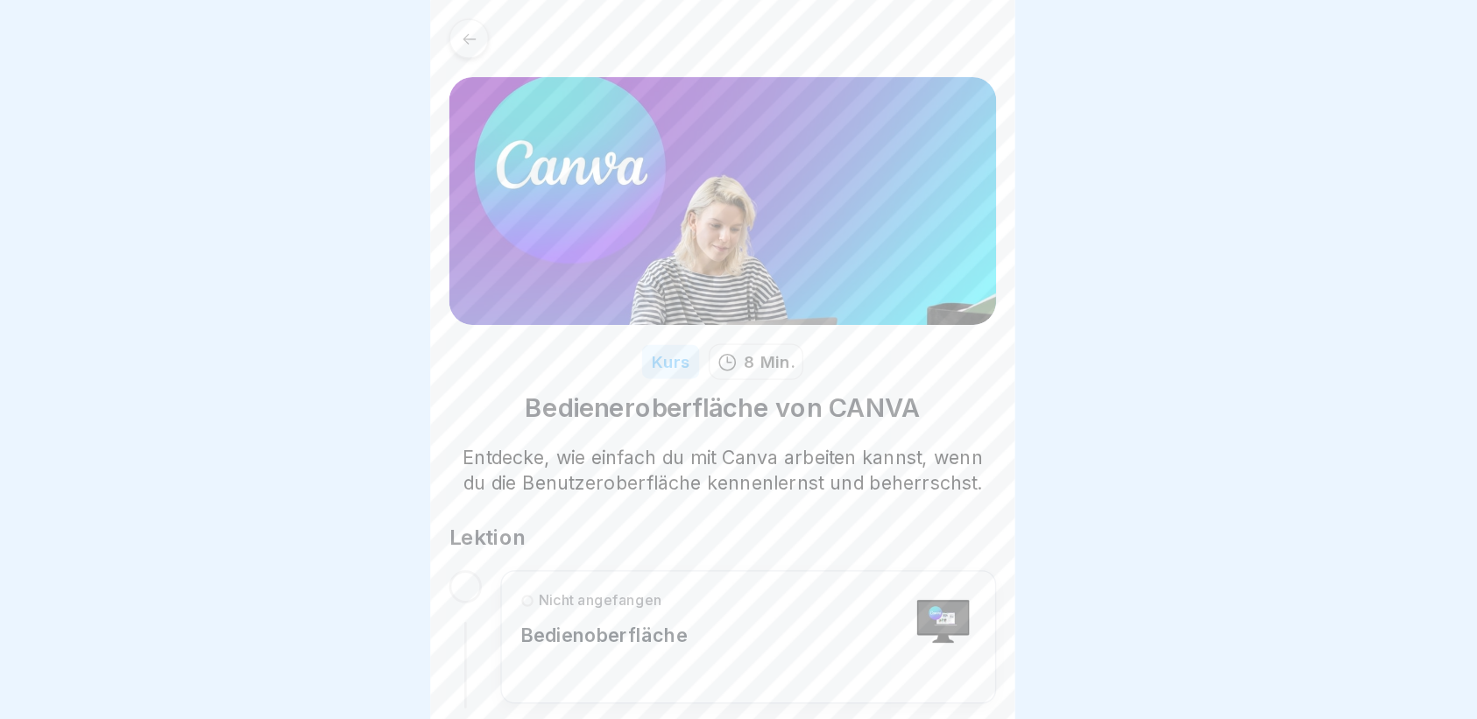
scroll to position [18, 0]
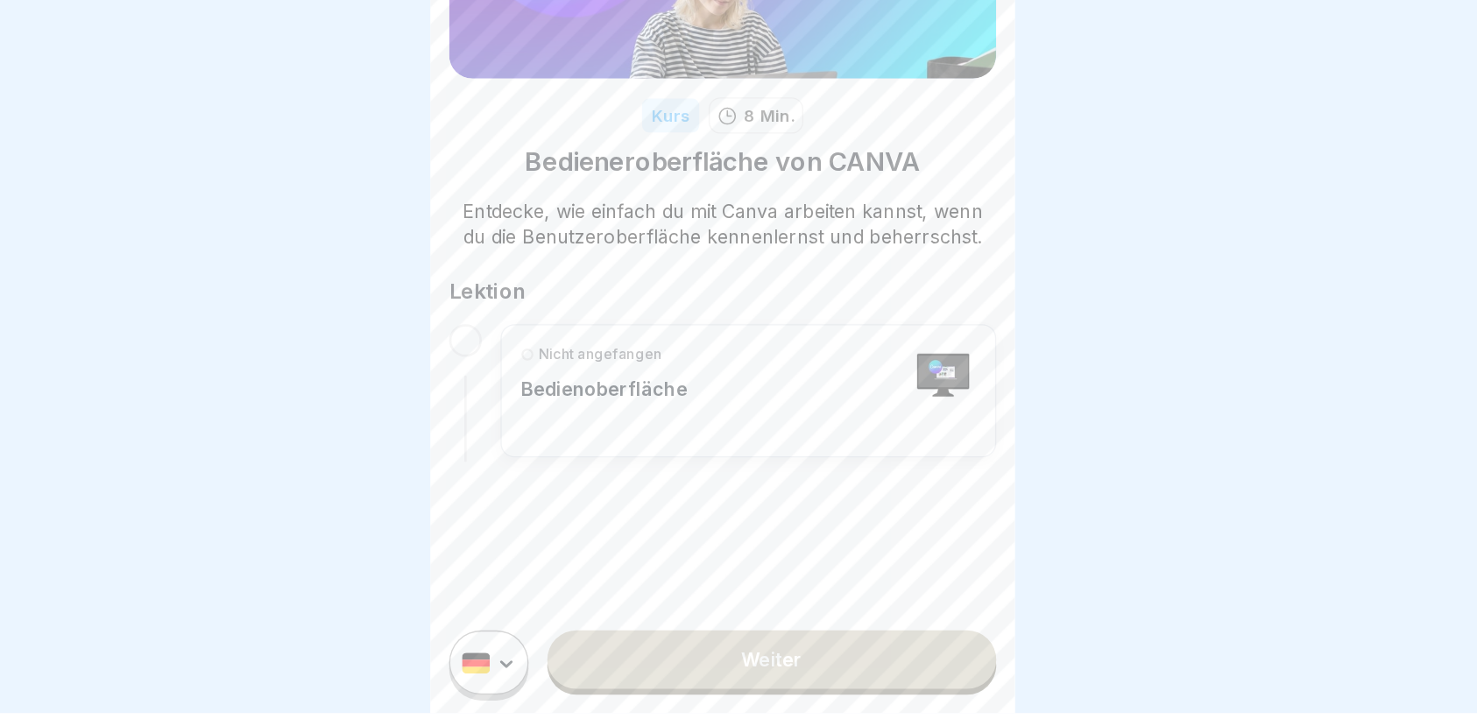
click at [690, 490] on div "Nicht angefangen Bedienoberfläche" at bounding box center [649, 477] width 125 height 70
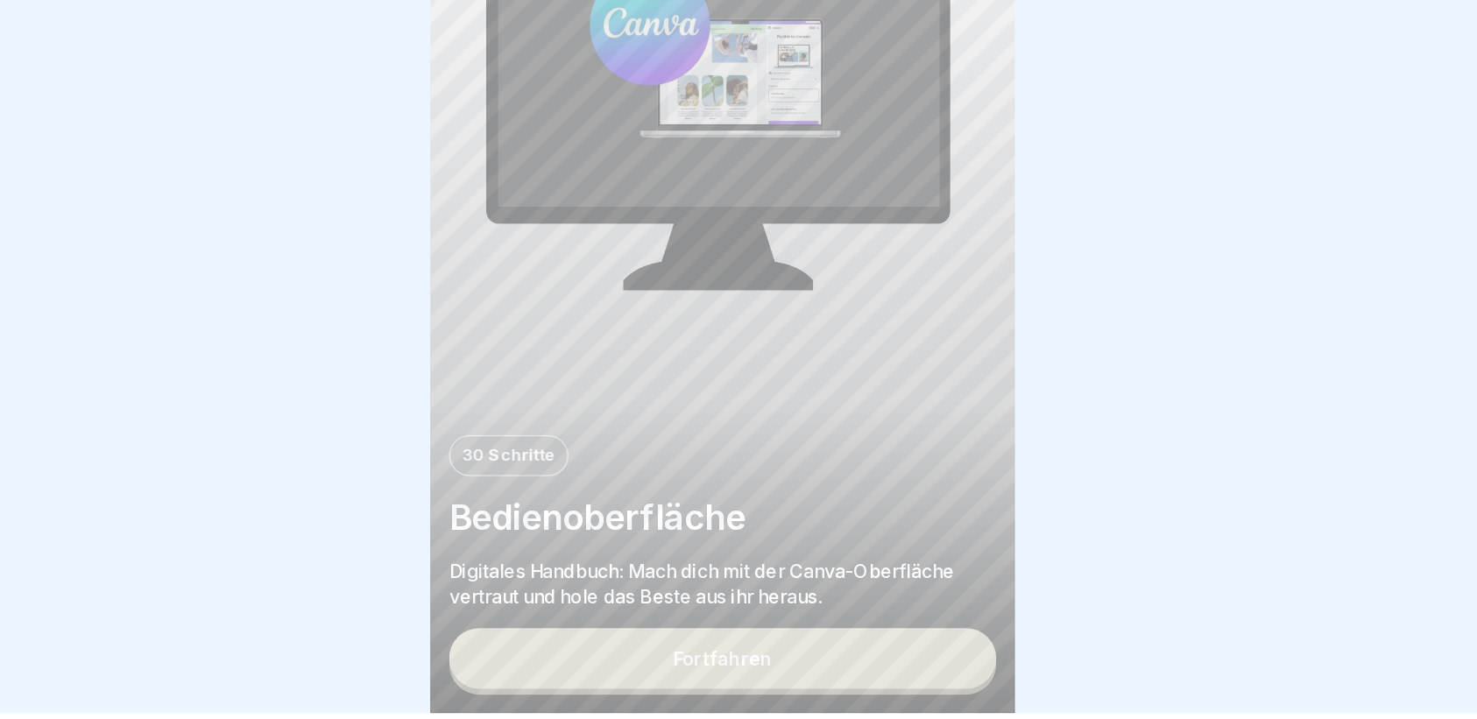
click at [760, 686] on div "Fortfahren" at bounding box center [739, 678] width 74 height 16
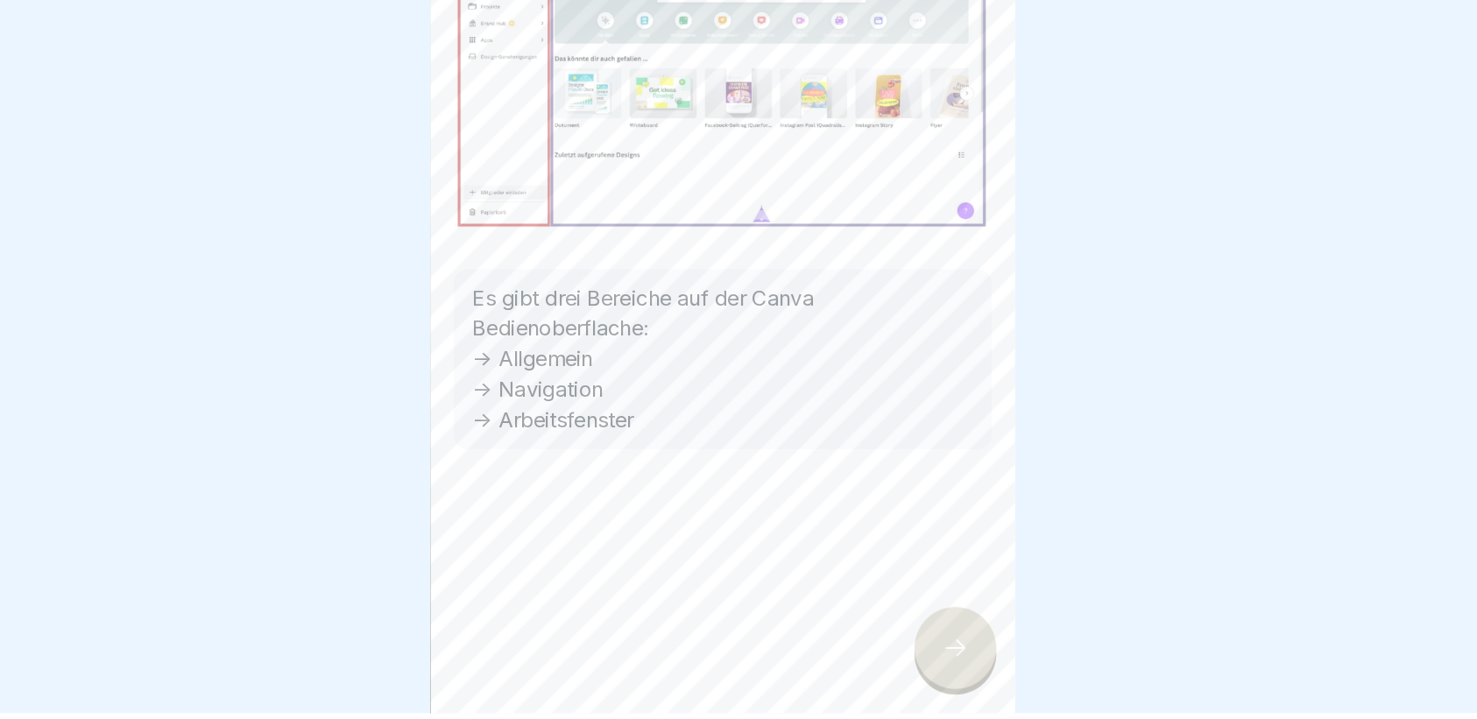
click at [926, 679] on div at bounding box center [912, 669] width 61 height 61
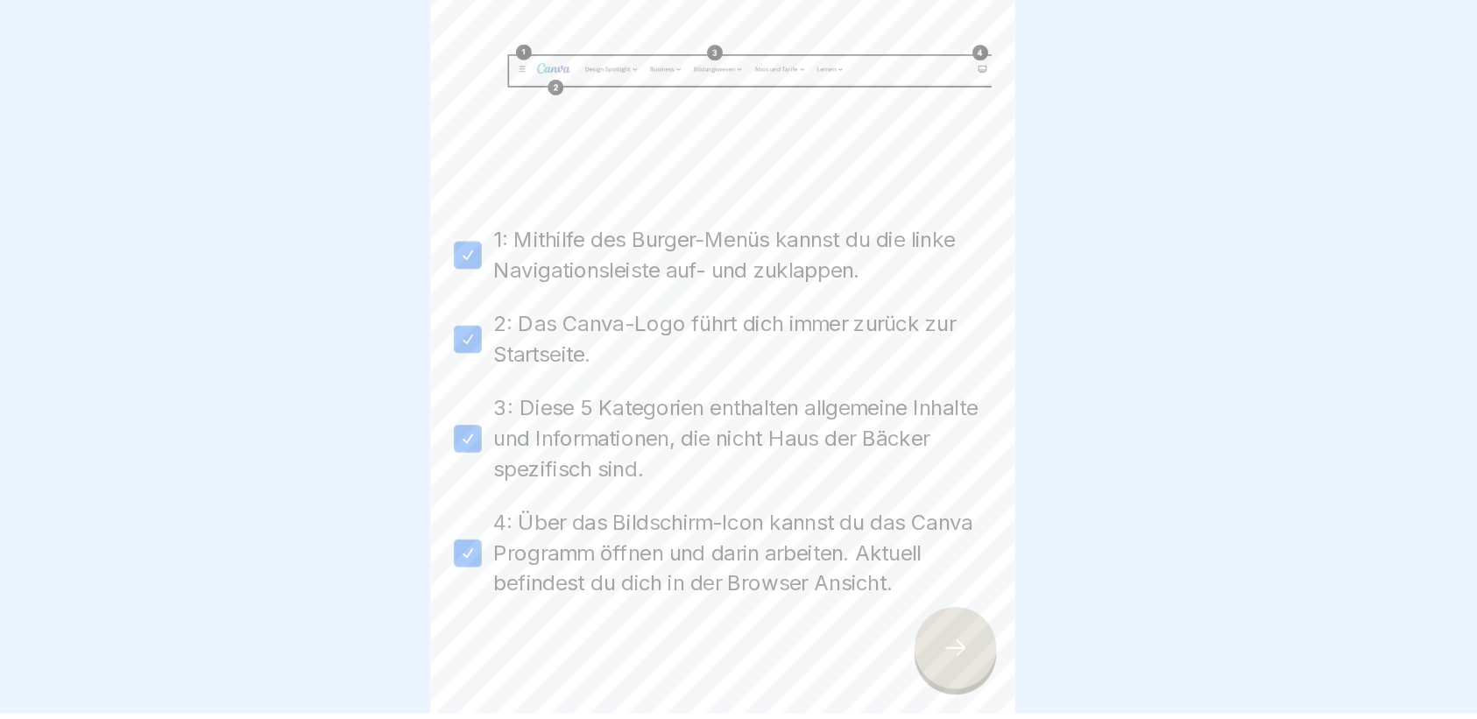
click at [926, 679] on div at bounding box center [912, 669] width 61 height 61
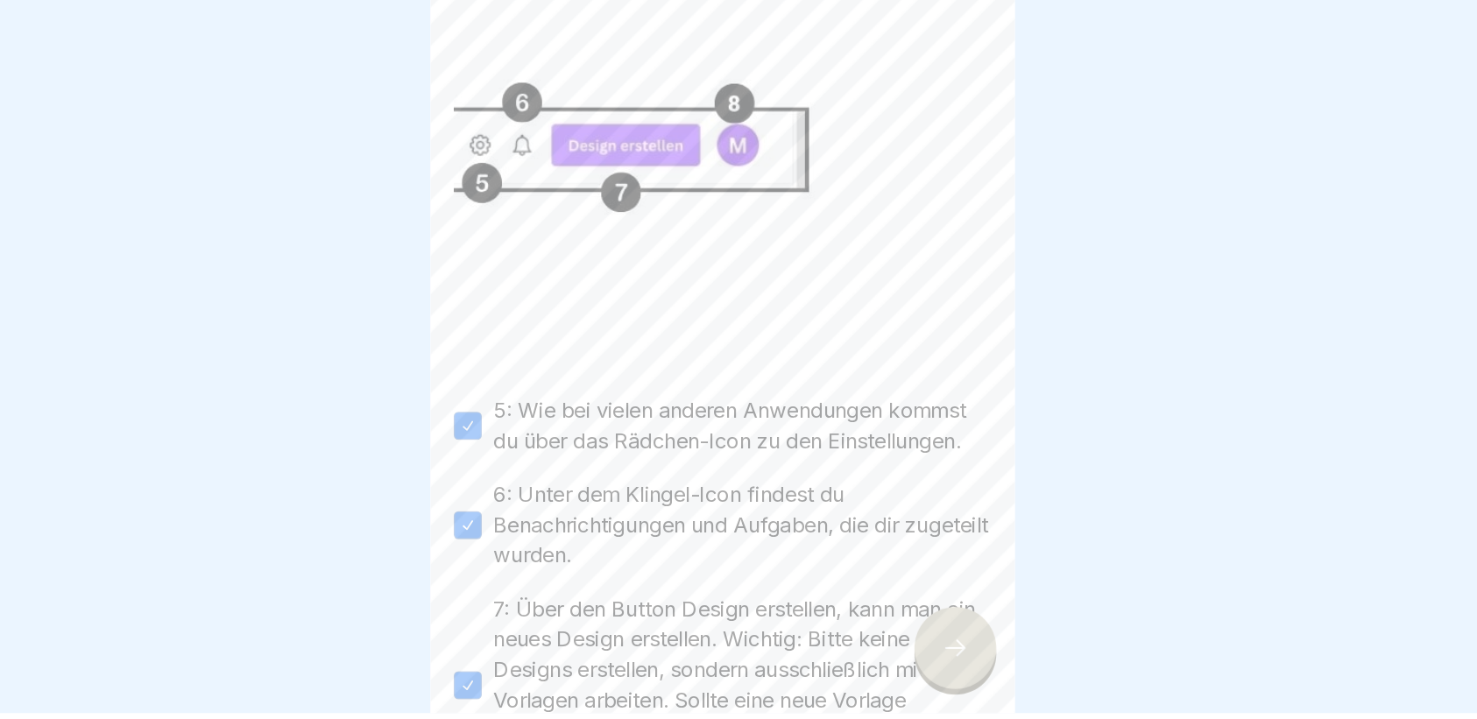
click at [926, 679] on div at bounding box center [912, 669] width 61 height 61
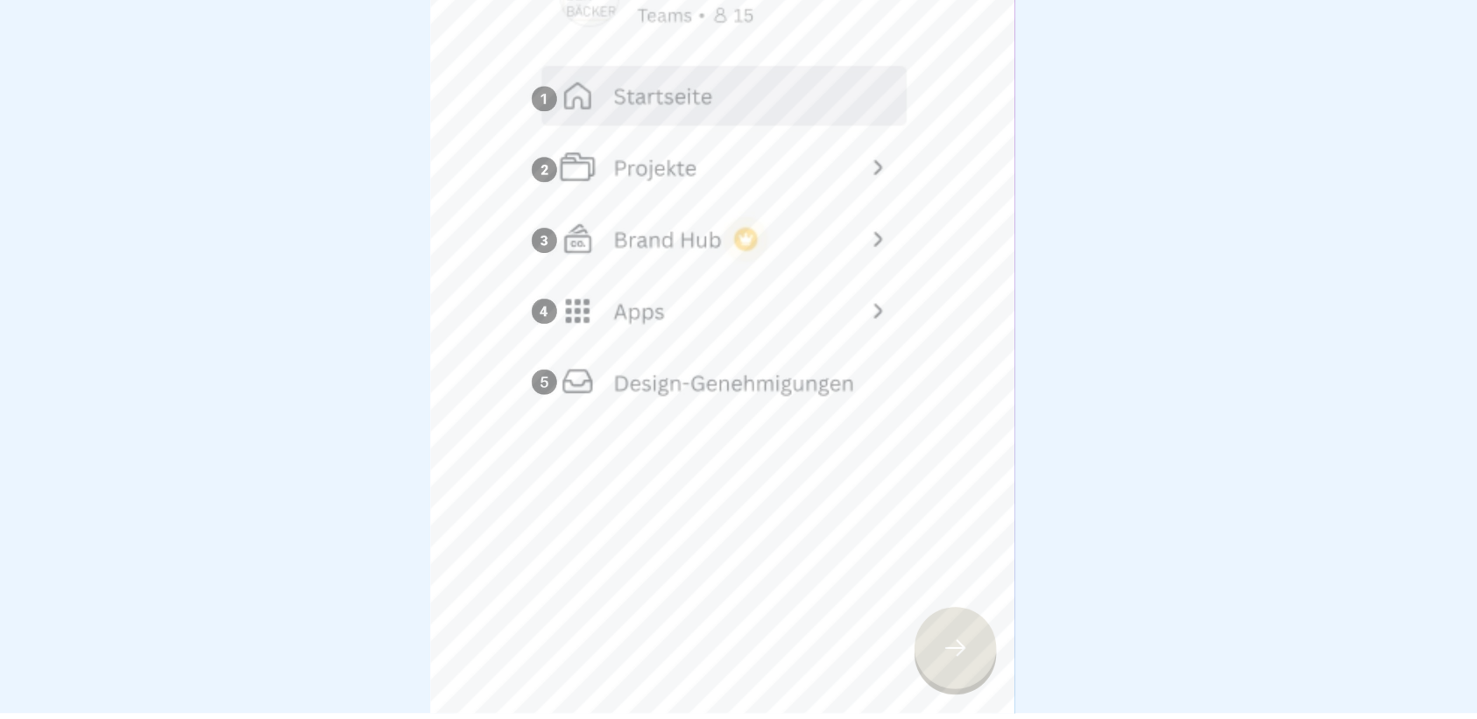
click at [926, 679] on div at bounding box center [912, 669] width 61 height 61
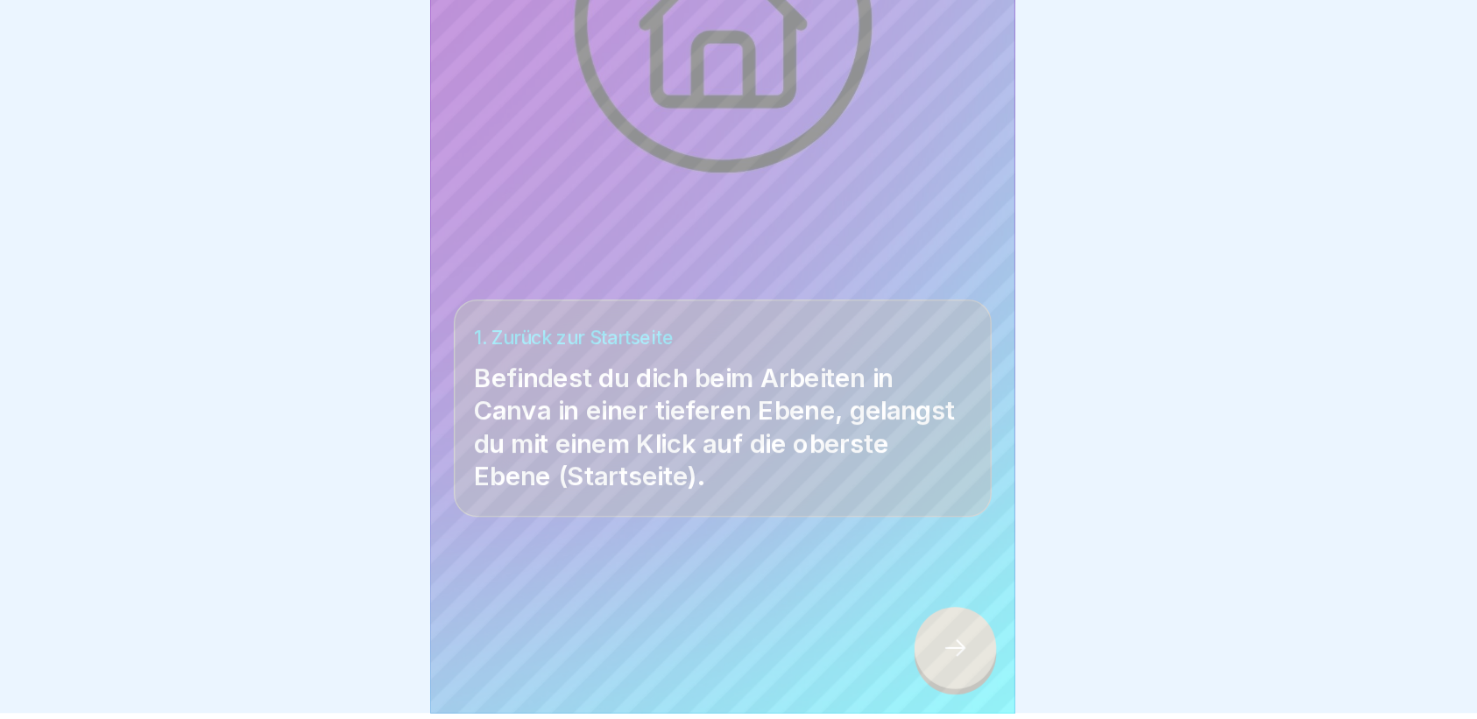
click at [926, 679] on div at bounding box center [912, 669] width 61 height 61
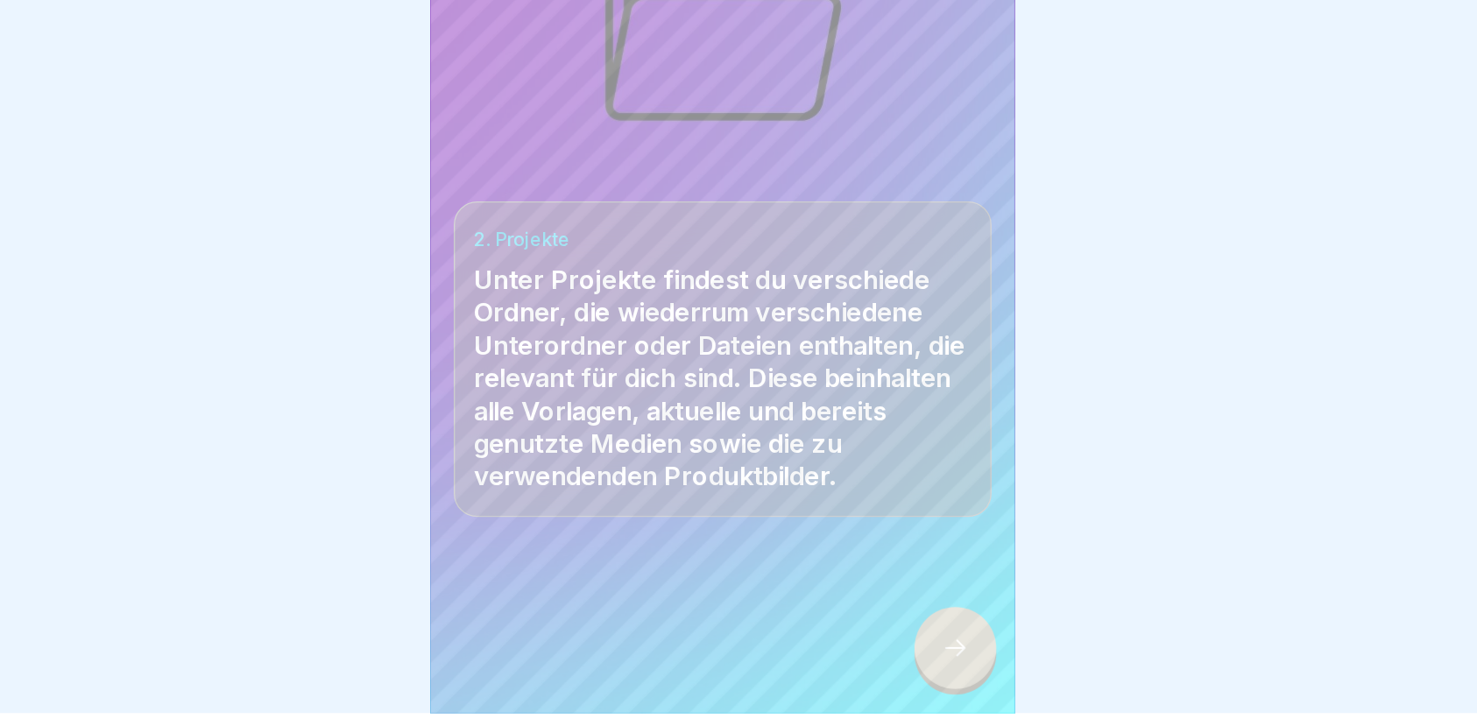
click at [926, 679] on div at bounding box center [912, 669] width 61 height 61
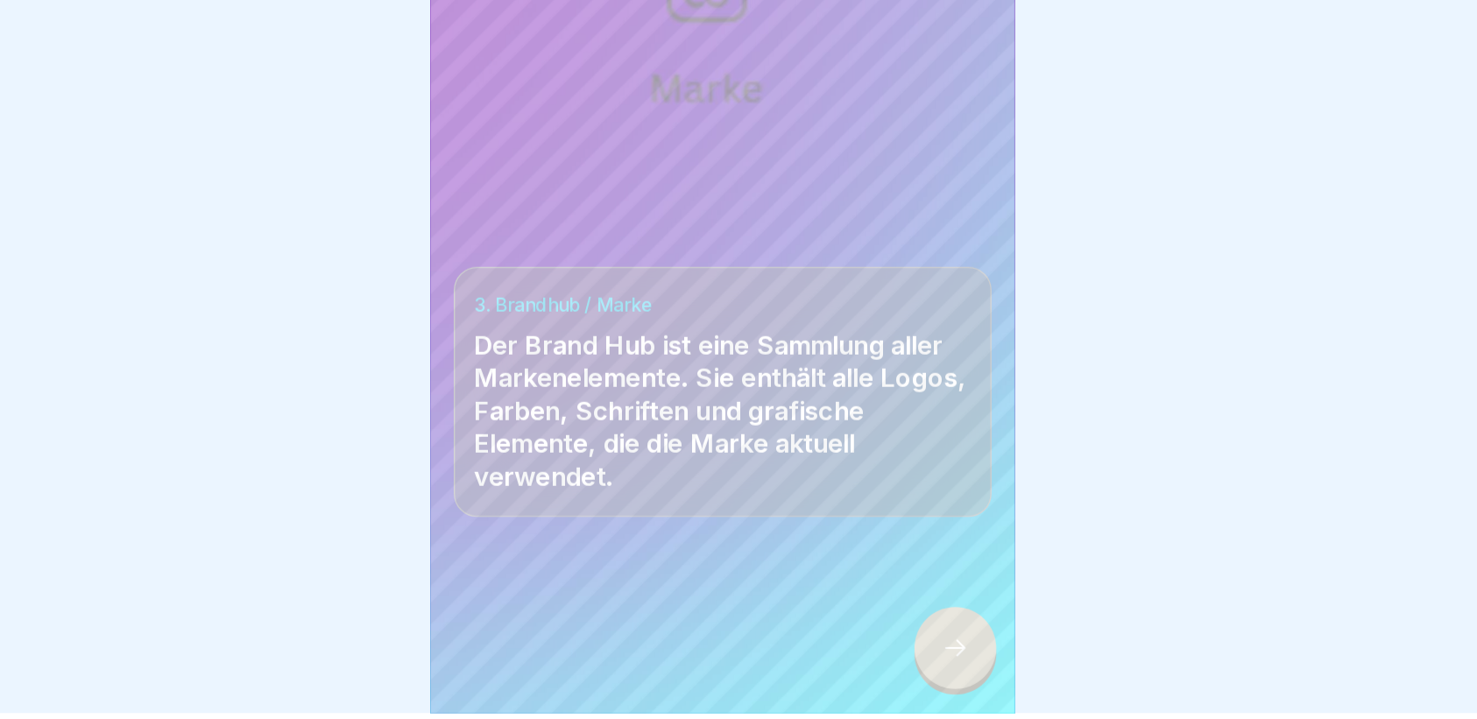
click at [926, 679] on div at bounding box center [912, 669] width 61 height 61
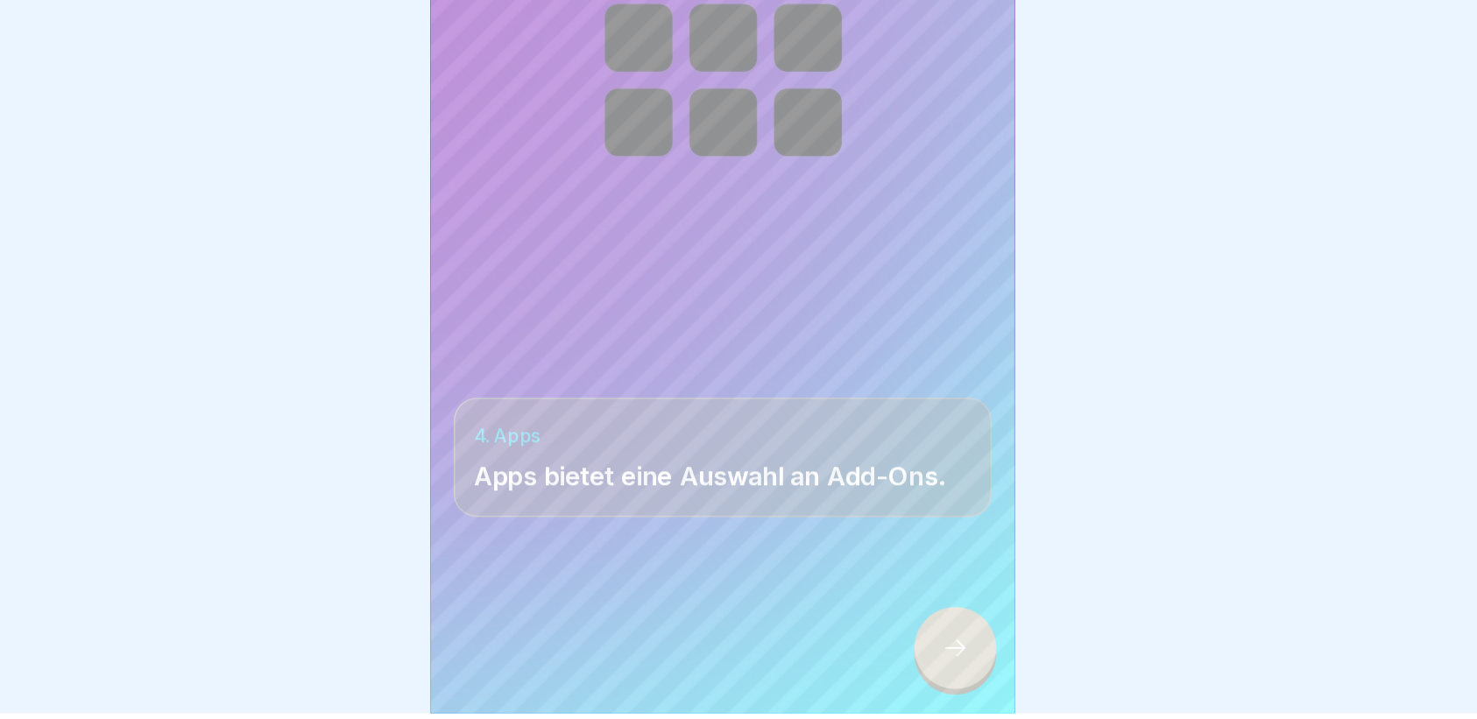
click at [926, 679] on div at bounding box center [912, 669] width 61 height 61
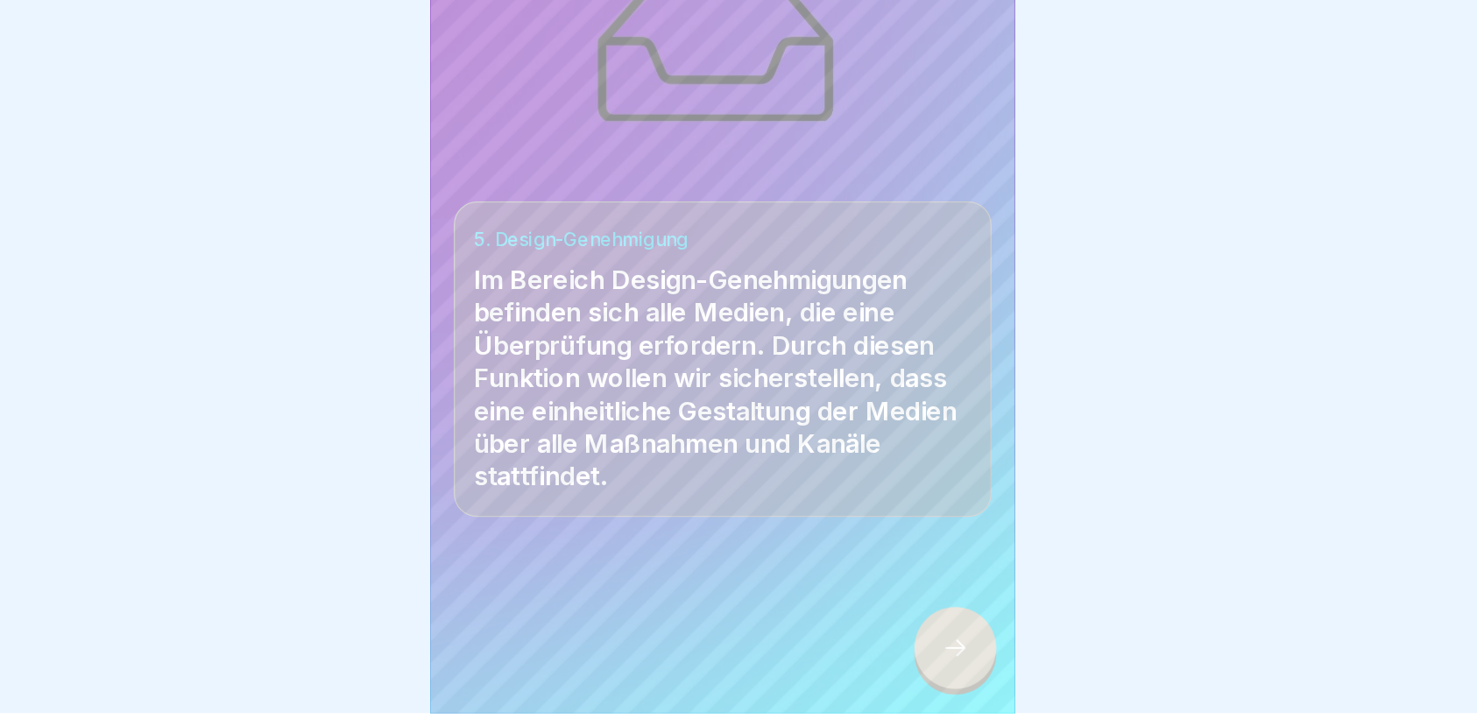
click at [926, 679] on div at bounding box center [912, 669] width 61 height 61
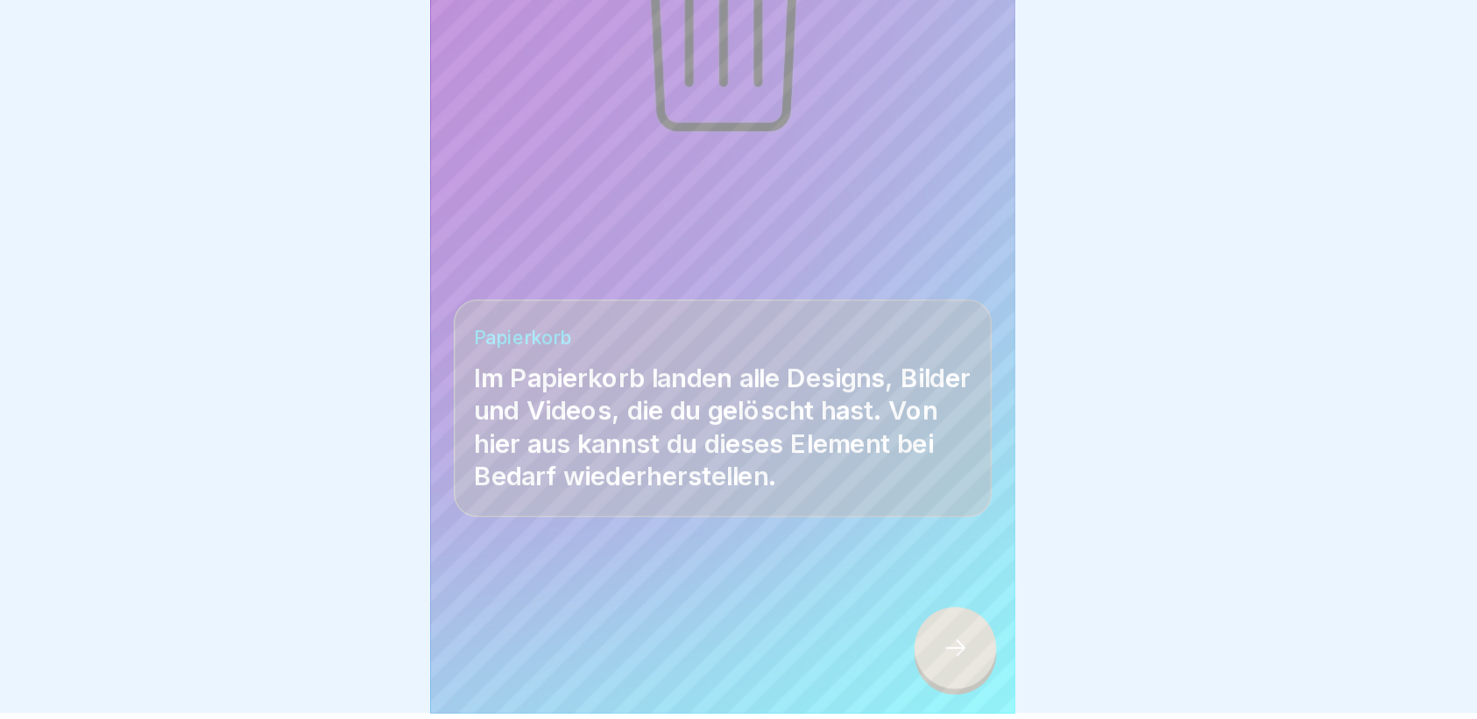
click at [926, 679] on div at bounding box center [912, 669] width 61 height 61
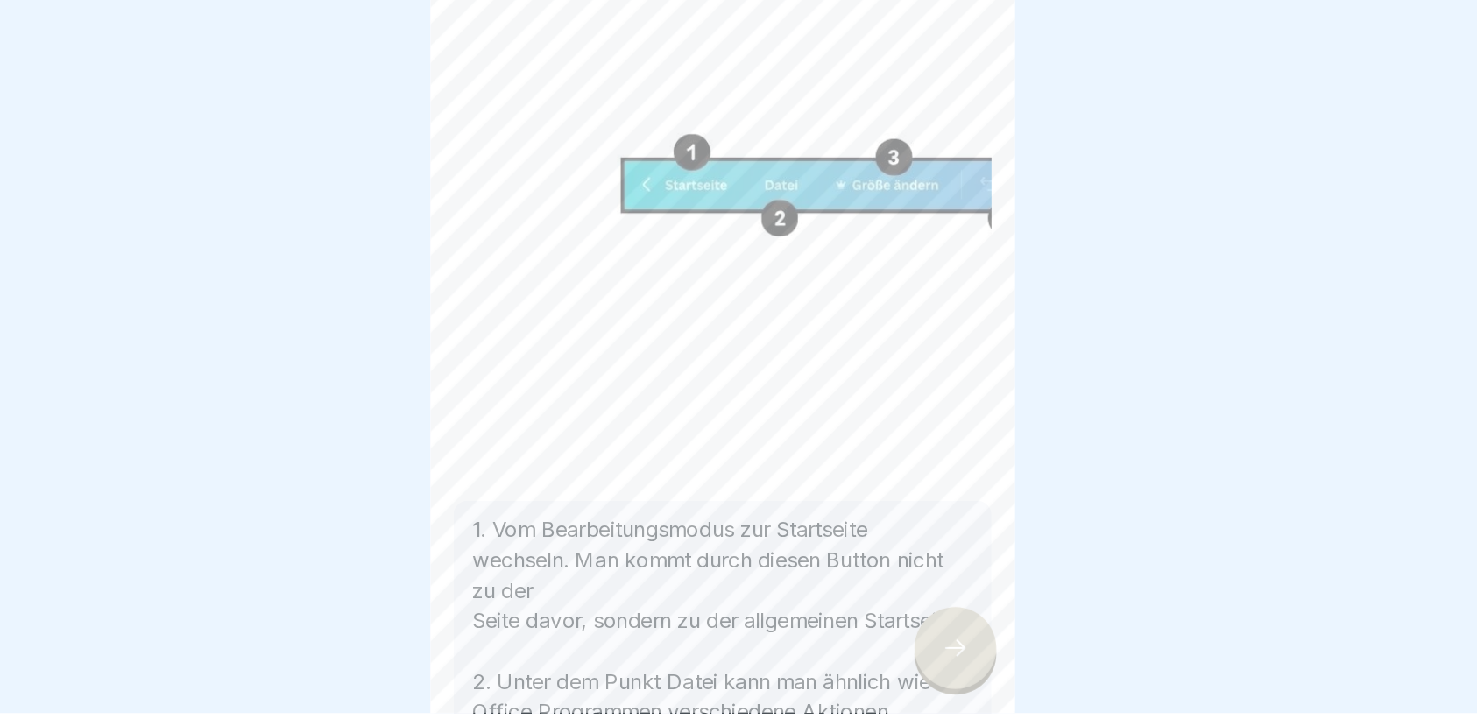
click at [926, 679] on div at bounding box center [912, 669] width 61 height 61
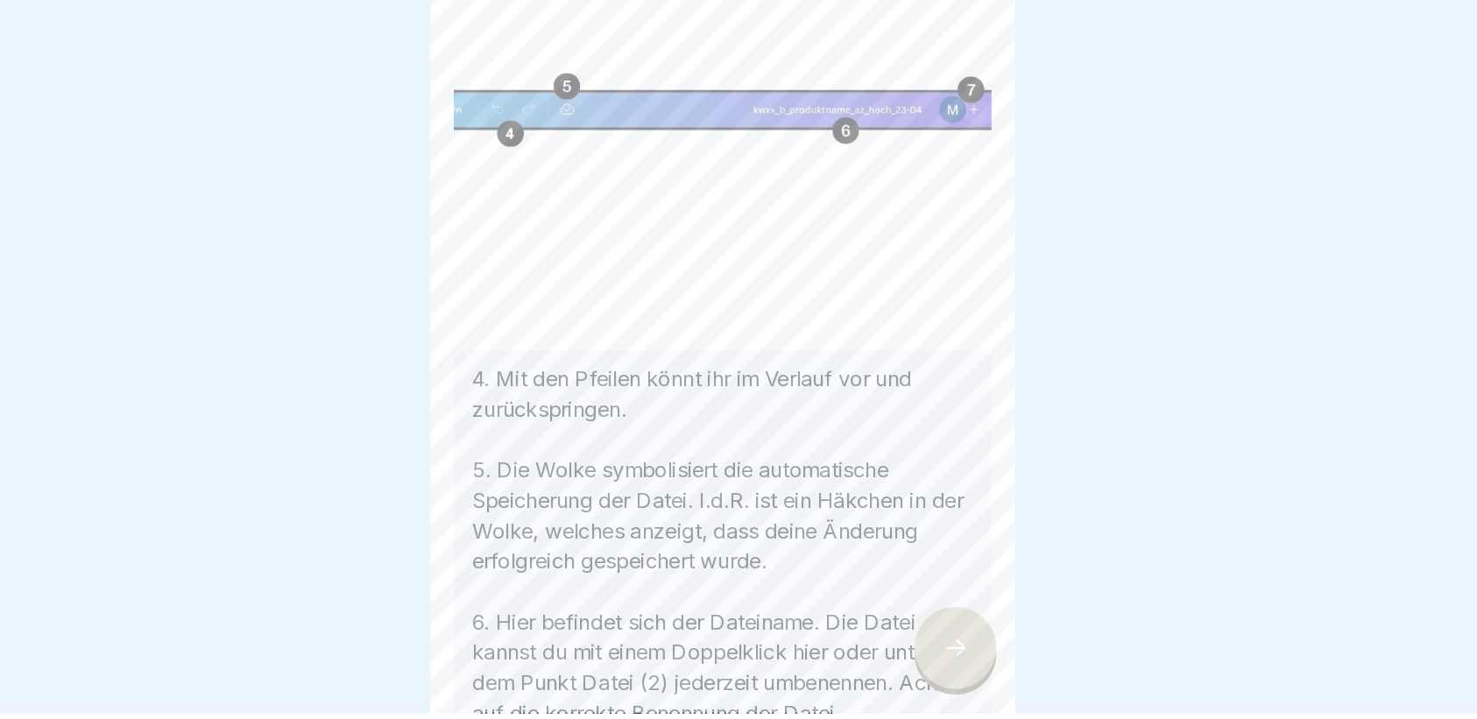
click at [926, 679] on div at bounding box center [912, 669] width 61 height 61
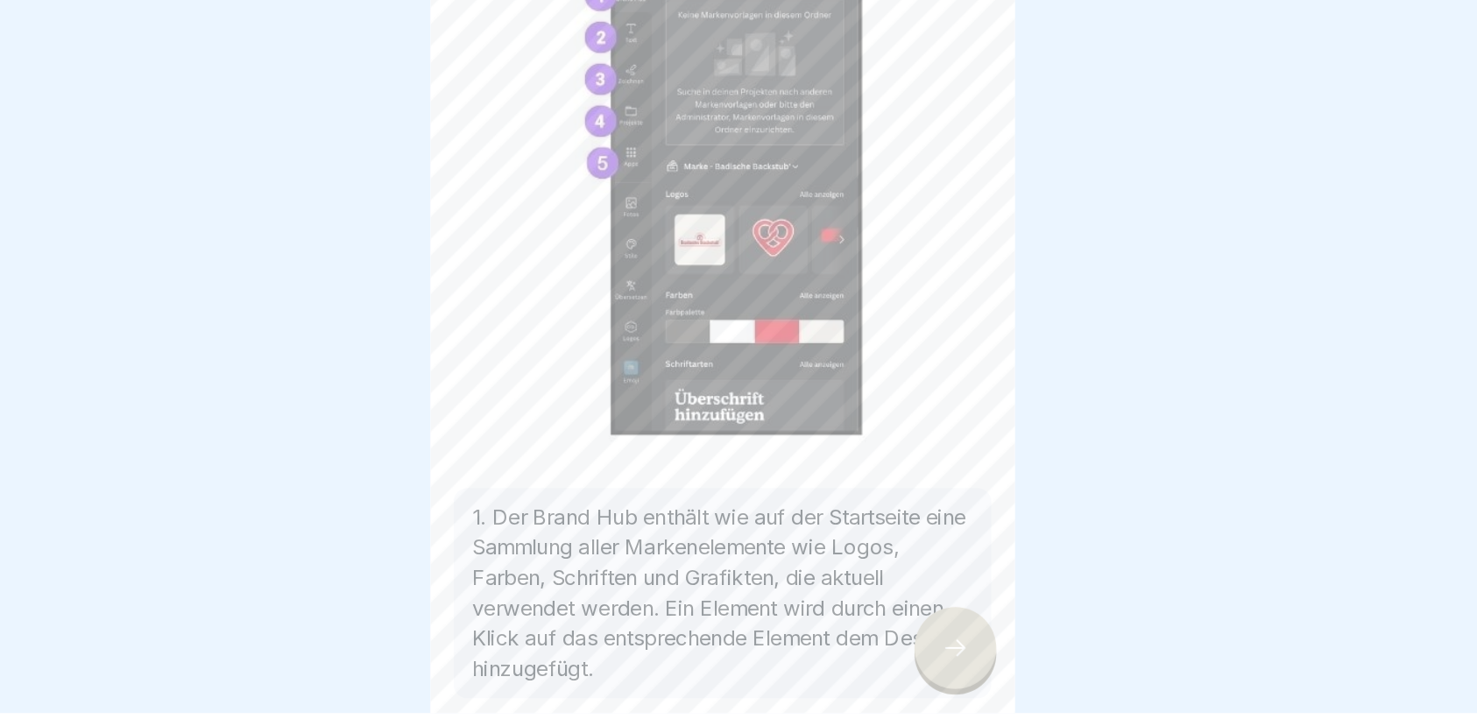
click at [926, 679] on div at bounding box center [912, 669] width 61 height 61
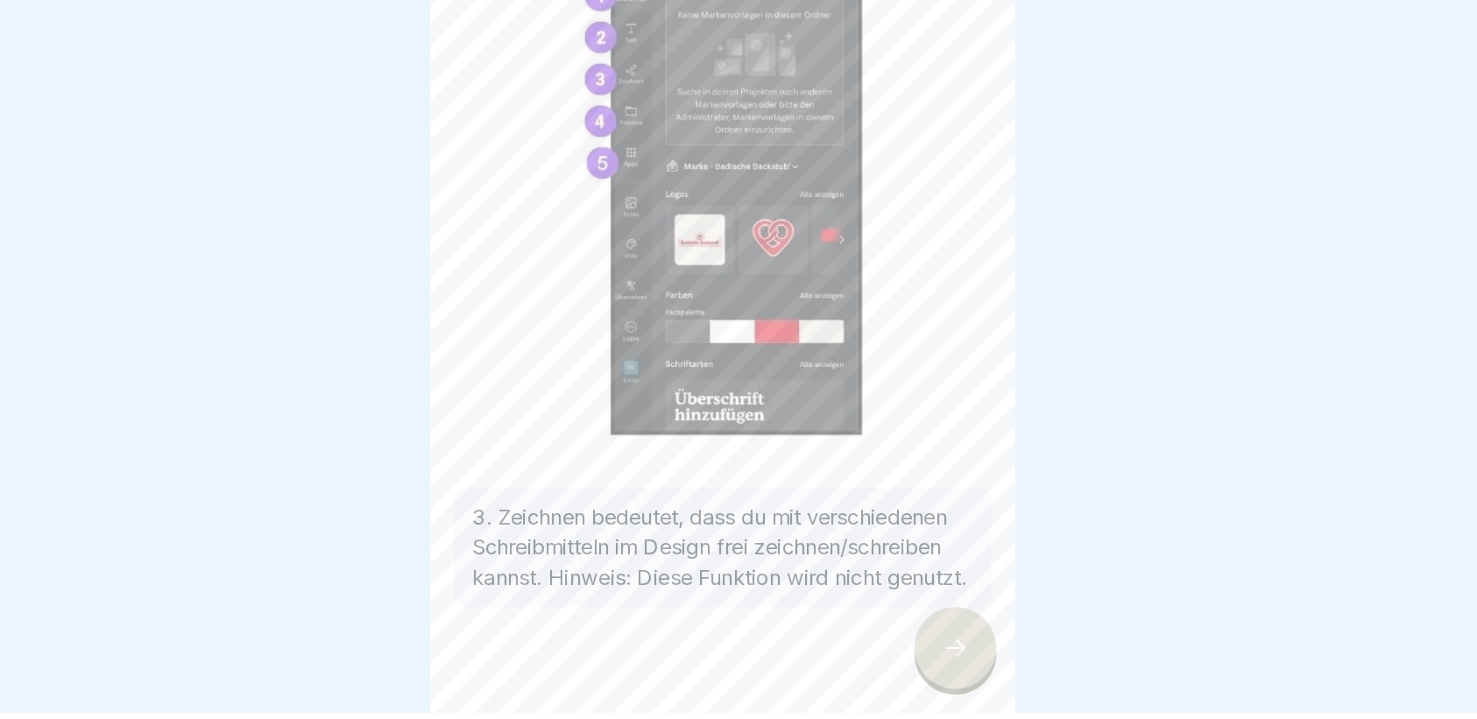
click at [926, 679] on div at bounding box center [912, 669] width 61 height 61
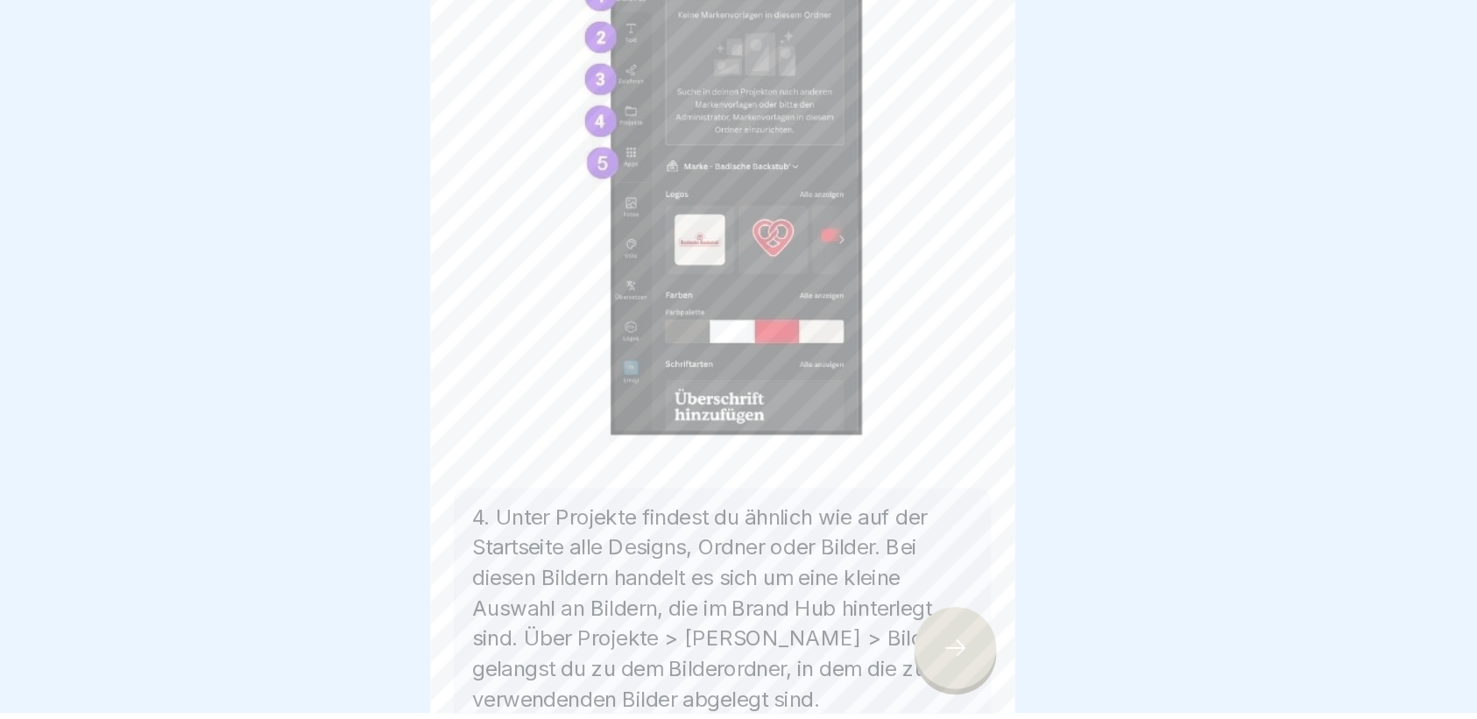
click at [926, 679] on div at bounding box center [912, 669] width 61 height 61
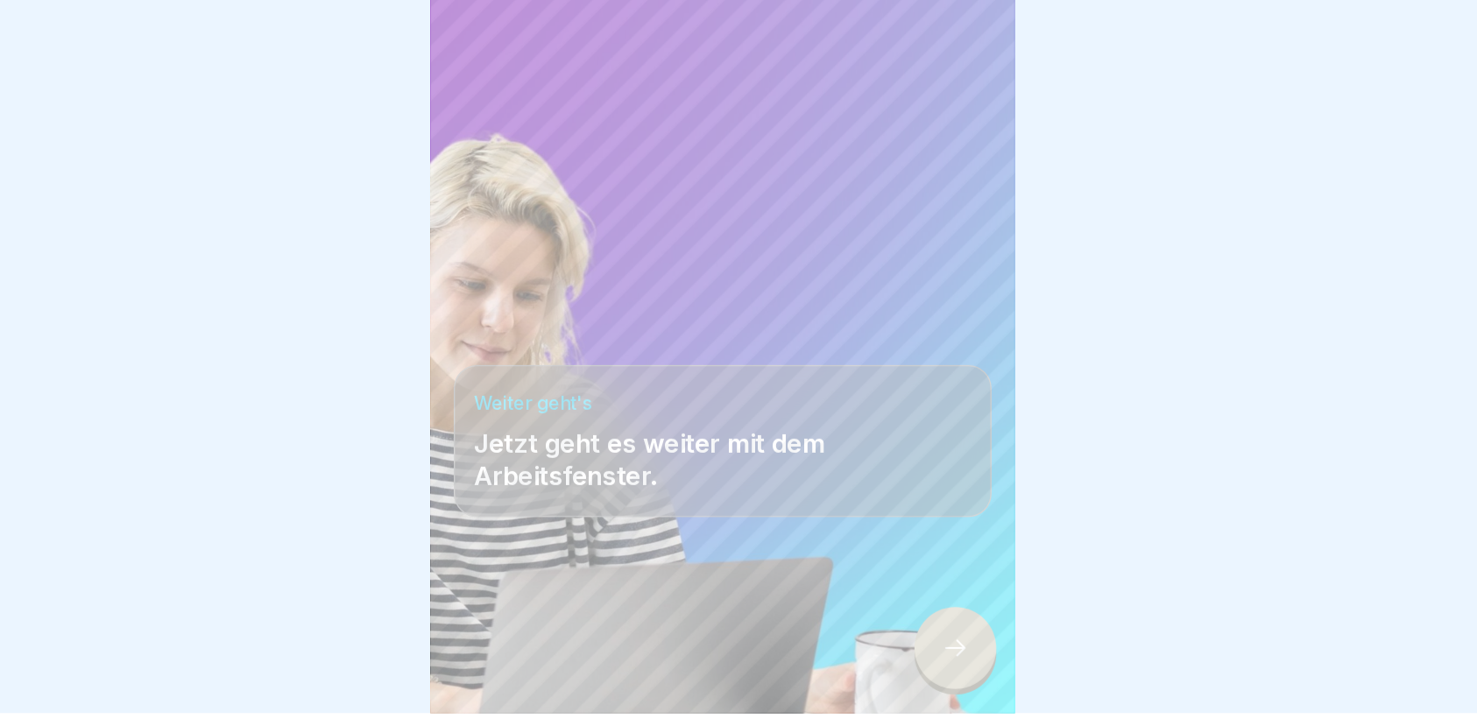
click at [926, 679] on div at bounding box center [912, 669] width 61 height 61
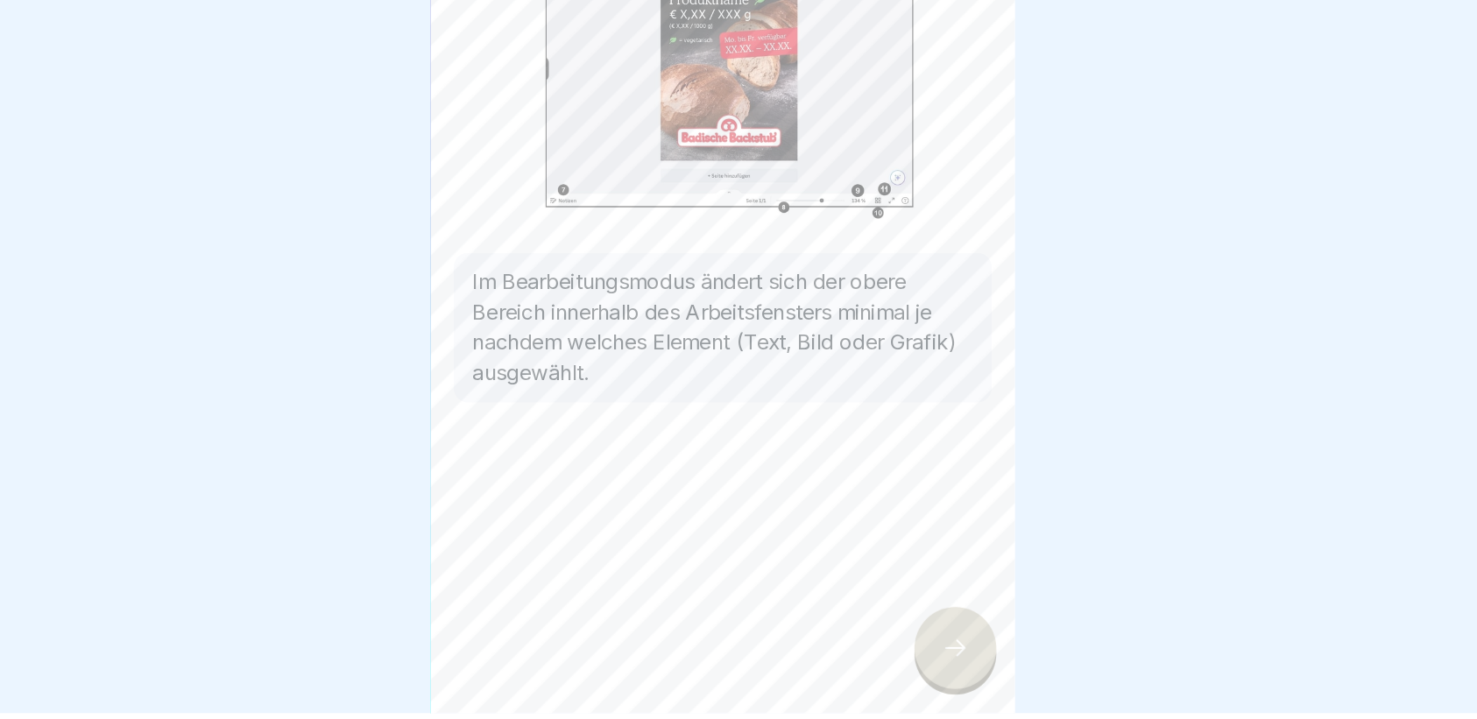
click at [926, 679] on div at bounding box center [912, 669] width 61 height 61
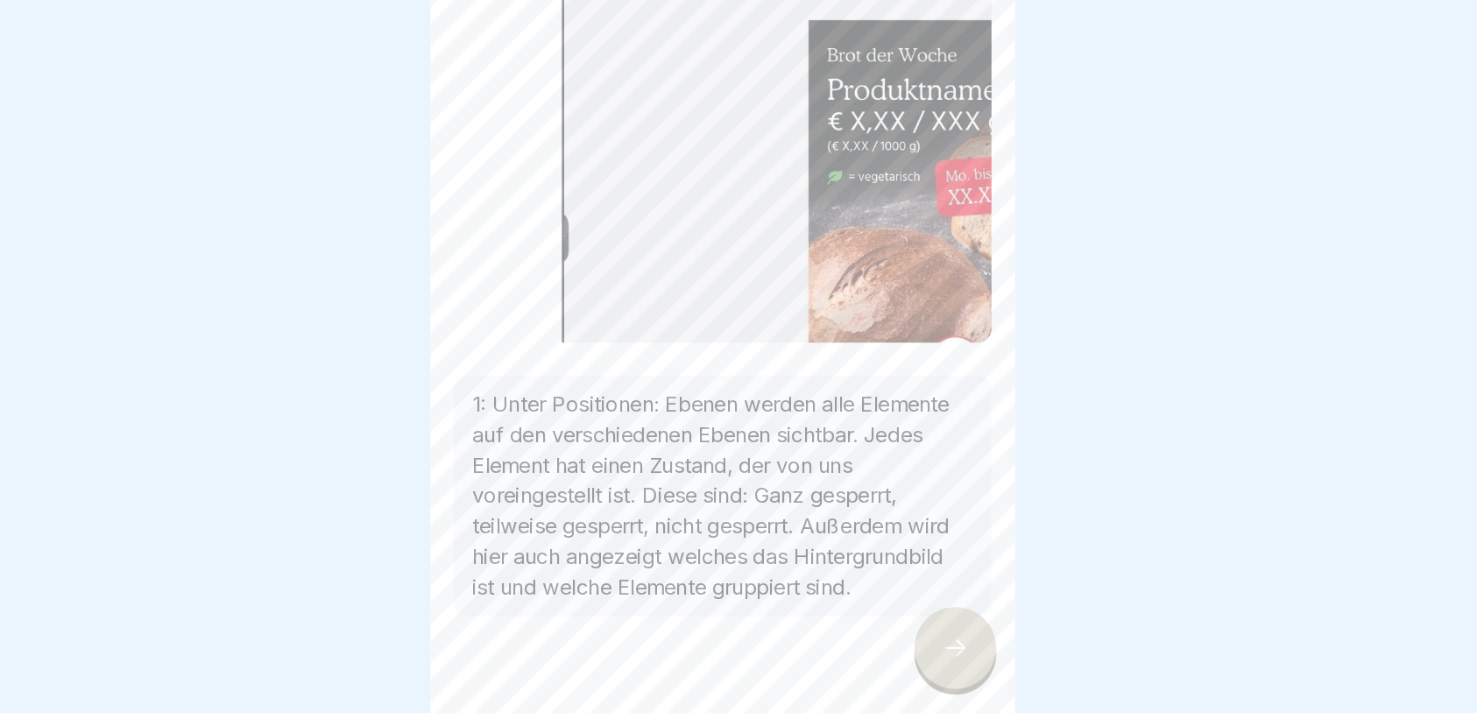
click at [926, 679] on div at bounding box center [912, 669] width 61 height 61
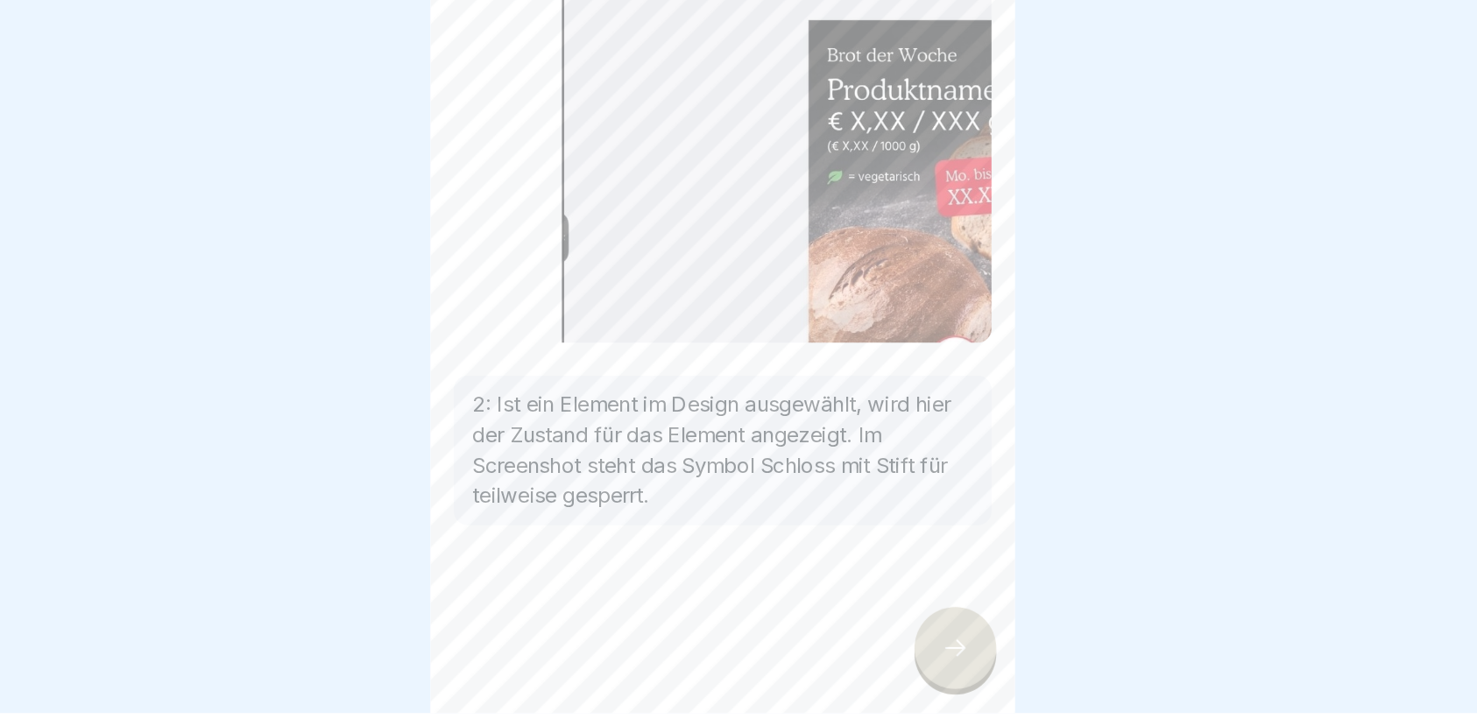
click at [926, 679] on div at bounding box center [912, 669] width 61 height 61
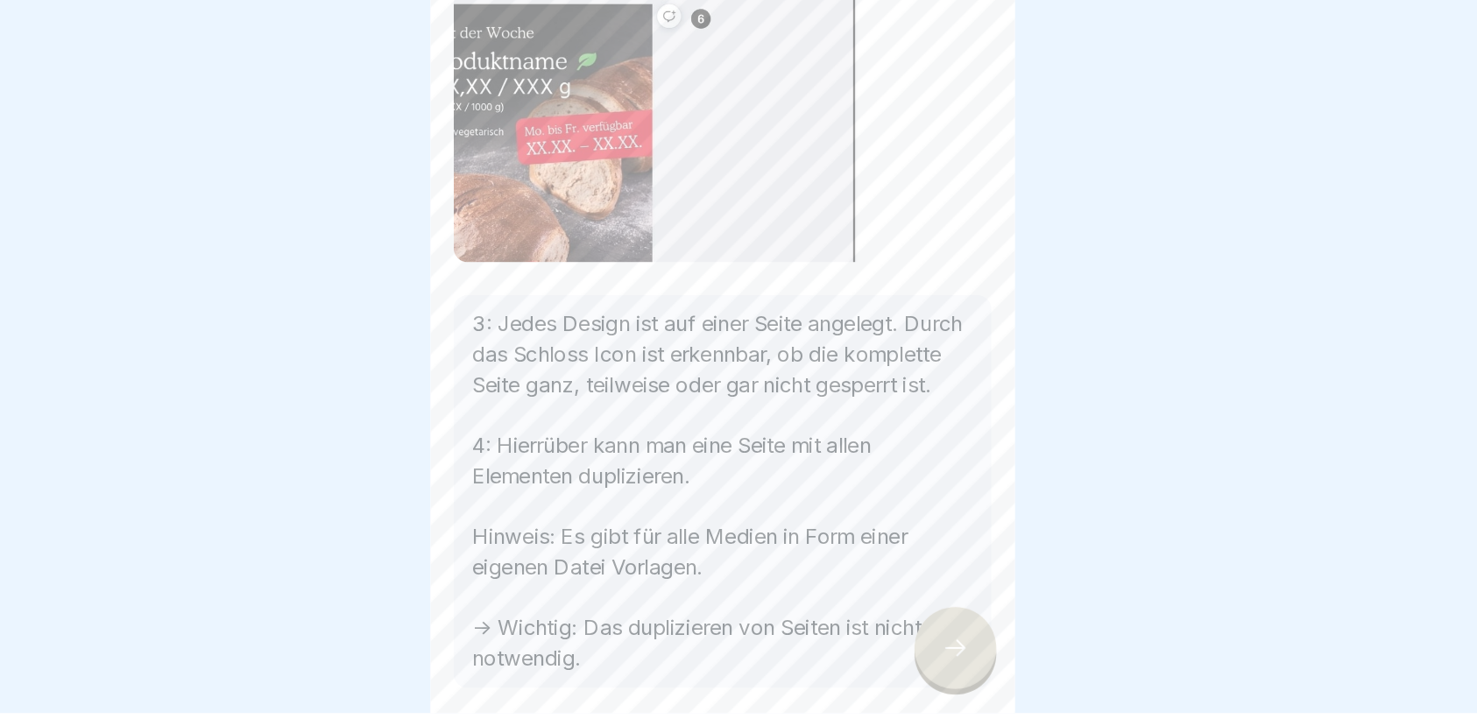
click at [926, 679] on div at bounding box center [912, 669] width 61 height 61
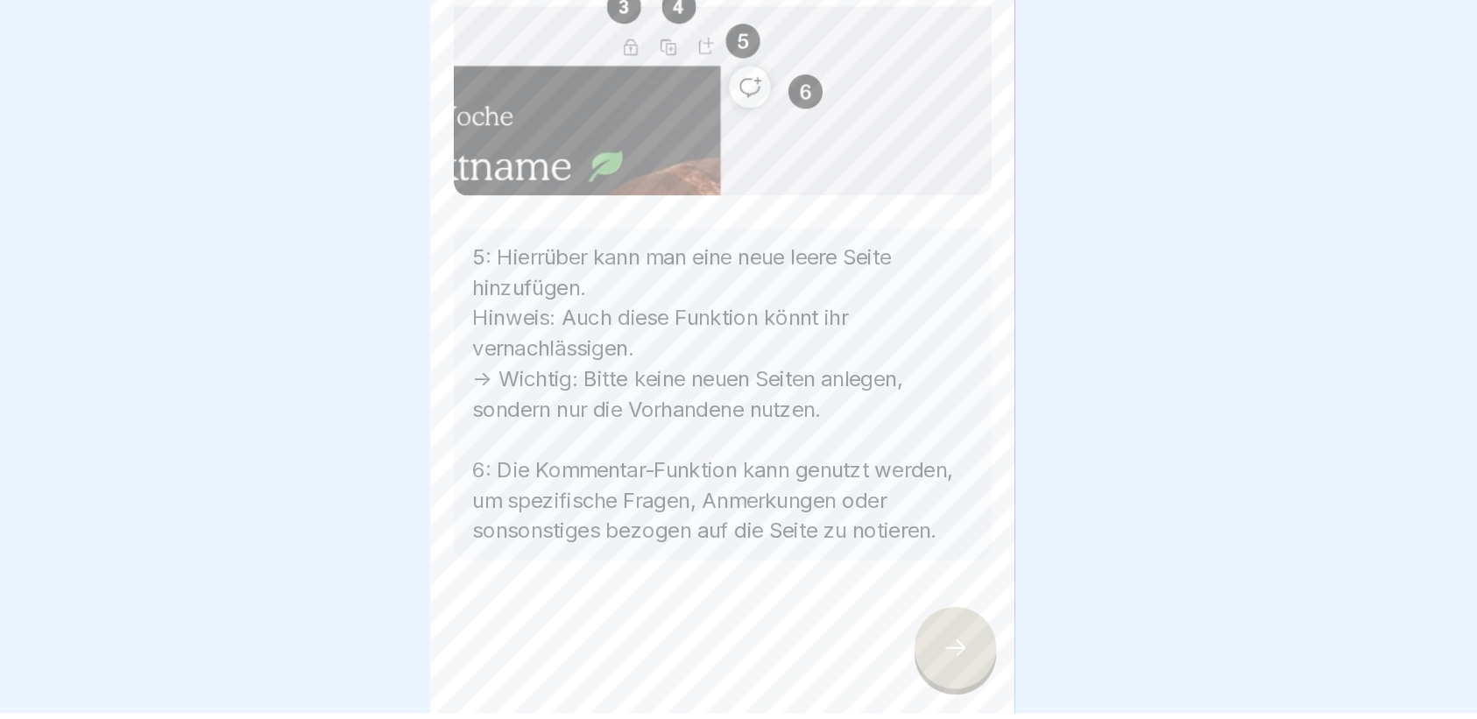
click at [926, 679] on div at bounding box center [912, 669] width 61 height 61
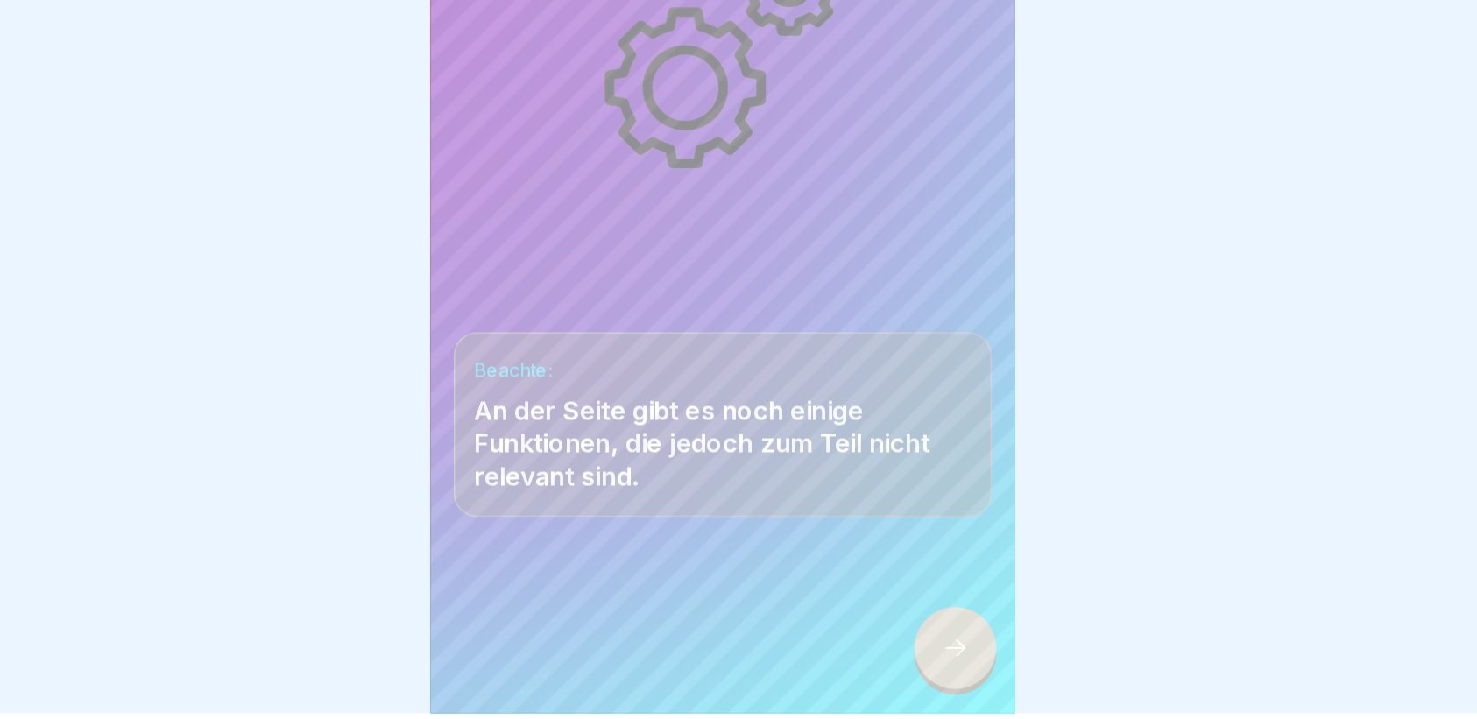
click at [926, 679] on div at bounding box center [912, 669] width 61 height 61
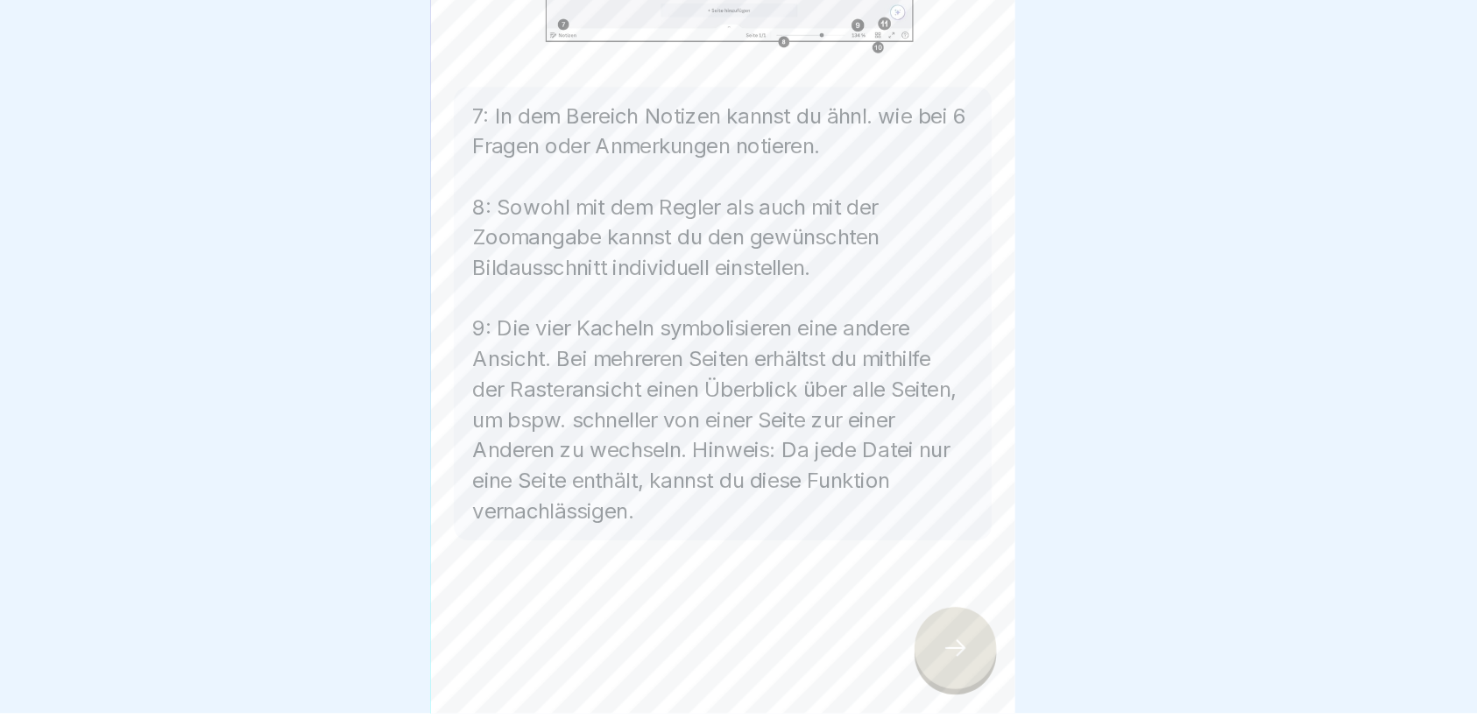
click at [926, 679] on div at bounding box center [912, 669] width 61 height 61
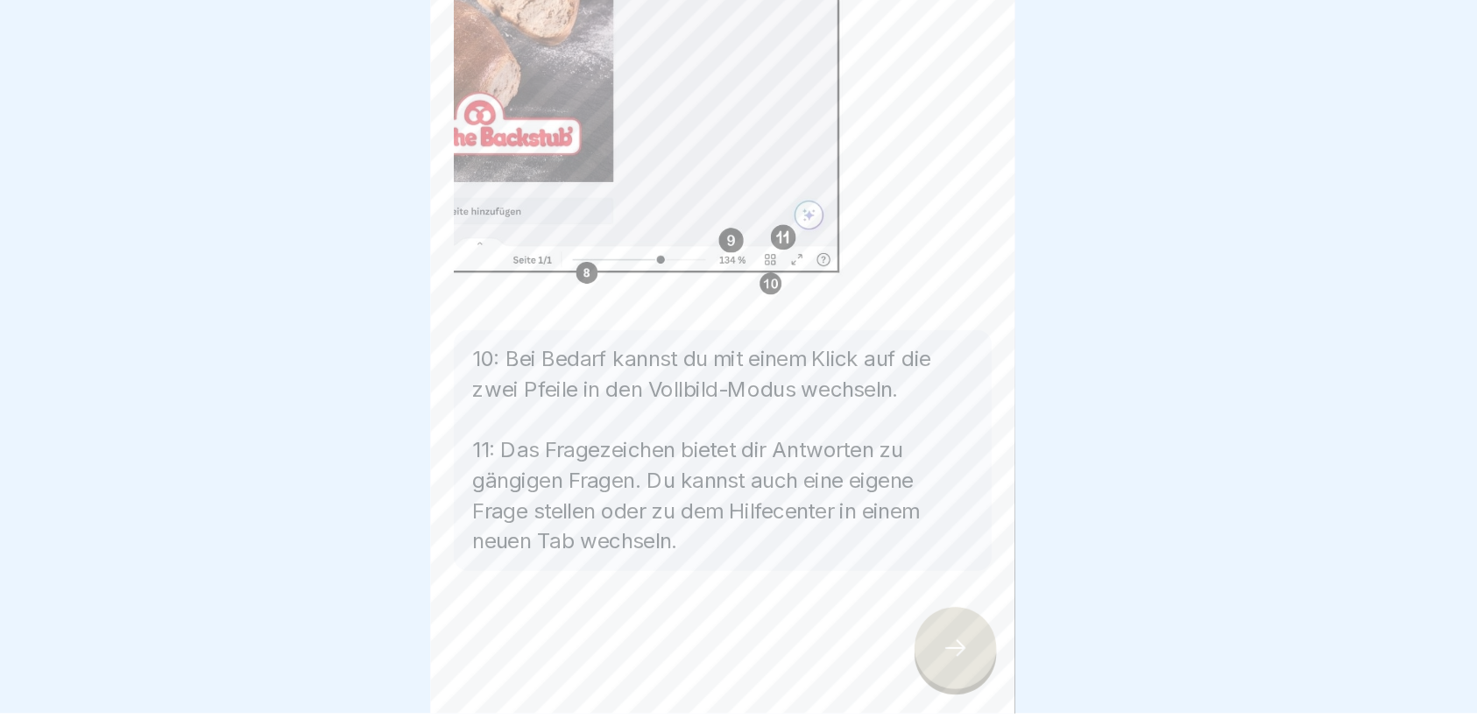
click at [926, 679] on div at bounding box center [912, 669] width 61 height 61
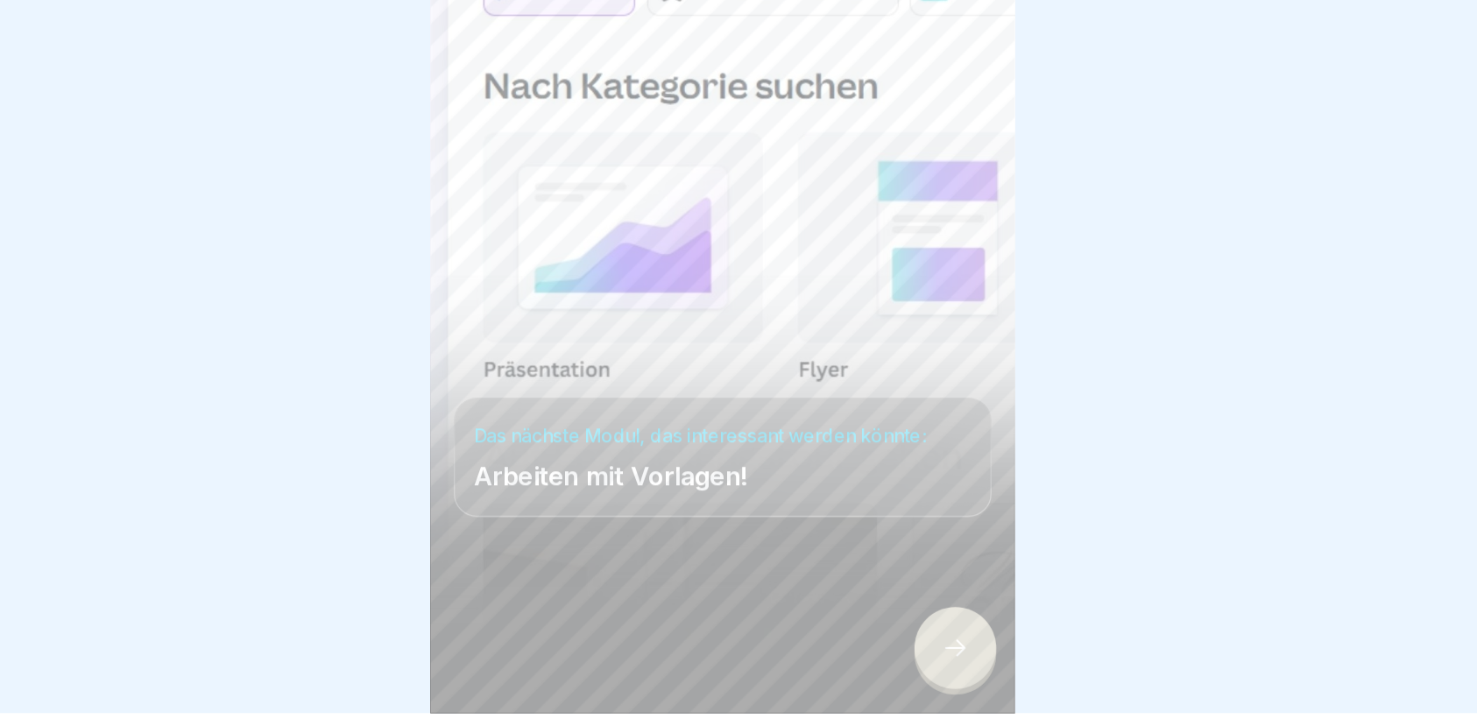
click at [1042, 339] on div at bounding box center [738, 359] width 1477 height 719
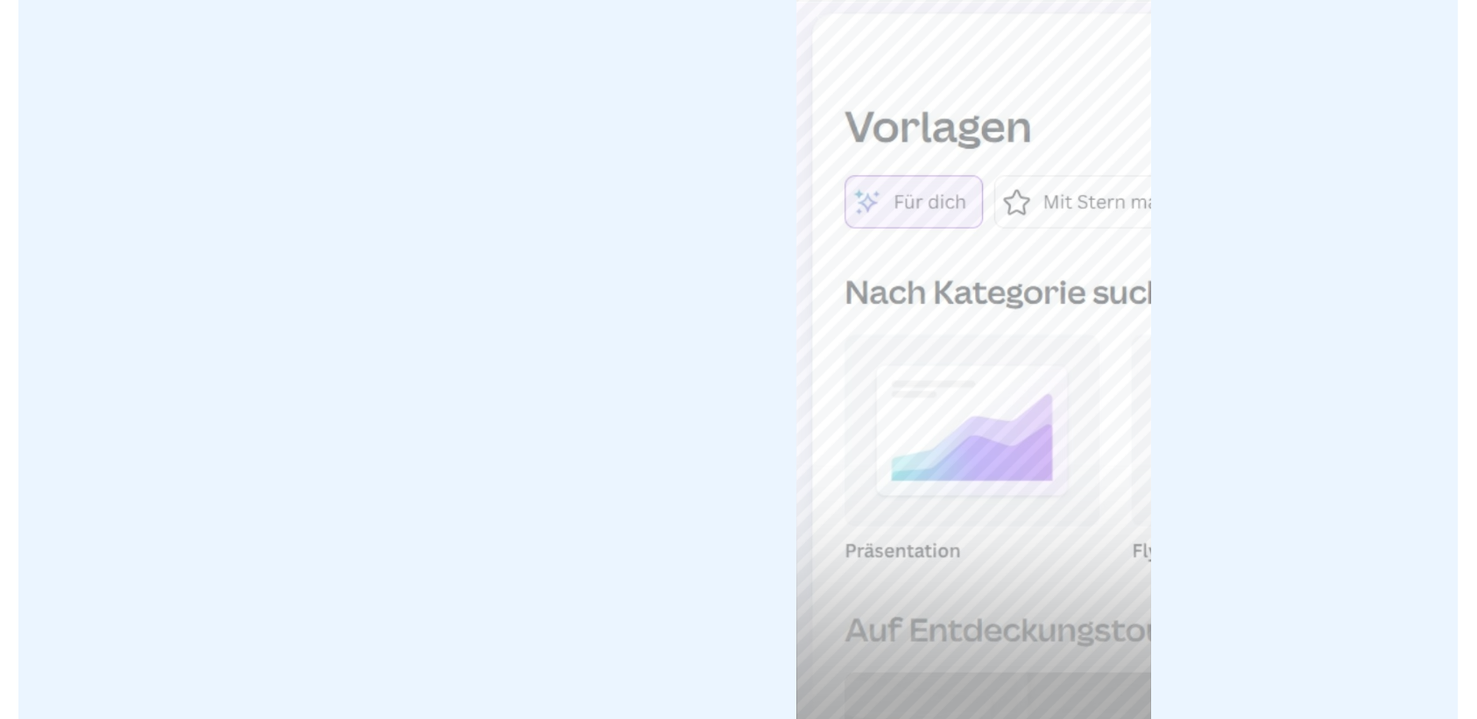
scroll to position [17, 0]
